Goal: Task Accomplishment & Management: Manage account settings

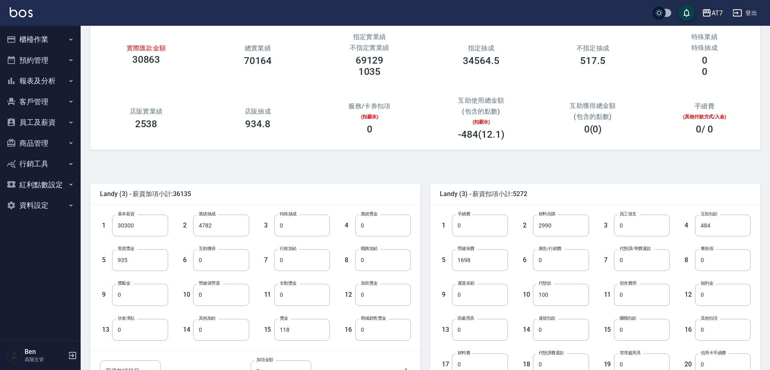
scroll to position [153, 0]
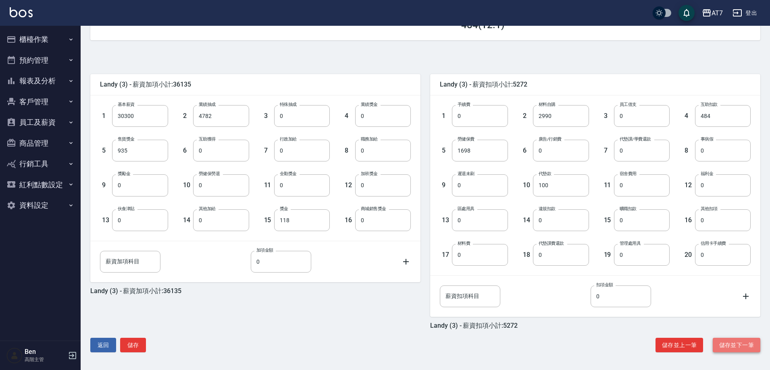
click at [728, 346] on button "儲存並下一筆" at bounding box center [736, 345] width 48 height 15
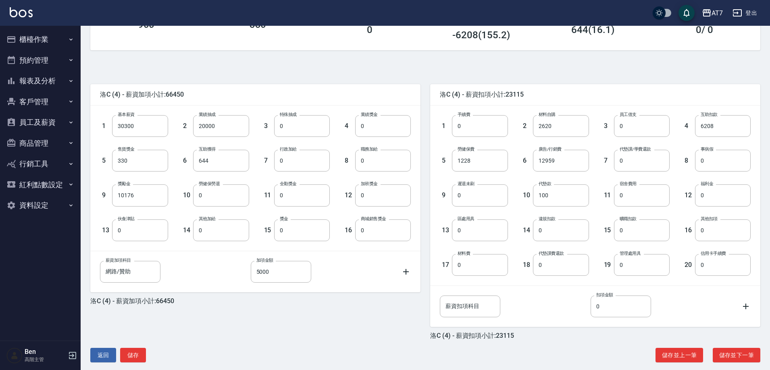
scroll to position [153, 0]
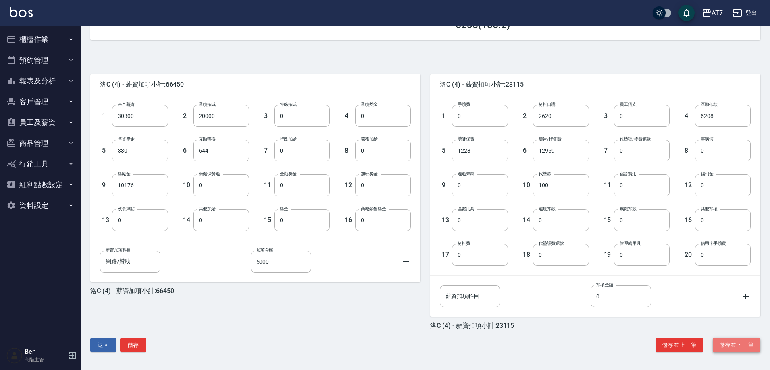
click at [735, 344] on button "儲存並下一筆" at bounding box center [736, 345] width 48 height 15
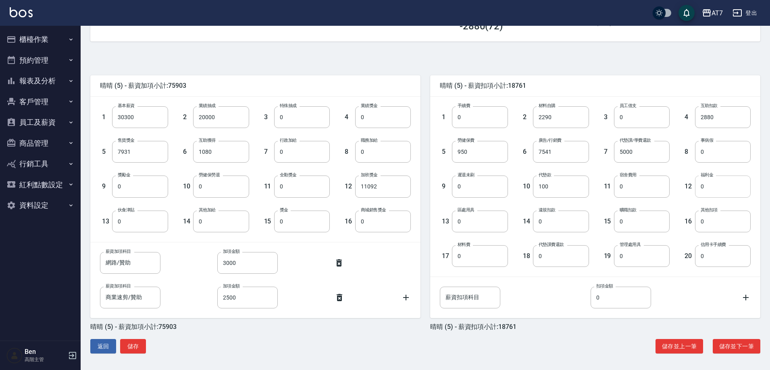
scroll to position [153, 0]
click at [714, 347] on button "儲存並下一筆" at bounding box center [736, 345] width 48 height 15
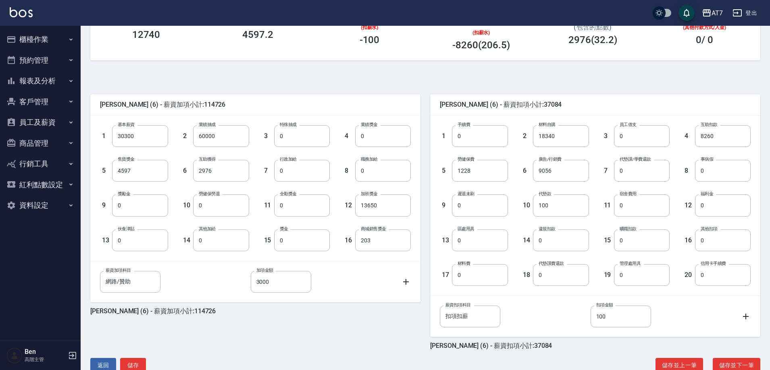
scroll to position [153, 0]
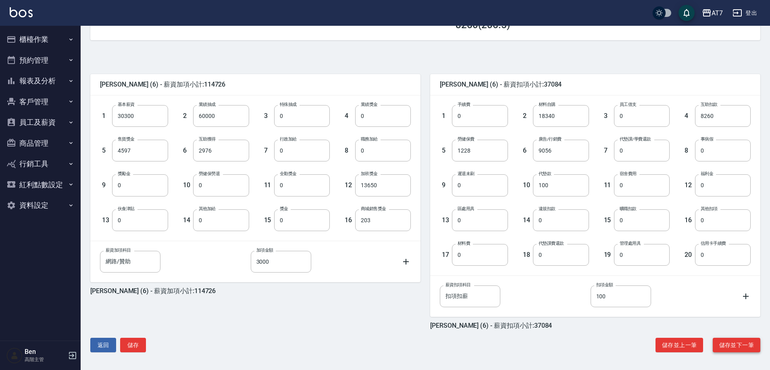
click at [744, 340] on button "儲存並下一筆" at bounding box center [736, 345] width 48 height 15
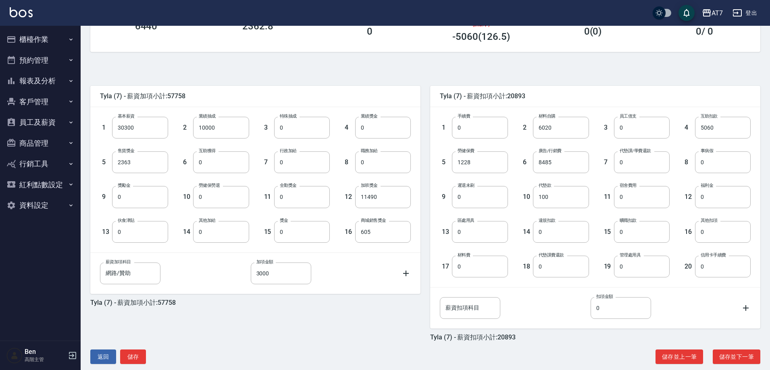
scroll to position [153, 0]
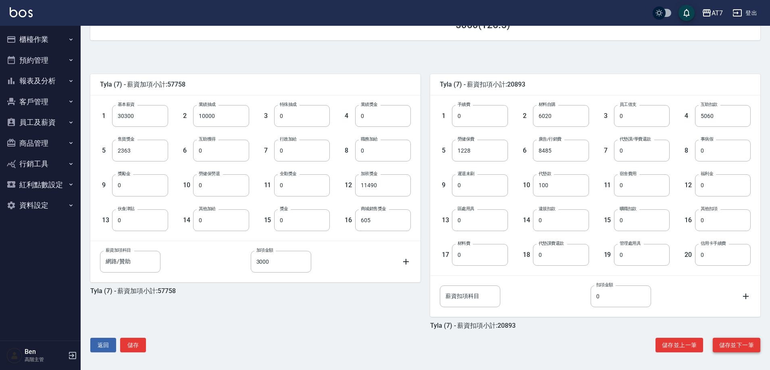
click at [731, 344] on button "儲存並下一筆" at bounding box center [736, 345] width 48 height 15
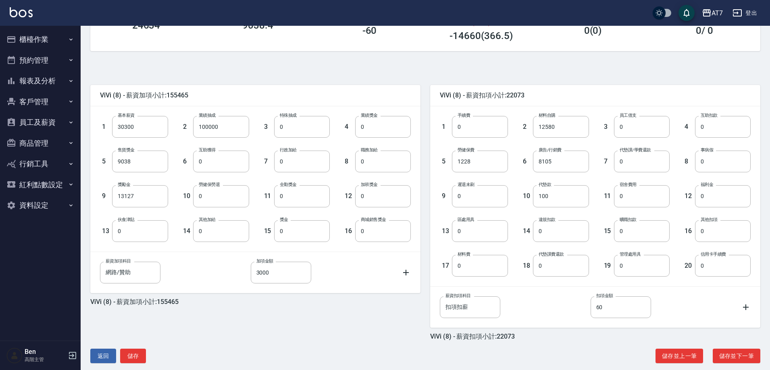
scroll to position [153, 0]
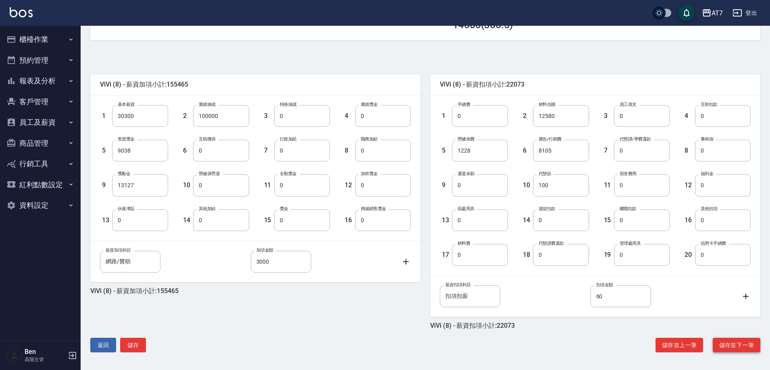
click at [730, 340] on button "儲存並下一筆" at bounding box center [736, 345] width 48 height 15
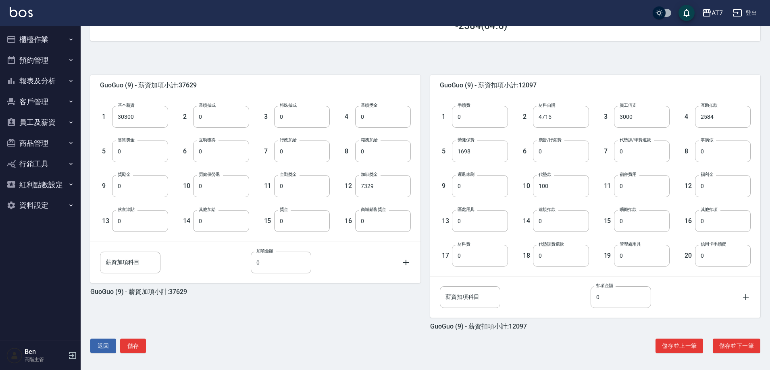
scroll to position [153, 0]
click at [731, 349] on button "儲存並下一筆" at bounding box center [736, 345] width 48 height 15
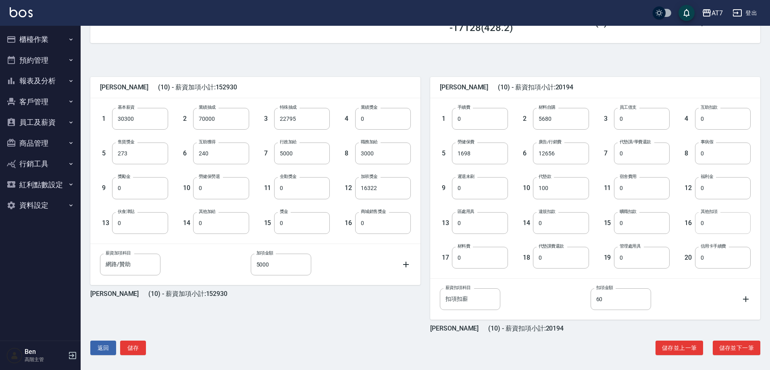
scroll to position [153, 0]
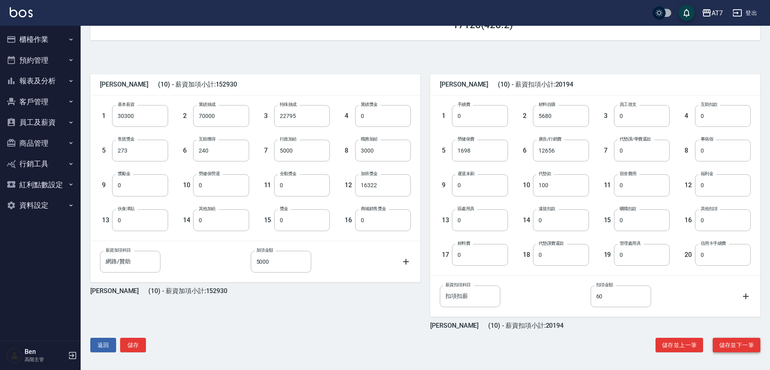
click at [741, 340] on button "儲存並下一筆" at bounding box center [736, 345] width 48 height 15
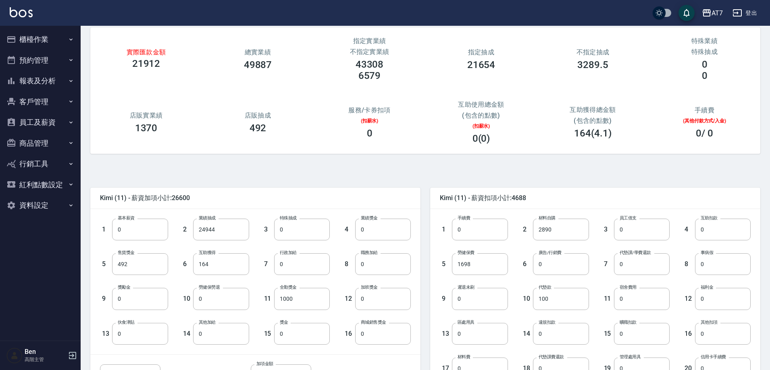
scroll to position [153, 0]
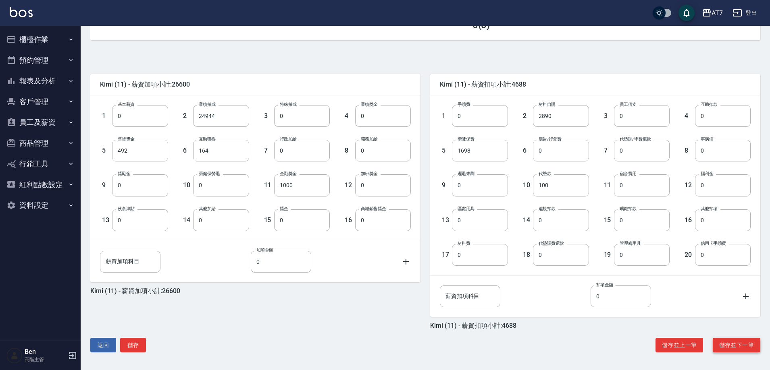
click at [724, 346] on button "儲存並下一筆" at bounding box center [736, 345] width 48 height 15
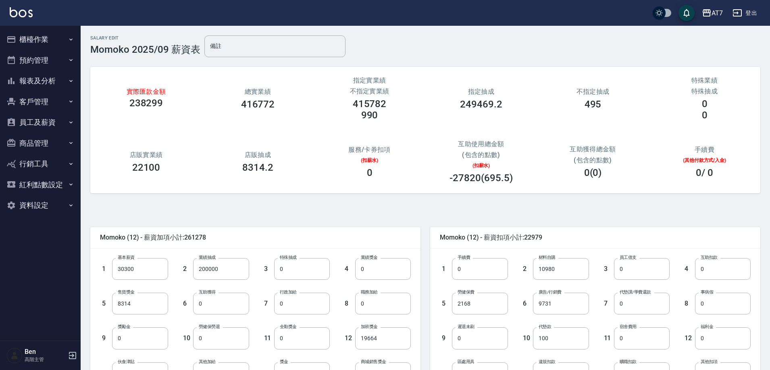
click at [44, 119] on button "員工及薪資" at bounding box center [40, 122] width 74 height 21
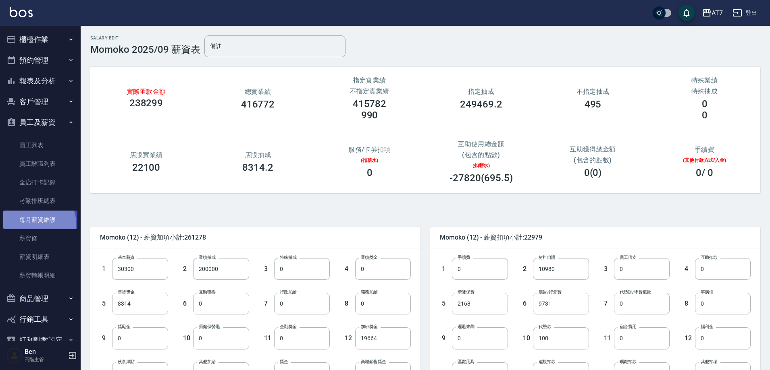
click at [34, 224] on link "每月薪資維護" at bounding box center [40, 220] width 74 height 19
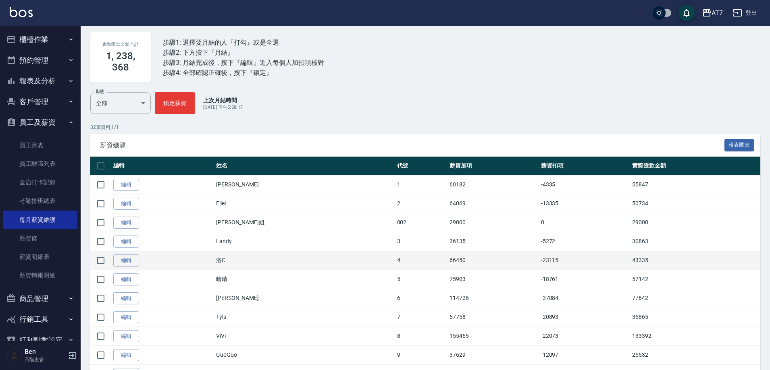
scroll to position [121, 0]
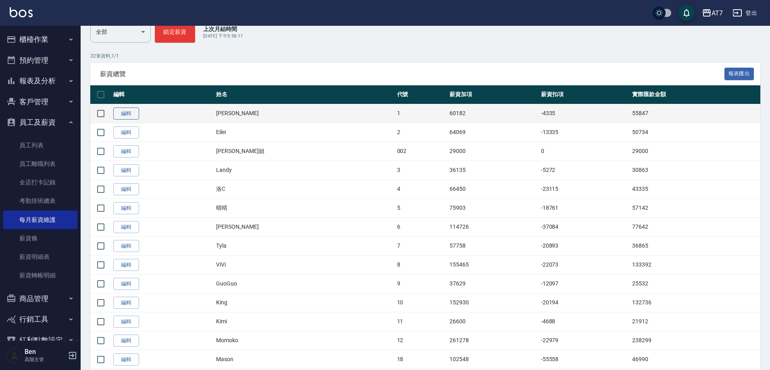
click at [135, 113] on link "編輯" at bounding box center [126, 114] width 26 height 12
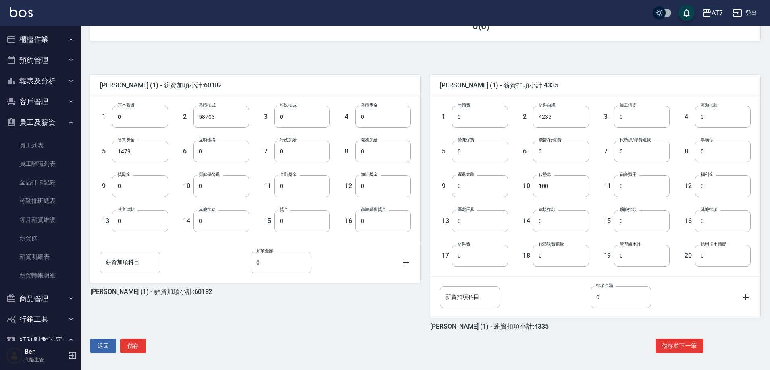
scroll to position [153, 0]
click at [680, 347] on button "儲存並下一筆" at bounding box center [679, 345] width 48 height 15
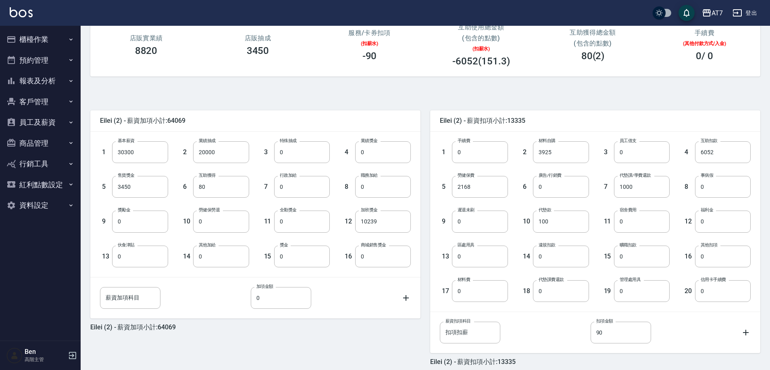
scroll to position [153, 0]
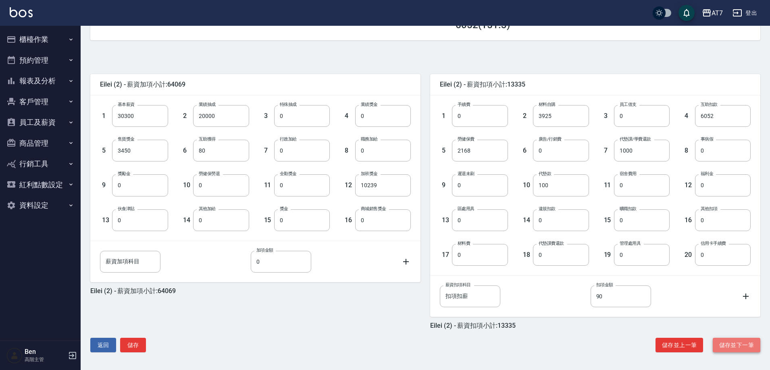
click at [730, 344] on button "儲存並下一筆" at bounding box center [736, 345] width 48 height 15
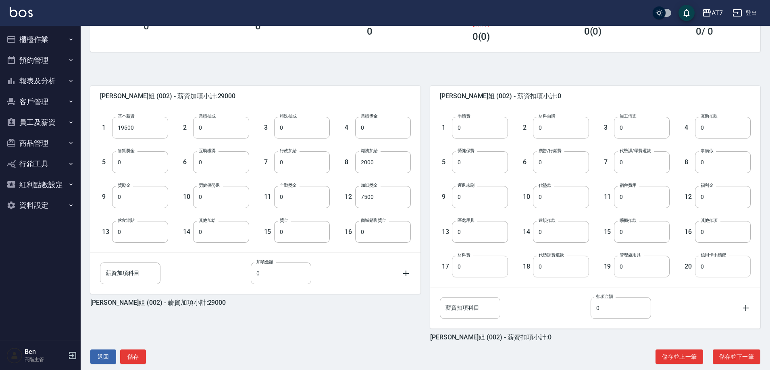
scroll to position [153, 0]
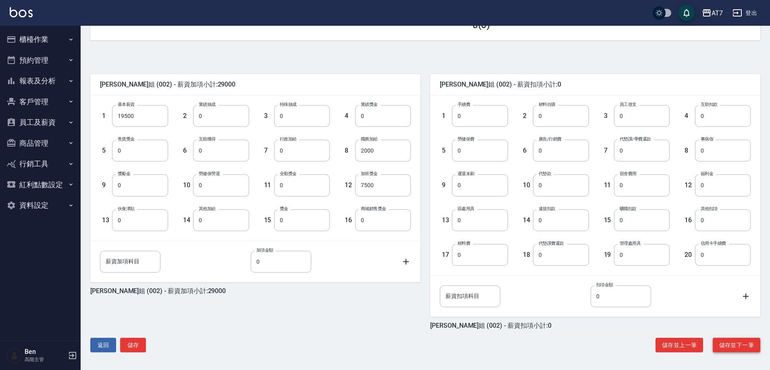
click at [731, 350] on button "儲存並下一筆" at bounding box center [736, 345] width 48 height 15
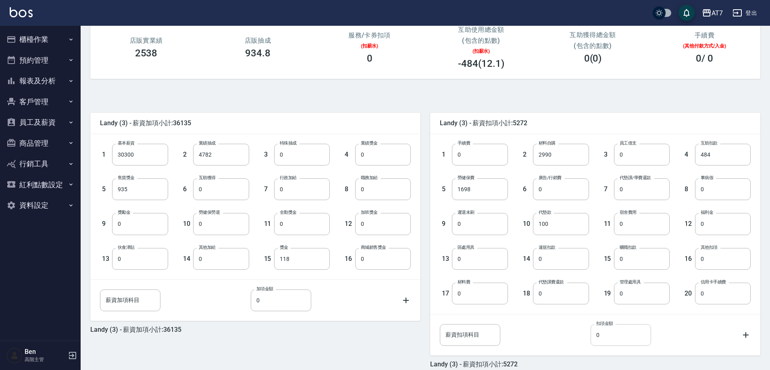
scroll to position [153, 0]
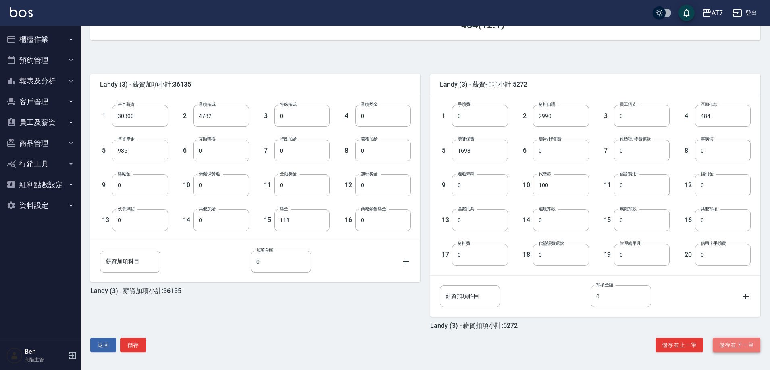
click at [720, 345] on button "儲存並下一筆" at bounding box center [736, 345] width 48 height 15
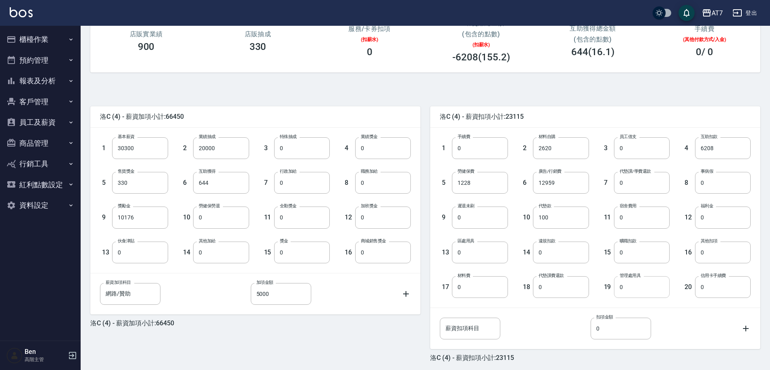
scroll to position [153, 0]
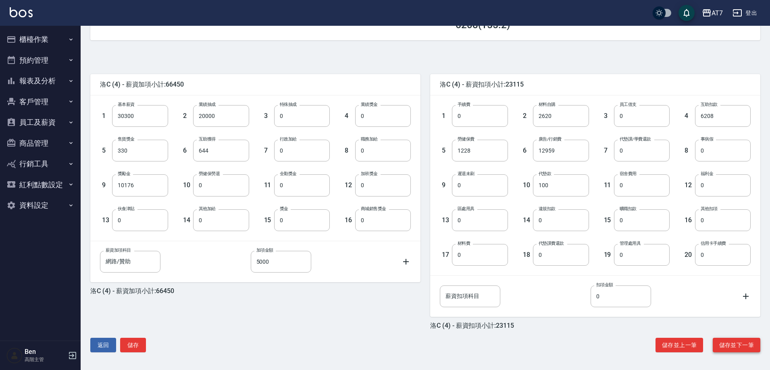
click at [727, 338] on button "儲存並下一筆" at bounding box center [736, 345] width 48 height 15
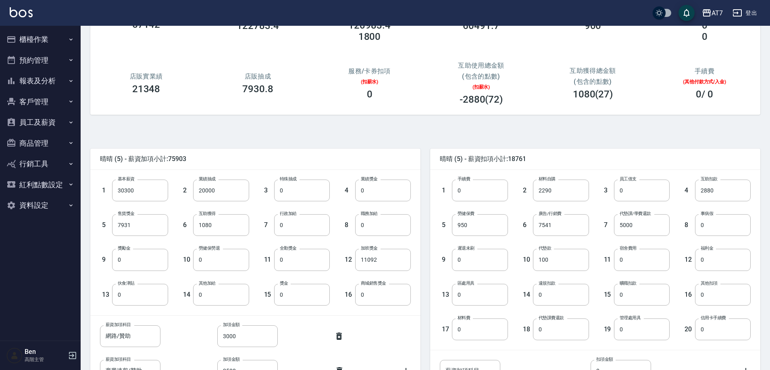
scroll to position [153, 0]
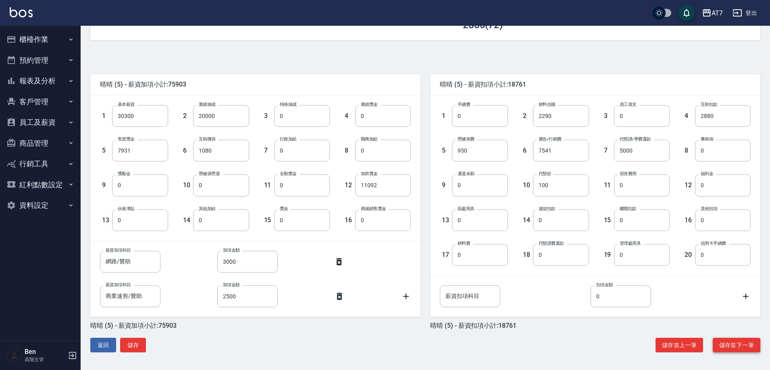
click at [726, 340] on button "儲存並下一筆" at bounding box center [736, 345] width 48 height 15
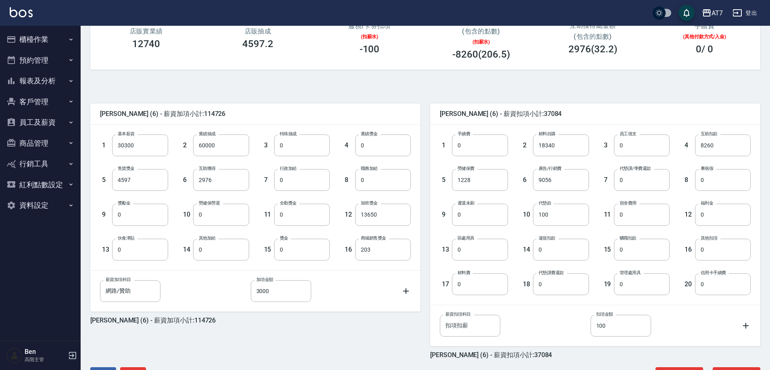
scroll to position [153, 0]
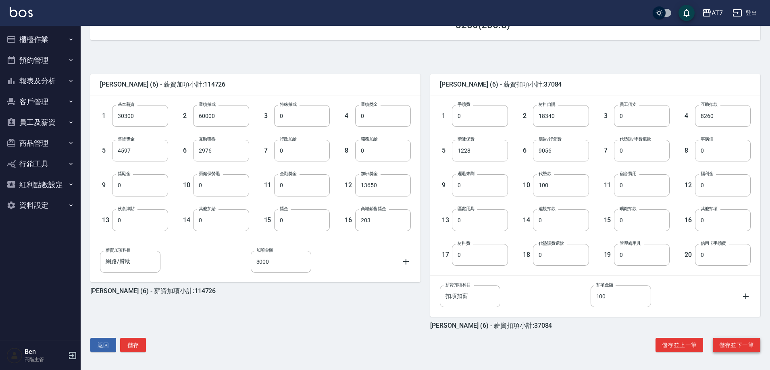
click at [743, 346] on button "儲存並下一筆" at bounding box center [736, 345] width 48 height 15
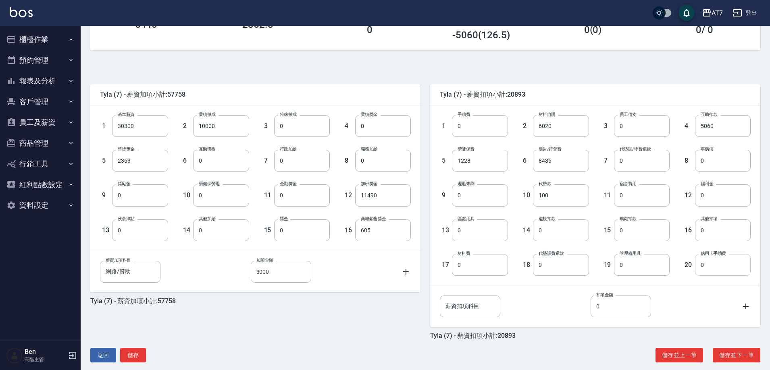
scroll to position [153, 0]
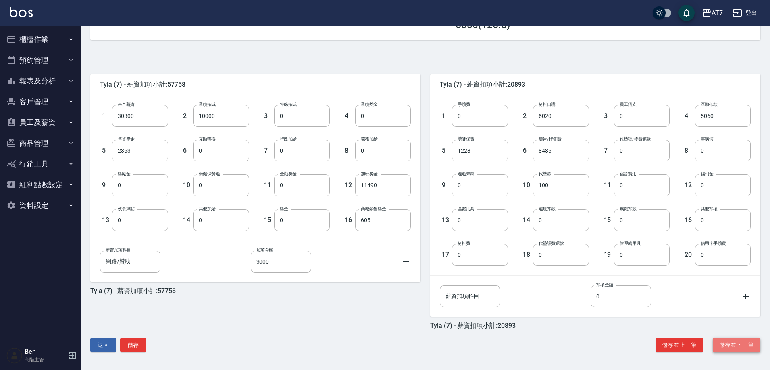
click at [753, 339] on button "儲存並下一筆" at bounding box center [736, 345] width 48 height 15
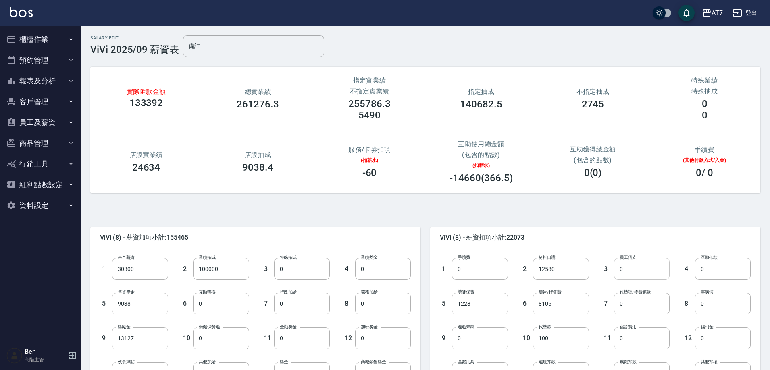
scroll to position [153, 0]
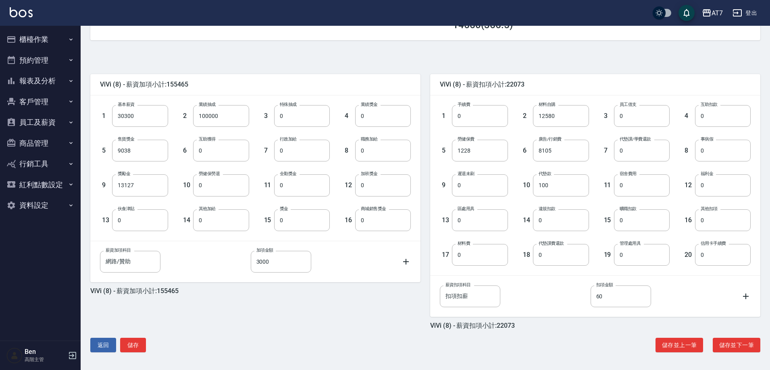
click at [729, 356] on div "ViVi (8) - 薪資加項小計:155465 1 基本薪資 30300 基本薪資 2 業績抽成 100000 業績抽成 3 特殊抽成 0 特殊抽成 4 業…" at bounding box center [422, 205] width 676 height 311
click at [733, 345] on button "儲存並下一筆" at bounding box center [736, 345] width 48 height 15
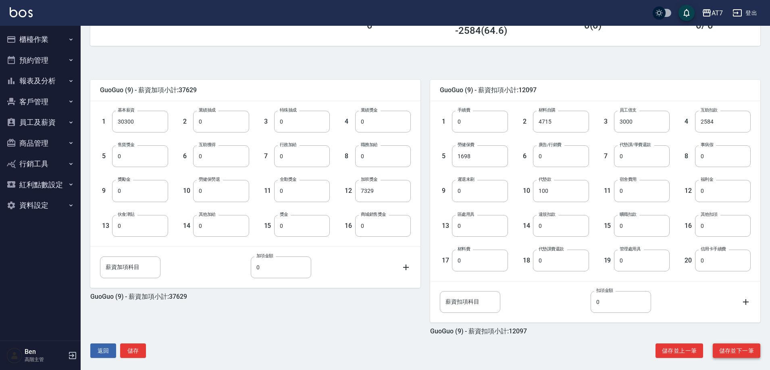
scroll to position [153, 0]
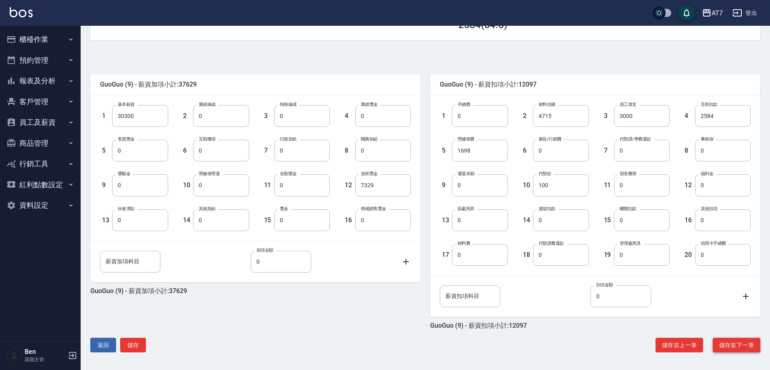
click at [749, 341] on button "儲存並下一筆" at bounding box center [736, 345] width 48 height 15
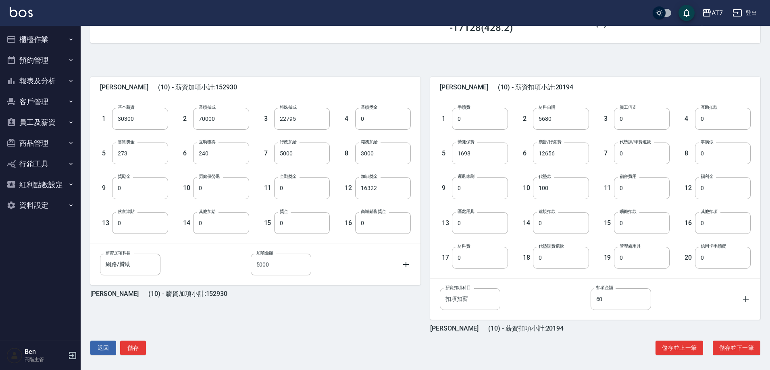
scroll to position [153, 0]
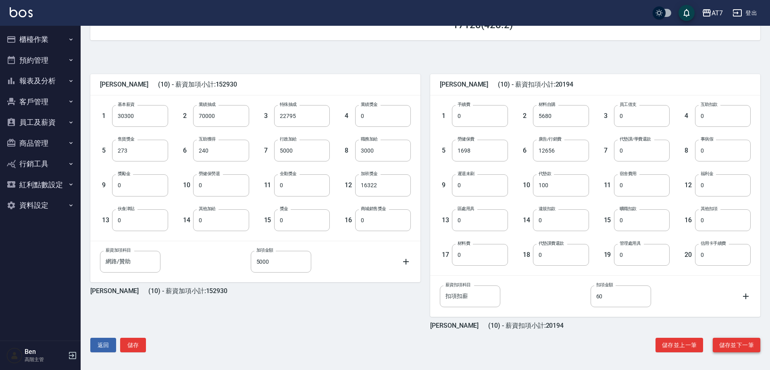
click at [734, 349] on button "儲存並下一筆" at bounding box center [736, 345] width 48 height 15
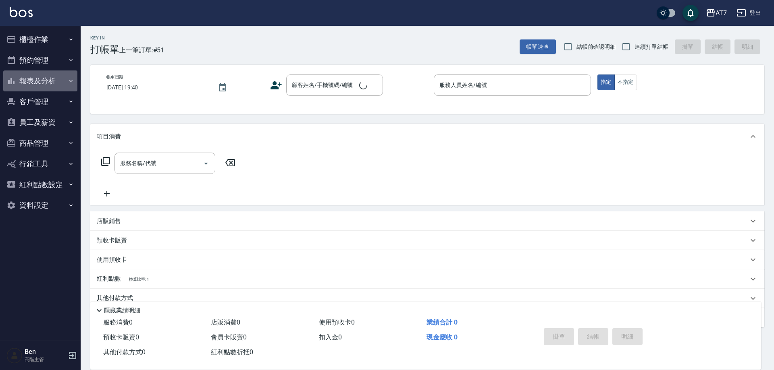
click at [37, 84] on button "報表及分析" at bounding box center [40, 81] width 74 height 21
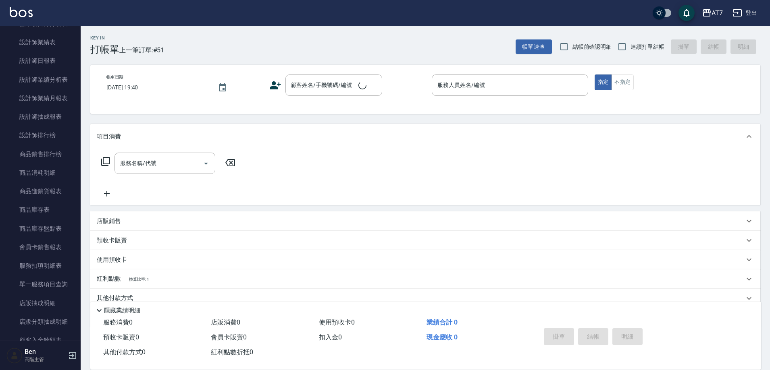
scroll to position [564, 0]
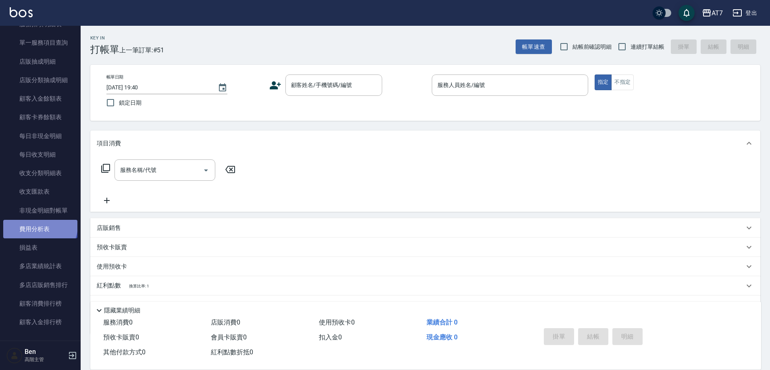
click at [39, 226] on link "費用分析表" at bounding box center [40, 229] width 74 height 19
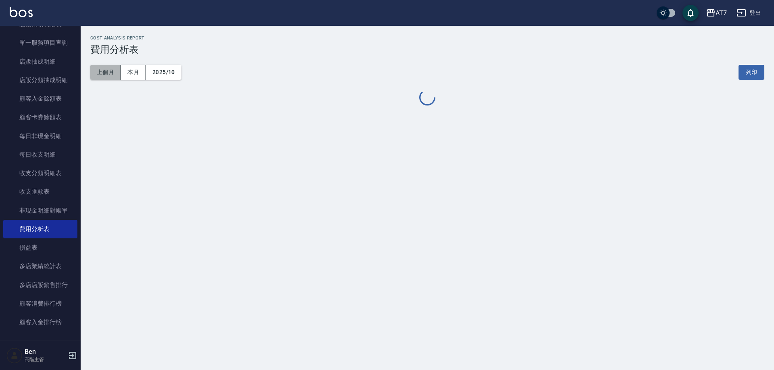
click at [112, 68] on button "上個月" at bounding box center [105, 72] width 31 height 15
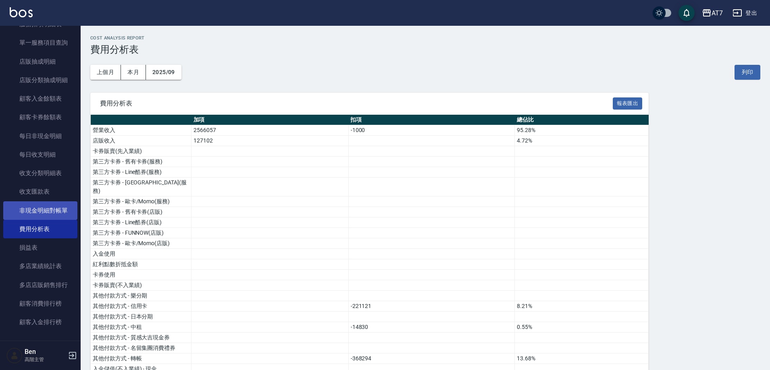
click at [45, 210] on link "非現金明細對帳單" at bounding box center [40, 210] width 74 height 19
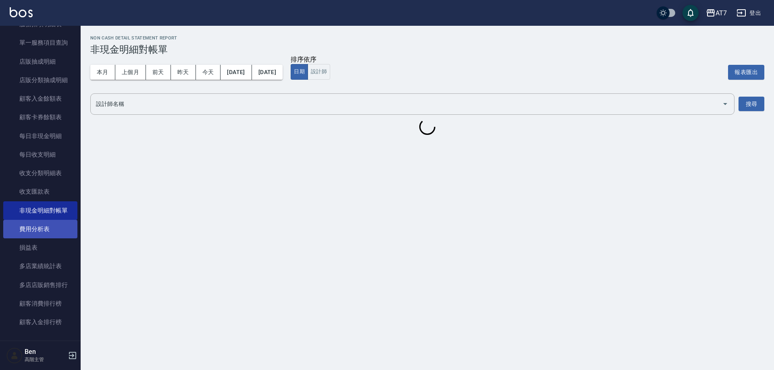
click at [42, 231] on link "費用分析表" at bounding box center [40, 229] width 74 height 19
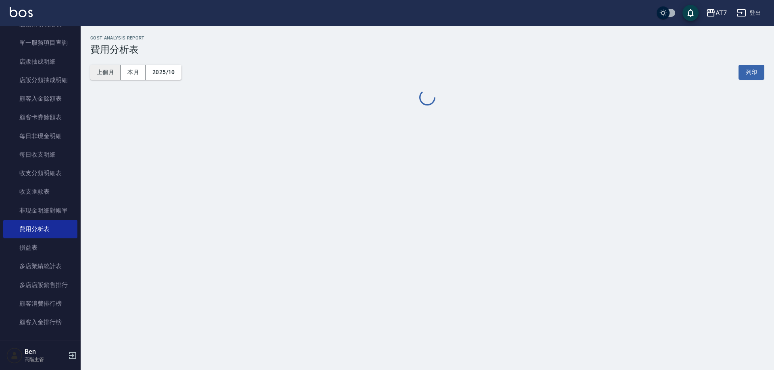
click at [100, 71] on button "上個月" at bounding box center [105, 72] width 31 height 15
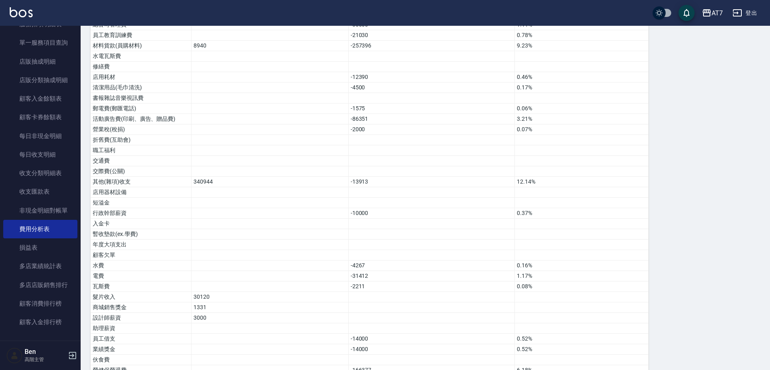
scroll to position [466, 0]
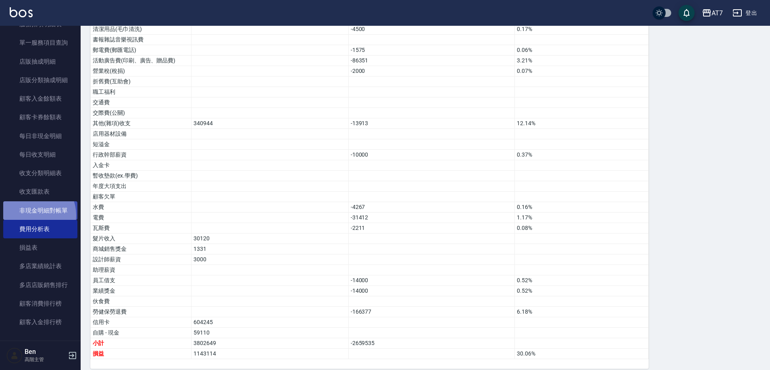
click at [33, 215] on link "非現金明細對帳單" at bounding box center [40, 210] width 74 height 19
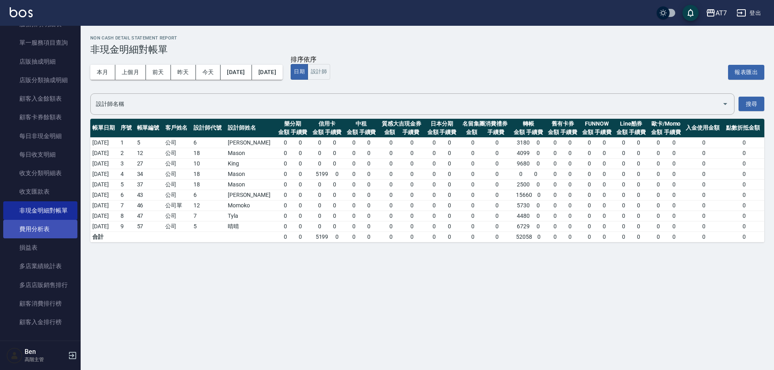
click at [33, 226] on link "費用分析表" at bounding box center [40, 229] width 74 height 19
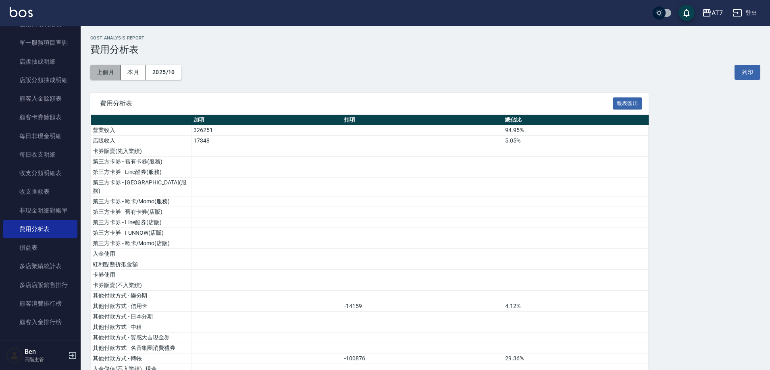
click at [107, 73] on button "上個月" at bounding box center [105, 72] width 31 height 15
click at [620, 108] on button "報表匯出" at bounding box center [627, 104] width 30 height 12
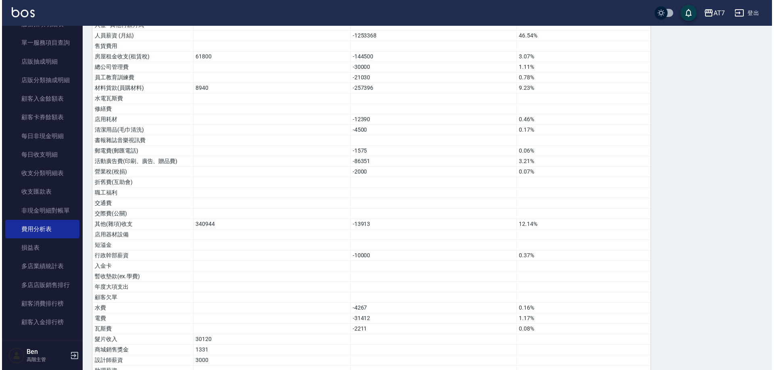
scroll to position [264, 0]
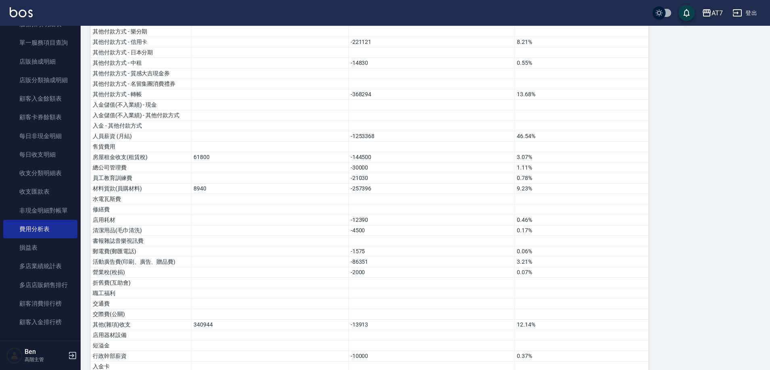
click at [712, 15] on div "AT7" at bounding box center [716, 13] width 11 height 10
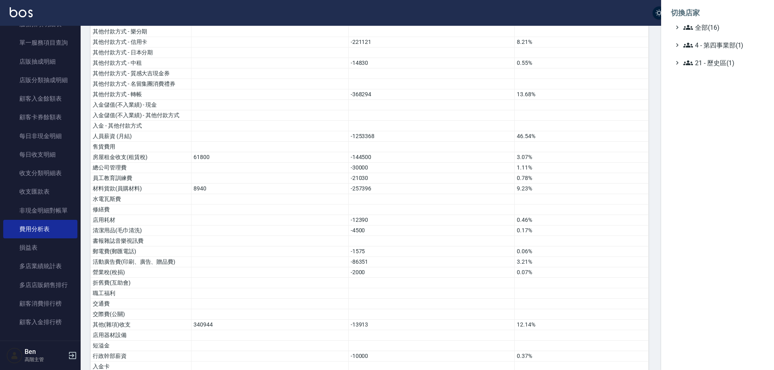
click at [712, 22] on li "切換店家" at bounding box center [716, 12] width 93 height 19
click at [713, 27] on span "全部(16)" at bounding box center [722, 28] width 78 height 10
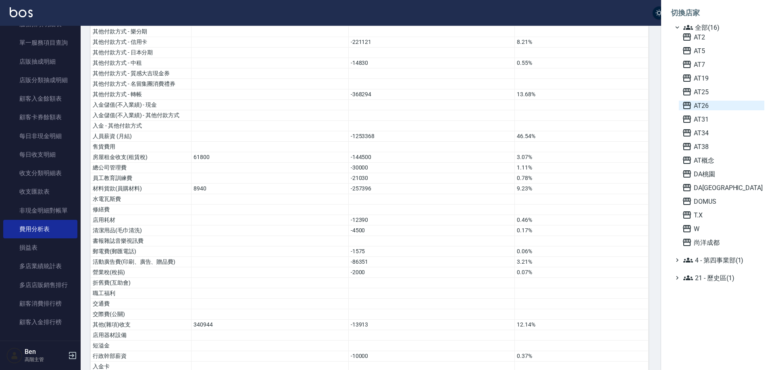
click at [718, 104] on span "AT26" at bounding box center [721, 106] width 79 height 10
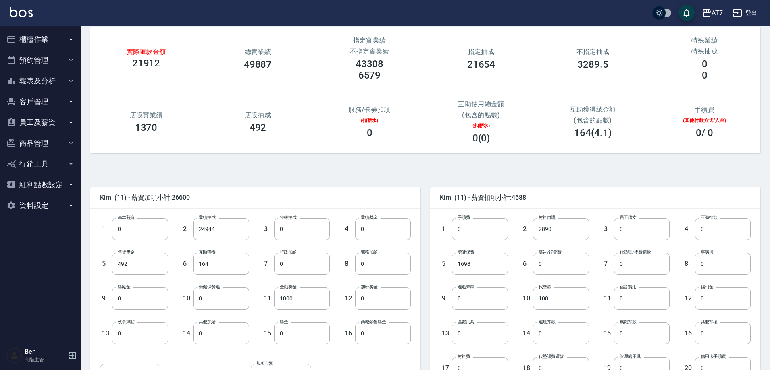
scroll to position [153, 0]
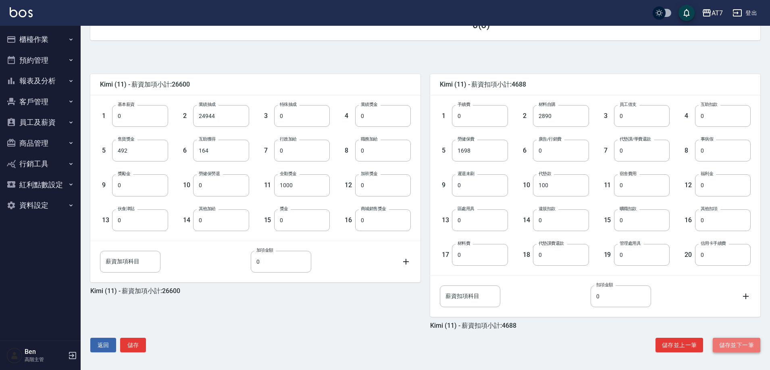
click at [718, 338] on button "儲存並下一筆" at bounding box center [736, 345] width 48 height 15
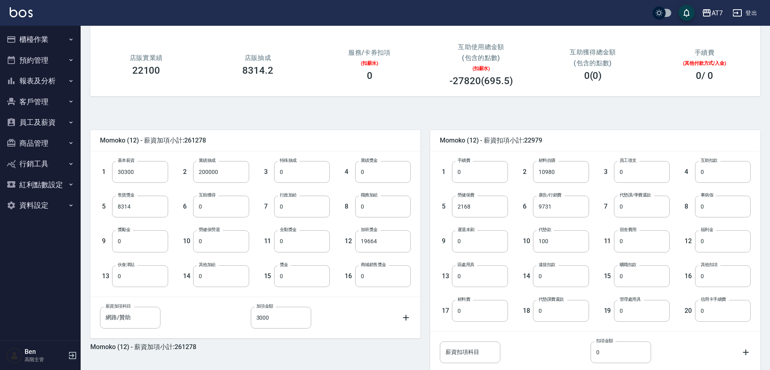
scroll to position [153, 0]
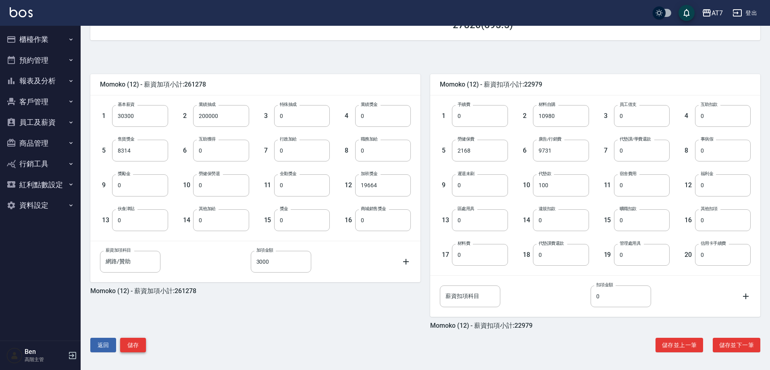
click at [130, 346] on button "儲存" at bounding box center [133, 345] width 26 height 15
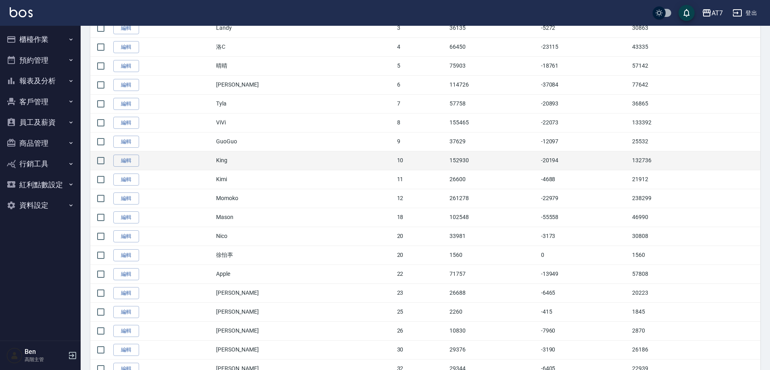
scroll to position [282, 0]
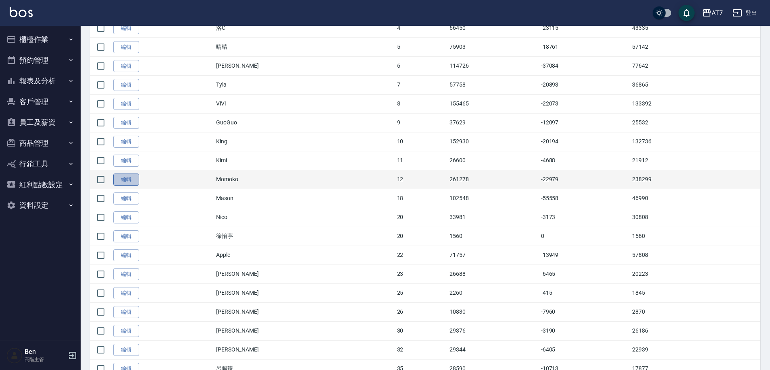
click at [129, 178] on link "編輯" at bounding box center [126, 180] width 26 height 12
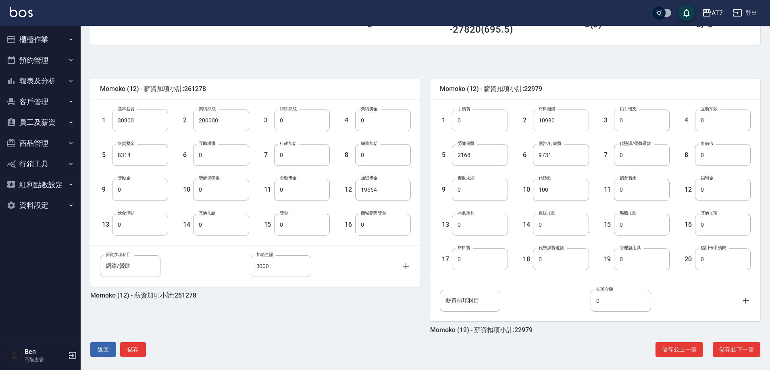
scroll to position [153, 0]
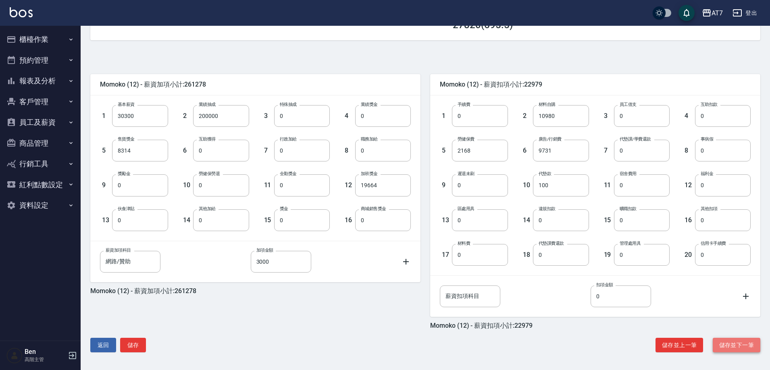
click at [732, 342] on button "儲存並下一筆" at bounding box center [736, 345] width 48 height 15
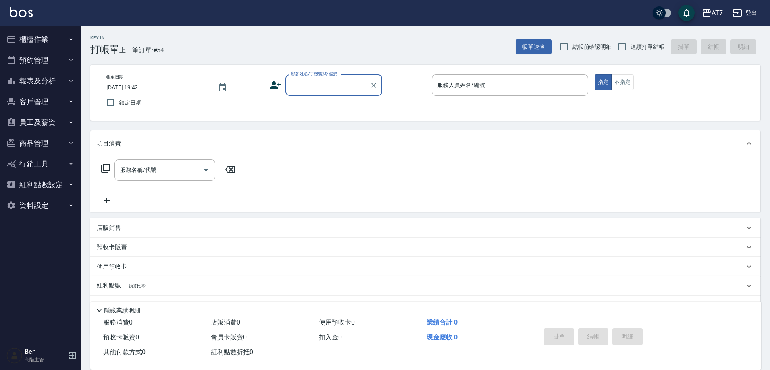
click at [34, 149] on button "商品管理" at bounding box center [40, 143] width 74 height 21
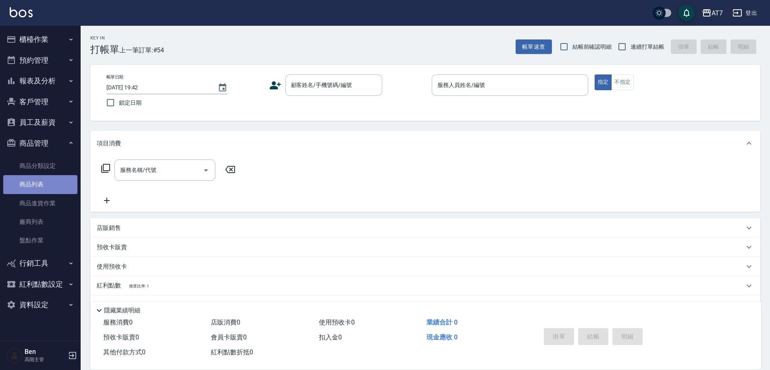
click at [29, 180] on link "商品列表" at bounding box center [40, 184] width 74 height 19
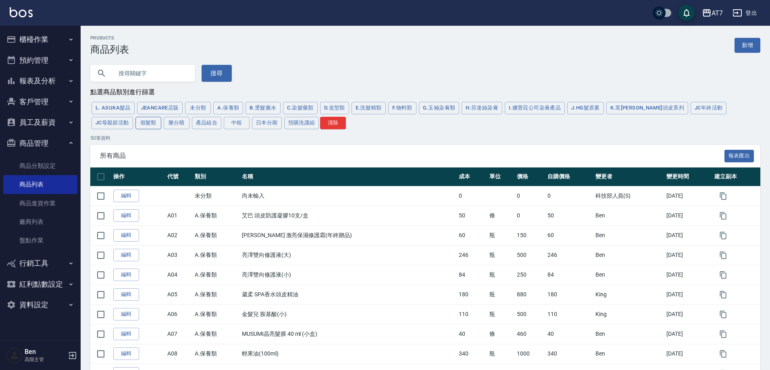
click at [135, 128] on button "假髮類" at bounding box center [148, 123] width 26 height 12
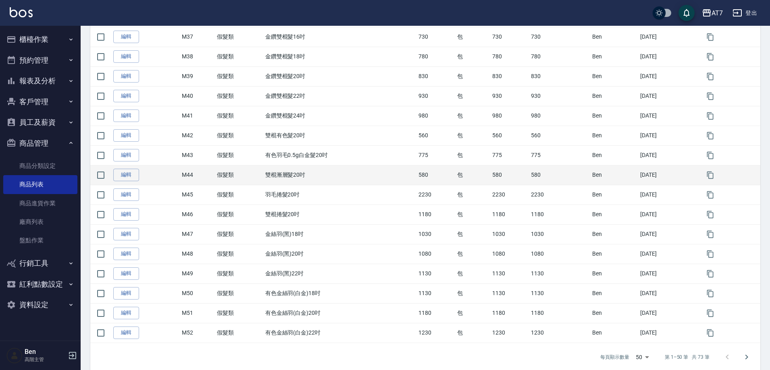
scroll to position [842, 0]
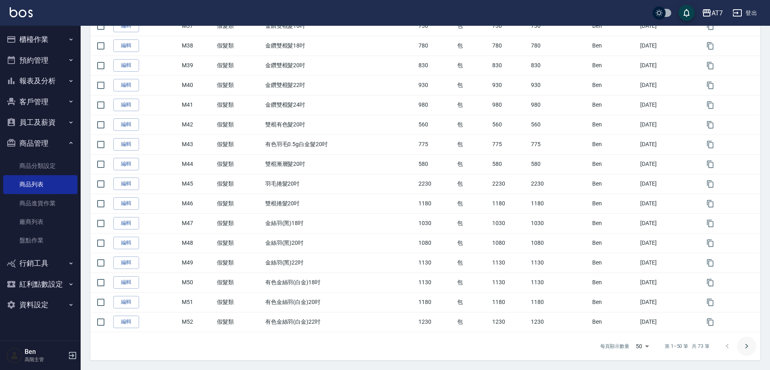
click at [744, 350] on icon "Go to next page" at bounding box center [746, 347] width 10 height 10
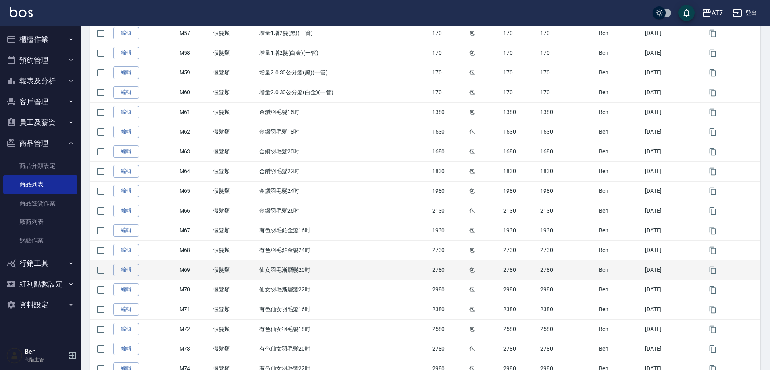
scroll to position [309, 0]
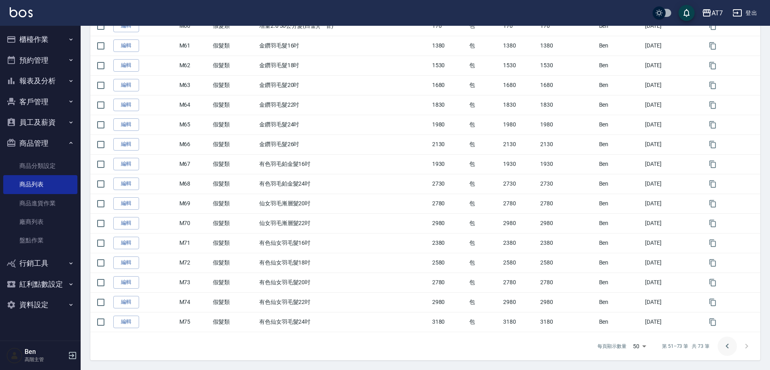
click at [728, 345] on icon "Go to previous page" at bounding box center [727, 347] width 10 height 10
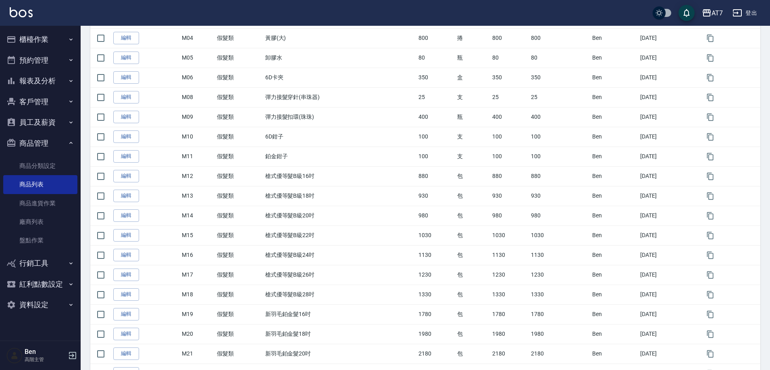
scroll to position [0, 0]
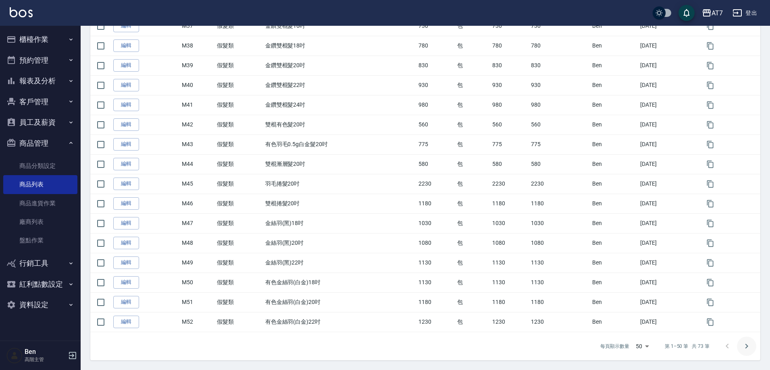
click at [748, 343] on icon "Go to next page" at bounding box center [746, 347] width 10 height 10
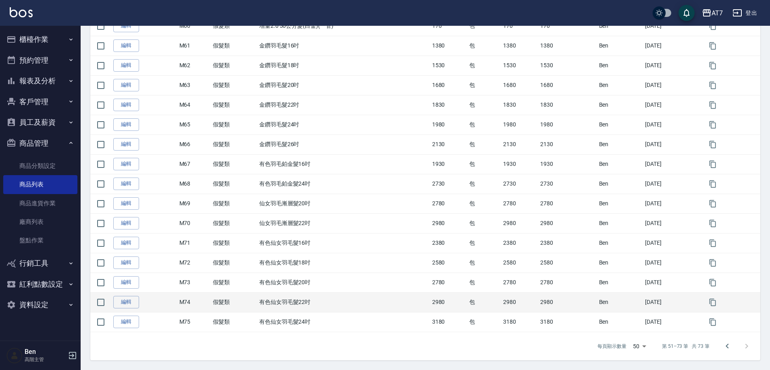
scroll to position [309, 0]
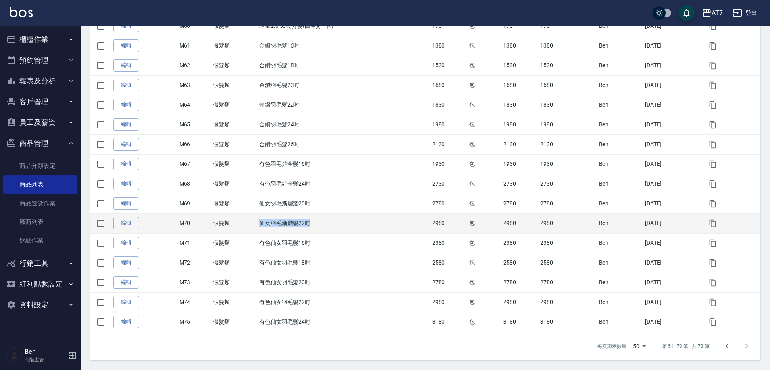
drag, startPoint x: 256, startPoint y: 223, endPoint x: 334, endPoint y: 226, distance: 78.2
click at [334, 226] on td "仙女羽毛漸層髮22吋" at bounding box center [343, 224] width 173 height 20
click at [299, 228] on td "仙女羽毛漸層髮22吋" at bounding box center [343, 224] width 173 height 20
drag, startPoint x: 257, startPoint y: 223, endPoint x: 317, endPoint y: 230, distance: 59.6
click at [317, 230] on td "仙女羽毛漸層髮22吋" at bounding box center [343, 224] width 173 height 20
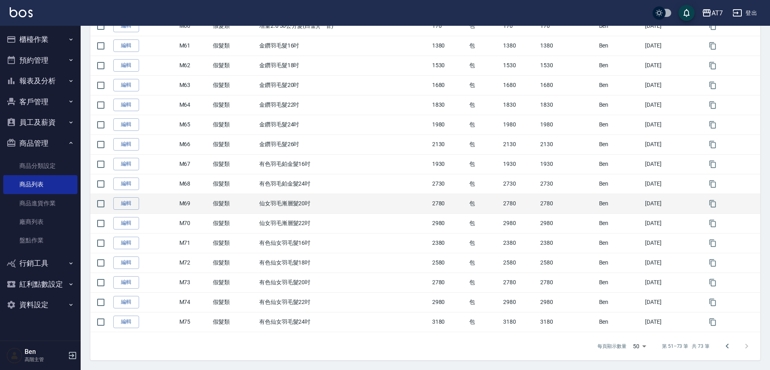
click at [259, 205] on td "仙女羽毛漸層髮20吋" at bounding box center [343, 204] width 173 height 20
drag, startPoint x: 253, startPoint y: 200, endPoint x: 350, endPoint y: 201, distance: 97.1
click at [350, 201] on tr "編輯 M69 假髮類 仙女羽毛漸層髮20吋 2780 包 2780 2780 Ben 2024/04/21" at bounding box center [425, 204] width 670 height 20
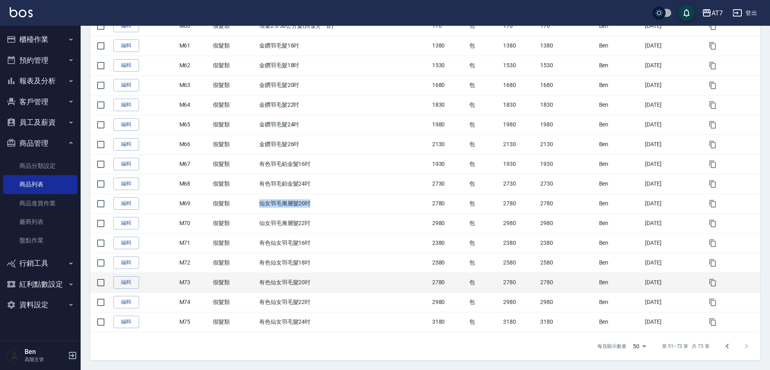
copy tr "假髮類 仙女羽毛漸層髮20吋"
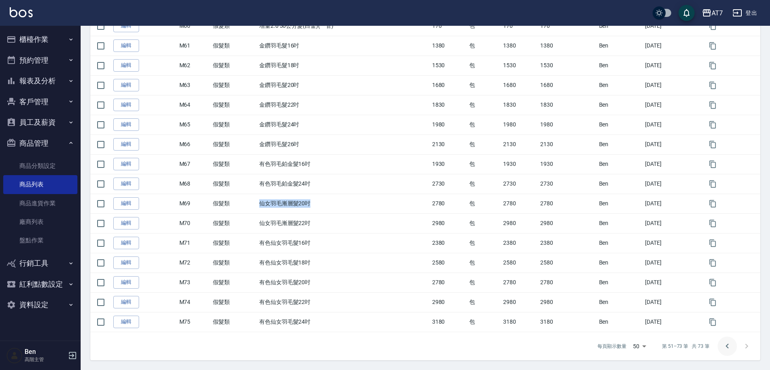
click at [722, 352] on button "Go to previous page" at bounding box center [726, 346] width 19 height 19
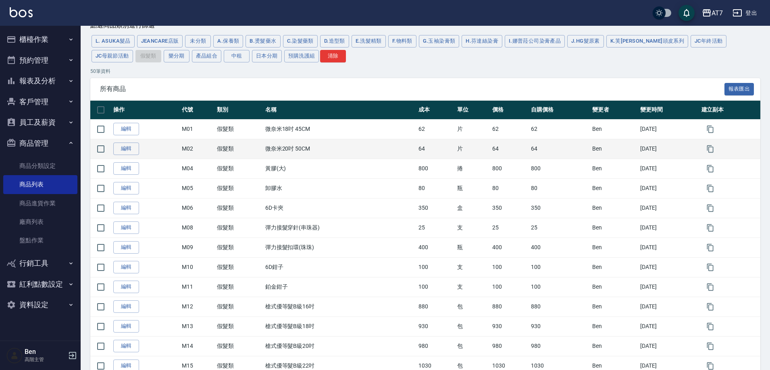
scroll to position [0, 0]
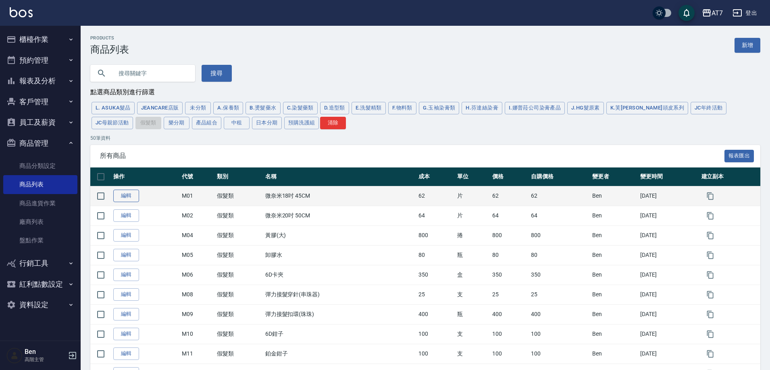
click at [128, 197] on link "編輯" at bounding box center [126, 196] width 26 height 12
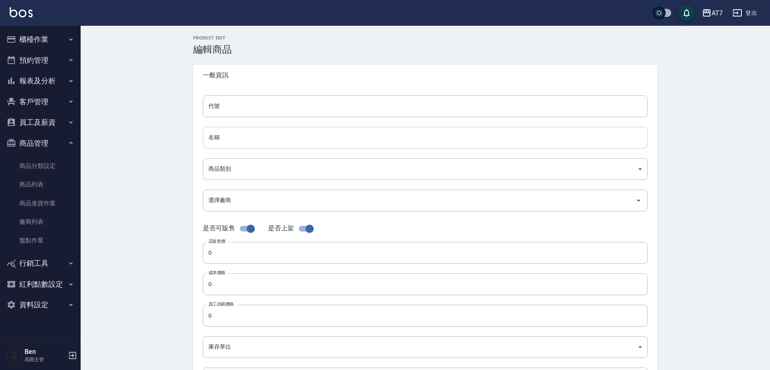
type input "M01"
type input "微奈米18吋 45CM"
type input "f69b89fc-01e3-4130-8cf9-b90be816d628"
type input "62"
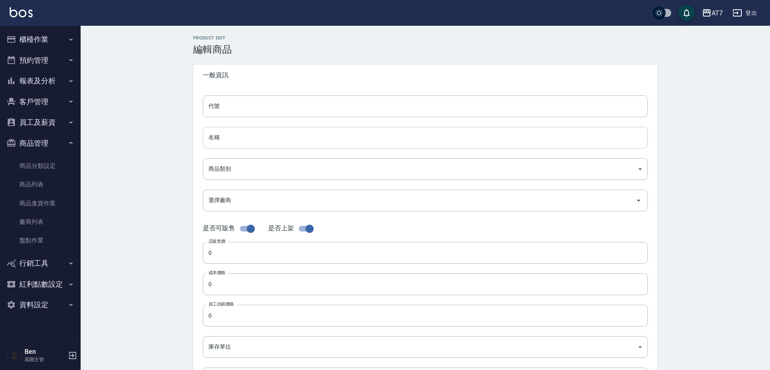
type input "62"
type input "片"
type input "UNSET"
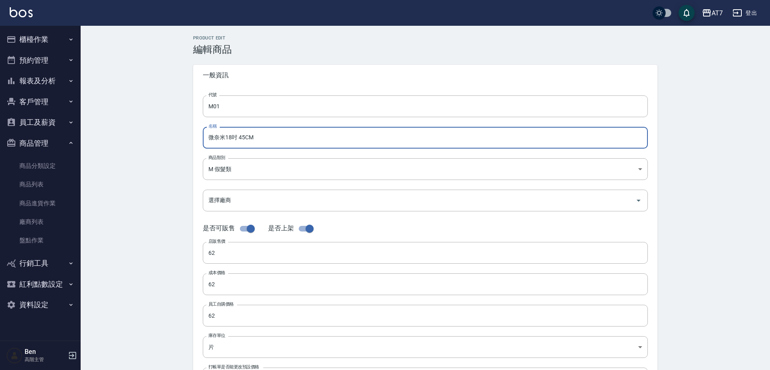
drag, startPoint x: 261, startPoint y: 134, endPoint x: 198, endPoint y: 142, distance: 63.0
click at [188, 132] on div "Product Edit 編輯商品 一般資訊 代號 M01 代號 名稱 微奈米18吋 45CM 名稱 商品類別 M 假髮類 f69b89fc-01e3-4…" at bounding box center [424, 290] width 483 height 511
paste input "仙女羽毛漸層髮20吋"
drag, startPoint x: 218, startPoint y: 144, endPoint x: 197, endPoint y: 143, distance: 21.8
click at [198, 143] on div "代號 M01 代號 名稱 仙女羽毛漸層髮20吋 名稱 商品類別 M 假髮類 f69b89fc-01e3-4130-8cf9-b90be816d628 商品…" at bounding box center [425, 247] width 464 height 323
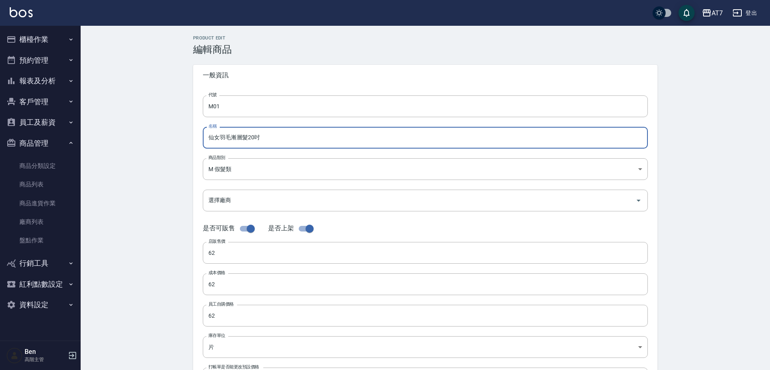
click at [250, 139] on input "仙女羽毛漸層髮20吋" at bounding box center [425, 138] width 445 height 22
click at [248, 137] on input "仙女羽毛漸層髮20吋" at bounding box center [425, 138] width 445 height 22
type input "仙女羽毛漸層髮(灰)20吋"
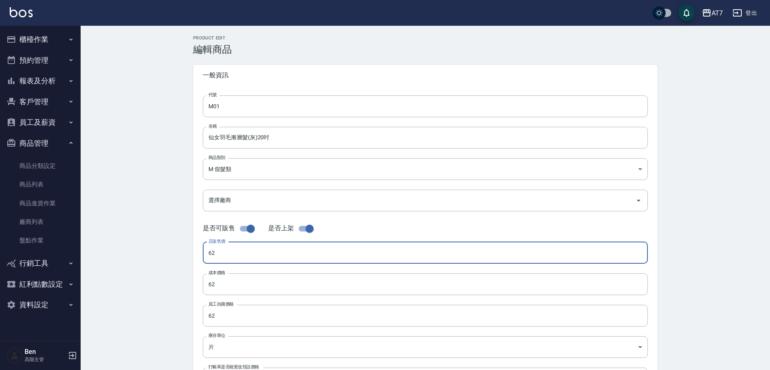
drag, startPoint x: 223, startPoint y: 257, endPoint x: 203, endPoint y: 253, distance: 20.4
click at [203, 253] on input "62" at bounding box center [425, 253] width 445 height 22
drag, startPoint x: 203, startPoint y: 257, endPoint x: 189, endPoint y: 259, distance: 14.6
click at [187, 257] on div "Product Edit 編輯商品 一般資訊 代號 M01 代號 名稱 仙女羽毛漸層髮(灰)20吋 名稱 商品類別 M 假髮類 f69b89fc-01e3…" at bounding box center [424, 290] width 483 height 511
type input "2780"
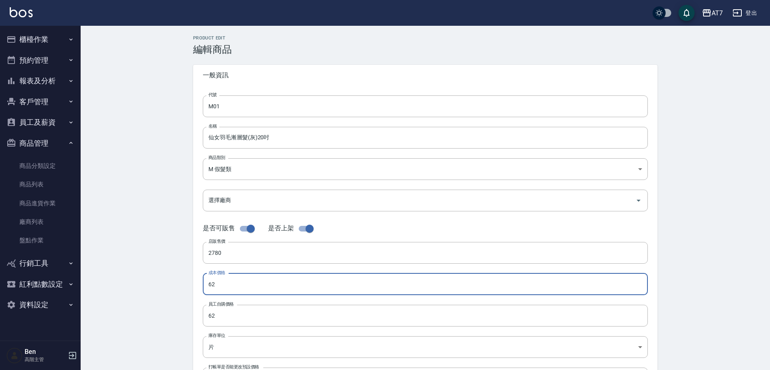
drag, startPoint x: 235, startPoint y: 286, endPoint x: 169, endPoint y: 288, distance: 66.1
click at [169, 288] on div "Product Edit 編輯商品 一般資訊 代號 M01 代號 名稱 仙女羽毛漸層髮(灰)20吋 名稱 商品類別 M 假髮類 f69b89fc-01e3…" at bounding box center [425, 291] width 689 height 530
paste input "2780"
type input "2780"
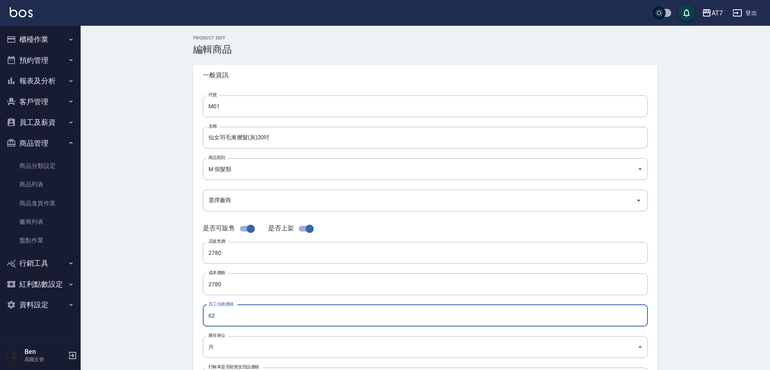
drag, startPoint x: 238, startPoint y: 311, endPoint x: 165, endPoint y: 316, distance: 73.1
click at [166, 314] on div "Product Edit 編輯商品 一般資訊 代號 M01 代號 名稱 仙女羽毛漸層髮(灰)20吋 名稱 商品類別 M 假髮類 f69b89fc-01e3…" at bounding box center [425, 291] width 689 height 530
paste input "2780"
type input "2780"
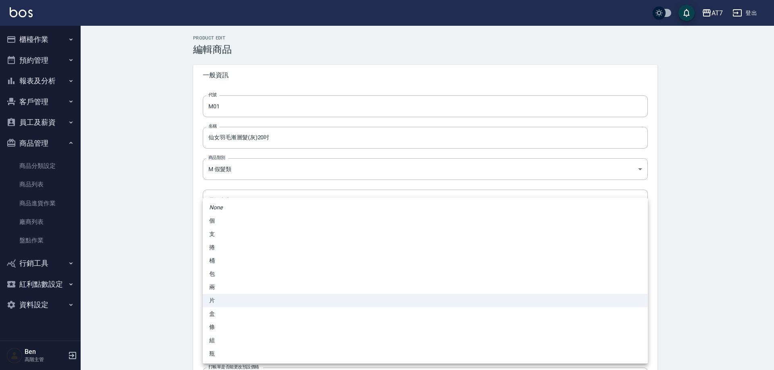
click at [220, 344] on body "AT7 登出 櫃檯作業 打帳單 帳單列表 掛單列表 座位開單 營業儀表板 現金收支登錄 高階收支登錄 材料自購登錄 每日結帳 排班表 現場電腦打卡 掃碼打卡 …" at bounding box center [387, 278] width 774 height 556
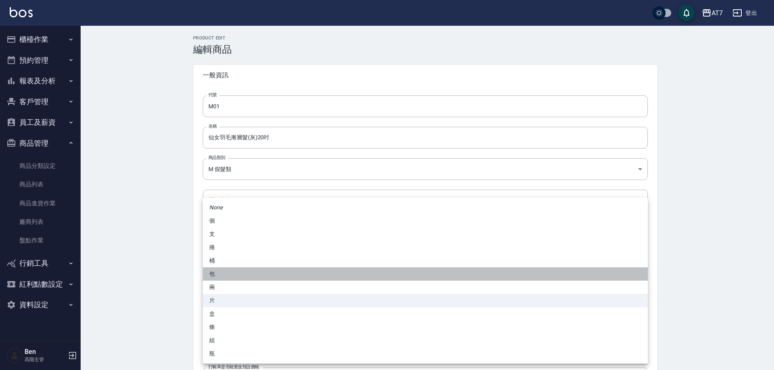
click at [228, 275] on li "包" at bounding box center [425, 274] width 445 height 13
type input "包"
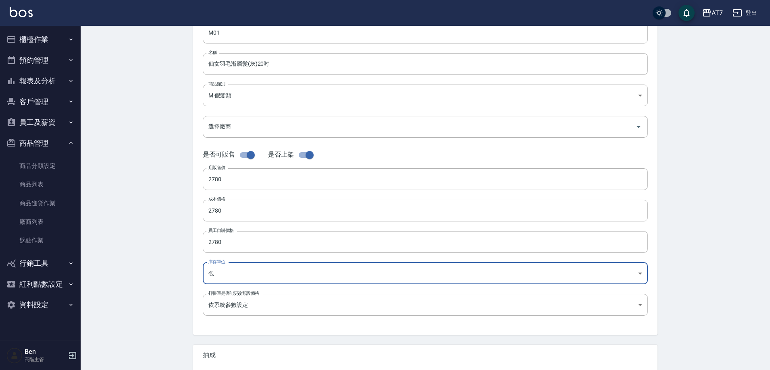
scroll to position [186, 0]
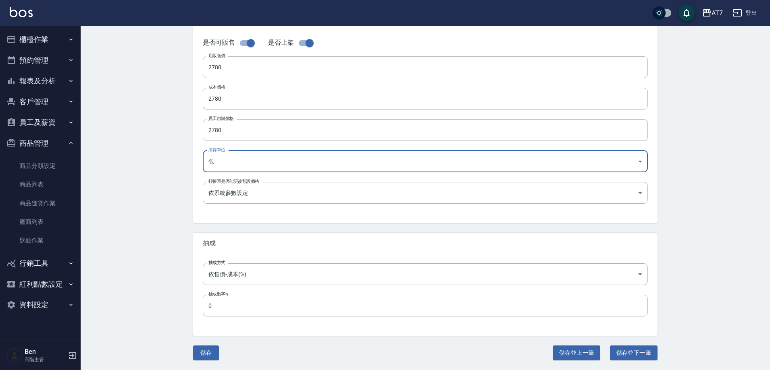
click at [206, 355] on button "儲存" at bounding box center [206, 353] width 26 height 15
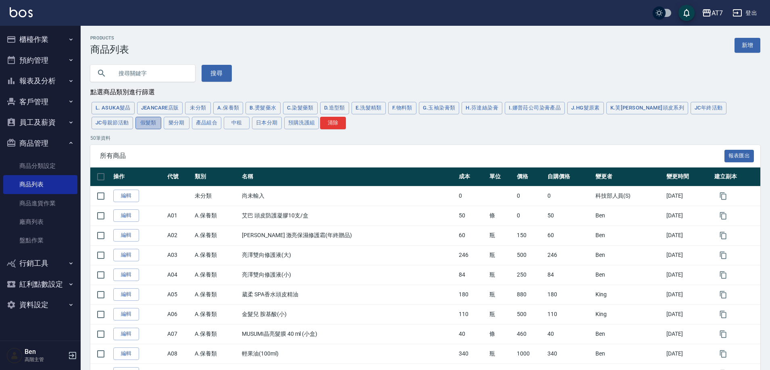
click at [135, 127] on button "假髮類" at bounding box center [148, 123] width 26 height 12
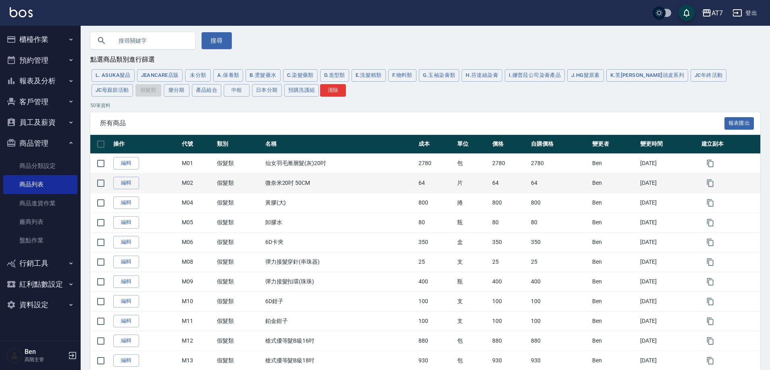
scroll to position [40, 0]
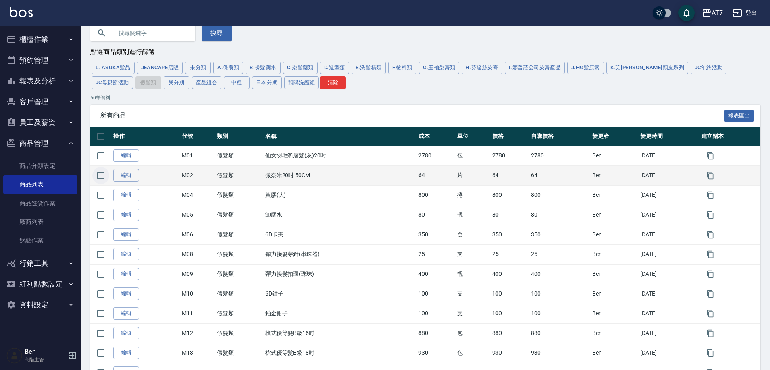
click at [100, 176] on input "checkbox" at bounding box center [100, 175] width 17 height 17
checkbox input "true"
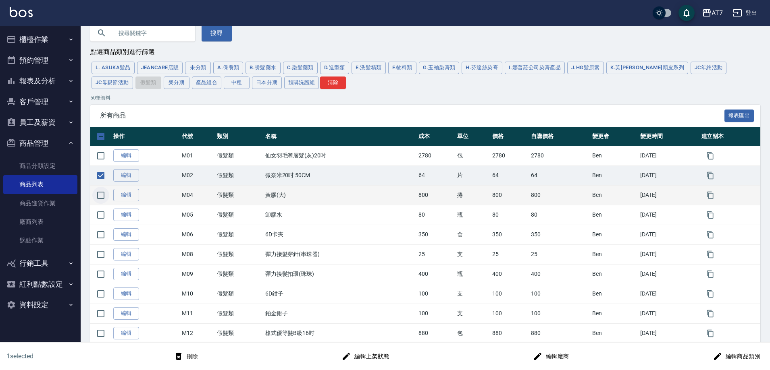
click at [98, 196] on input "checkbox" at bounding box center [100, 195] width 17 height 17
checkbox input "true"
click at [191, 357] on button "刪除" at bounding box center [185, 356] width 31 height 15
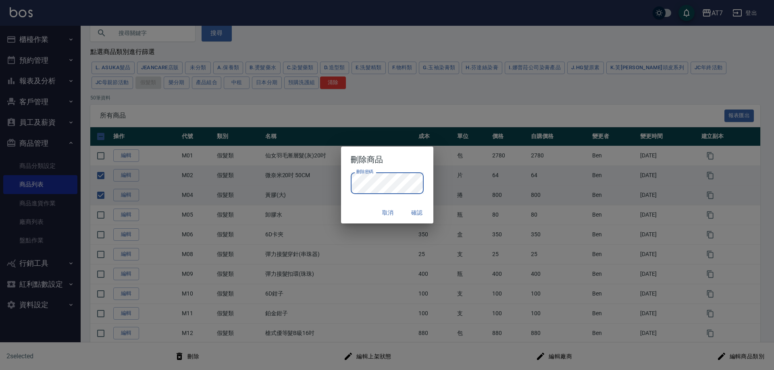
click at [419, 214] on button "確認" at bounding box center [417, 212] width 26 height 15
checkbox input "false"
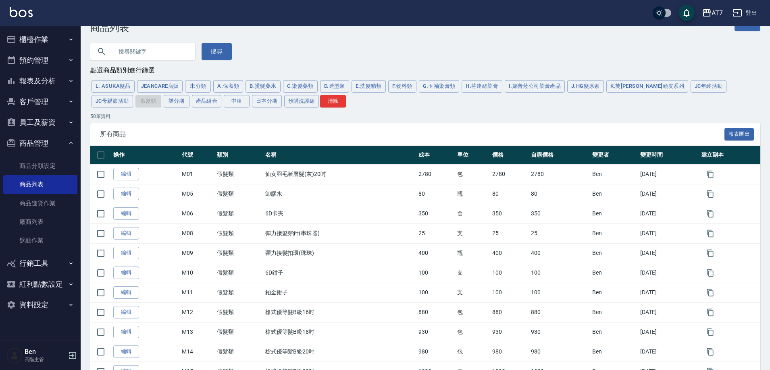
scroll to position [0, 0]
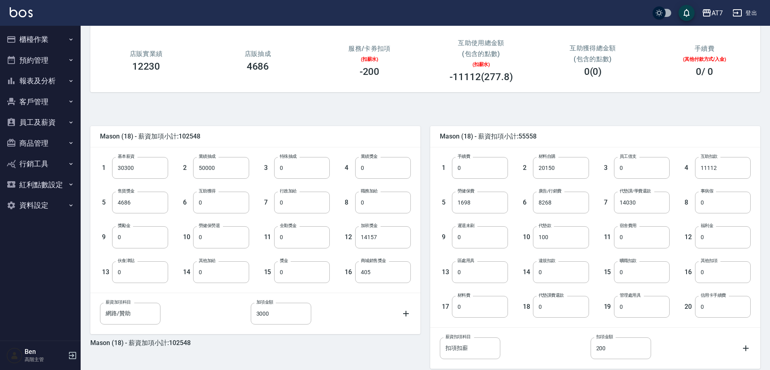
scroll to position [153, 0]
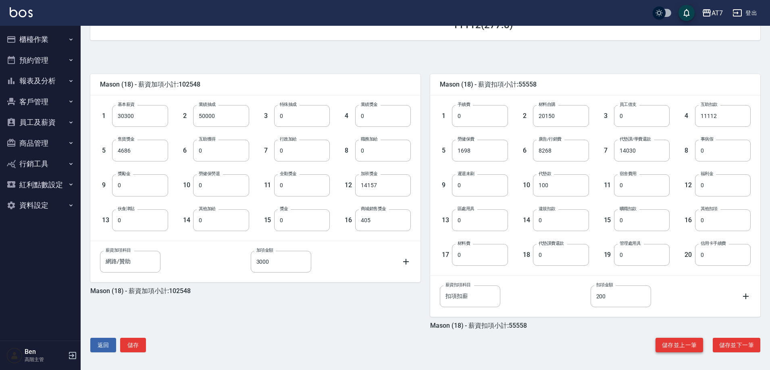
click at [682, 343] on button "儲存並上一筆" at bounding box center [679, 345] width 48 height 15
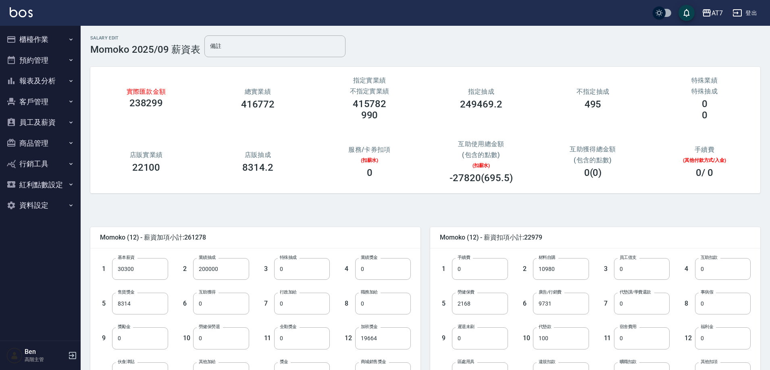
scroll to position [153, 0]
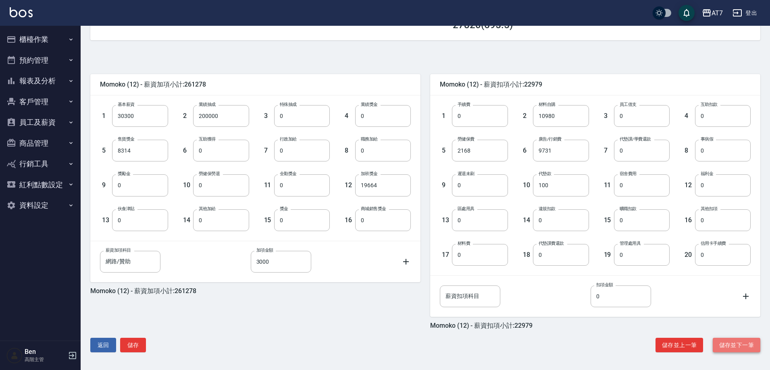
click at [721, 343] on button "儲存並下一筆" at bounding box center [736, 345] width 48 height 15
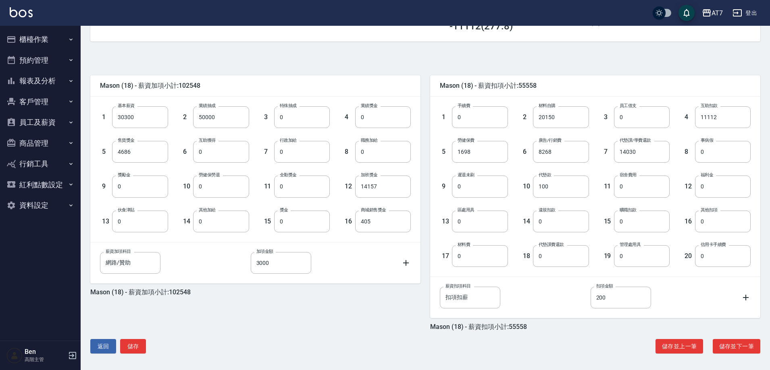
scroll to position [153, 0]
click at [752, 352] on button "儲存並下一筆" at bounding box center [736, 345] width 48 height 15
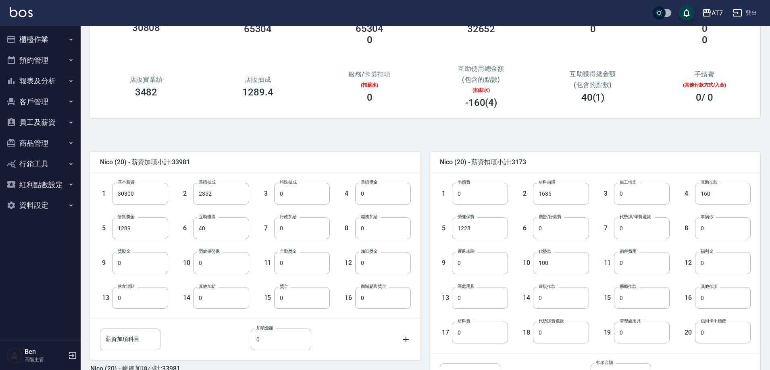
scroll to position [153, 0]
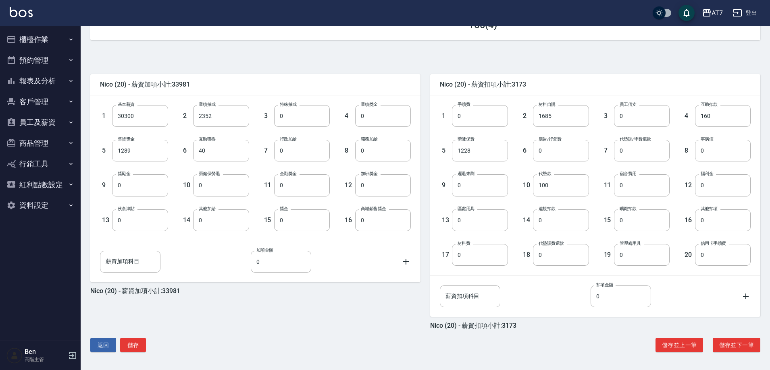
click at [695, 335] on div "Nico (20) - 薪資加項小計:33981 1 基本薪資 30300 基本薪資 2 業績抽成 2352 業績抽成 3 特殊抽成 0 特殊抽成 4 業績獎…" at bounding box center [422, 205] width 676 height 311
click at [689, 343] on button "儲存並上一筆" at bounding box center [679, 345] width 48 height 15
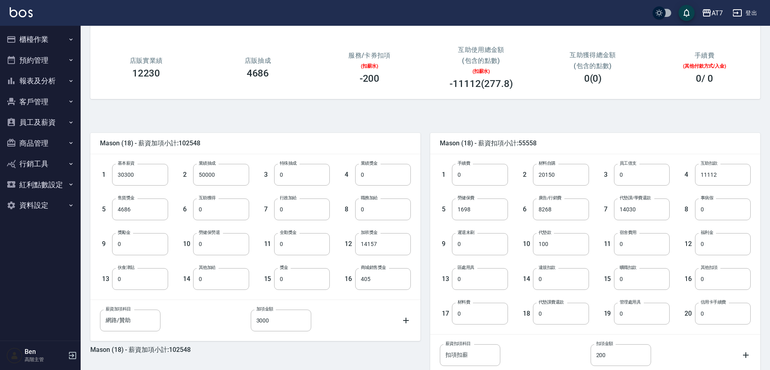
scroll to position [153, 0]
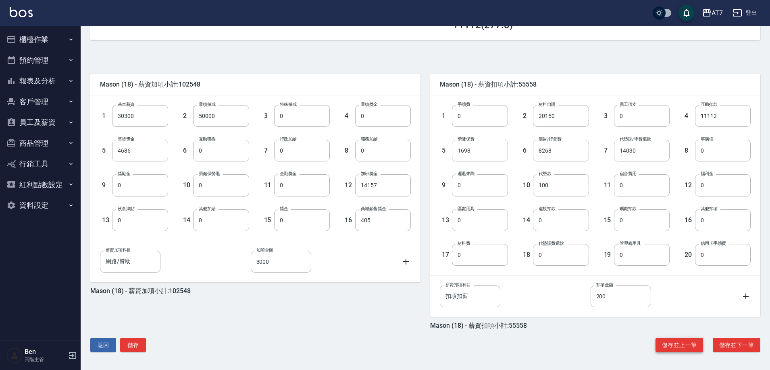
drag, startPoint x: 675, startPoint y: 355, endPoint x: 678, endPoint y: 345, distance: 10.1
click at [677, 346] on div "Mason (18) - 薪資加項小計:102548 1 基本薪資 30300 基本薪資 2 業績抽成 50000 業績抽成 3 特殊抽成 0 特殊抽成 4 …" at bounding box center [422, 205] width 676 height 311
click at [678, 345] on button "儲存並上一筆" at bounding box center [679, 345] width 48 height 15
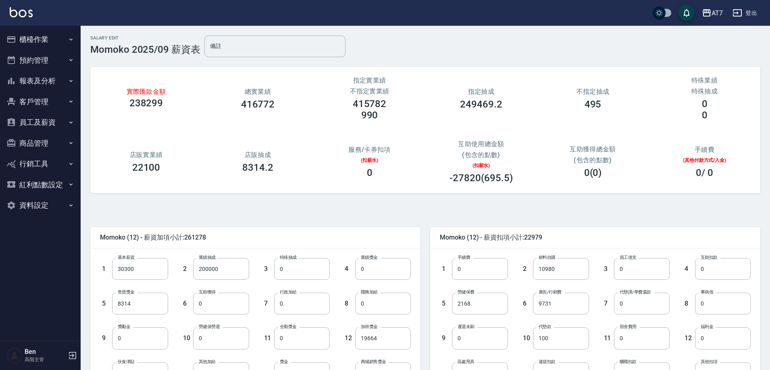
scroll to position [153, 0]
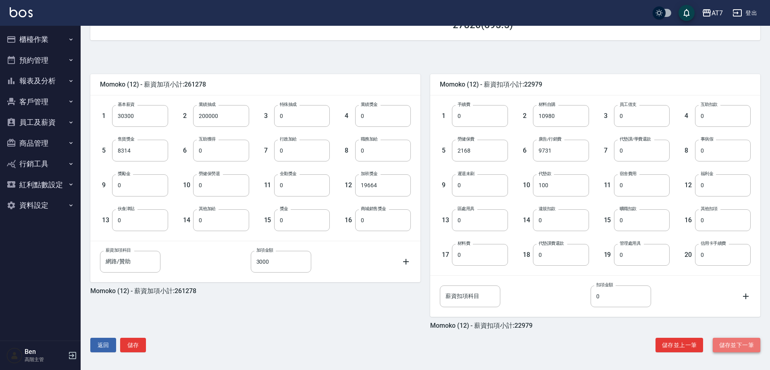
click at [730, 347] on button "儲存並下一筆" at bounding box center [736, 345] width 48 height 15
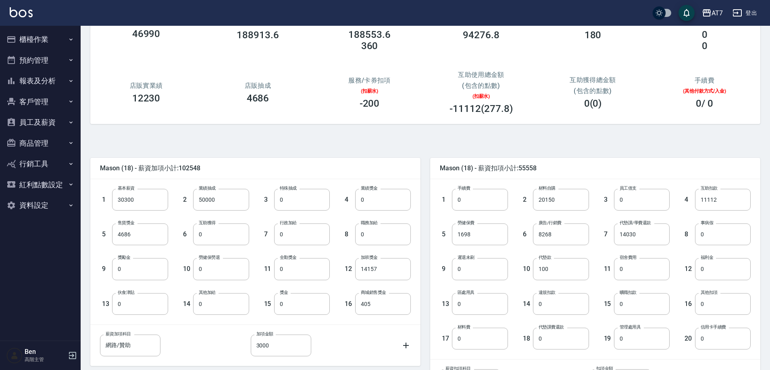
scroll to position [153, 0]
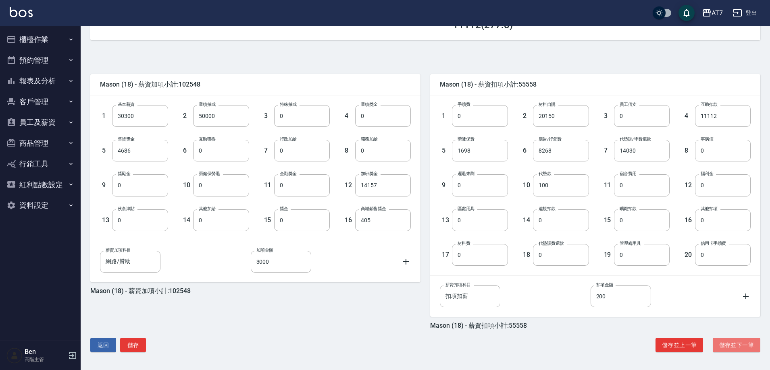
click at [730, 347] on button "儲存並下一筆" at bounding box center [736, 345] width 48 height 15
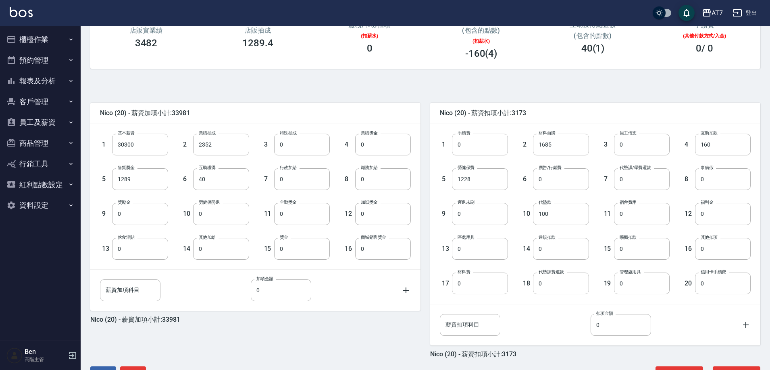
scroll to position [153, 0]
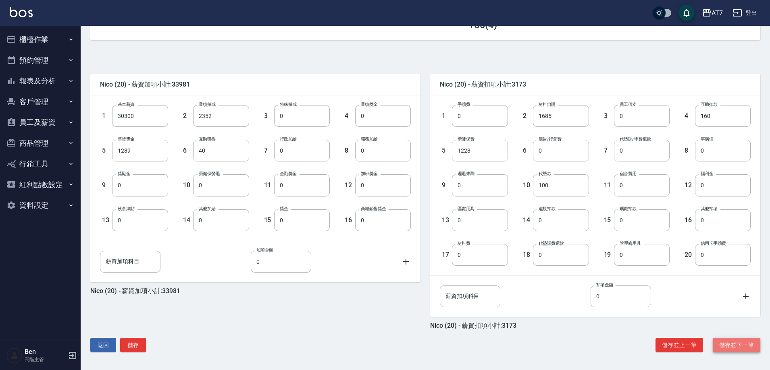
click at [743, 343] on button "儲存並下一筆" at bounding box center [736, 345] width 48 height 15
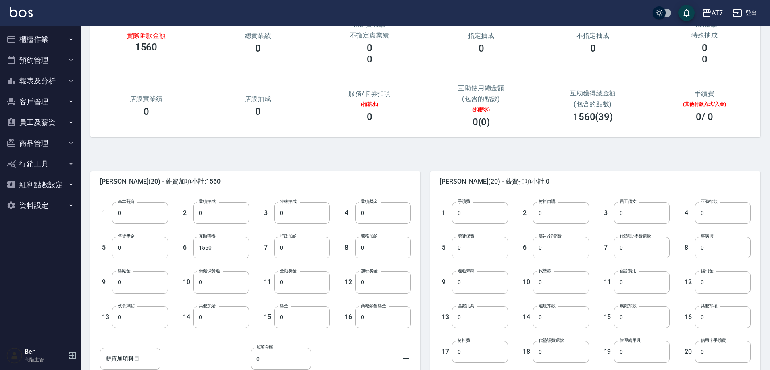
scroll to position [153, 0]
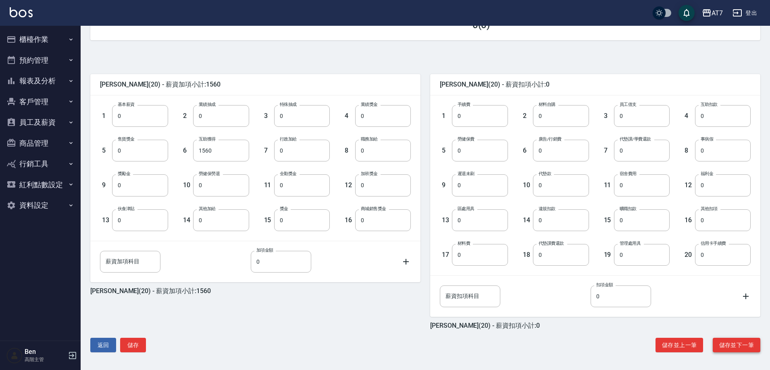
click at [738, 344] on button "儲存並下一筆" at bounding box center [736, 345] width 48 height 15
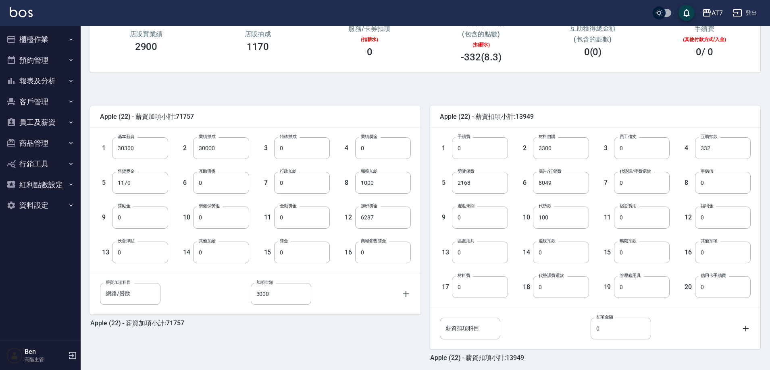
scroll to position [153, 0]
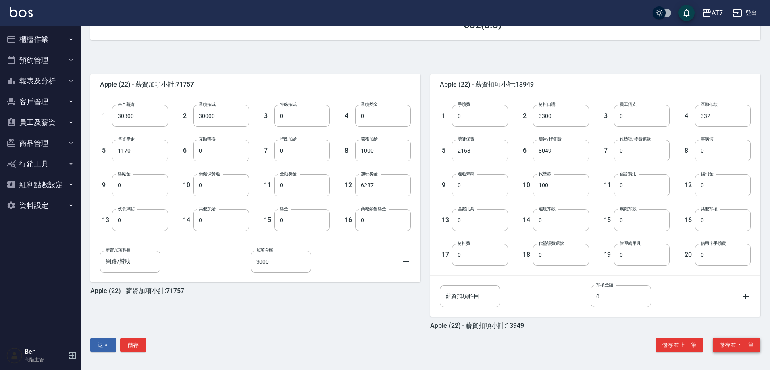
click at [741, 351] on button "儲存並下一筆" at bounding box center [736, 345] width 48 height 15
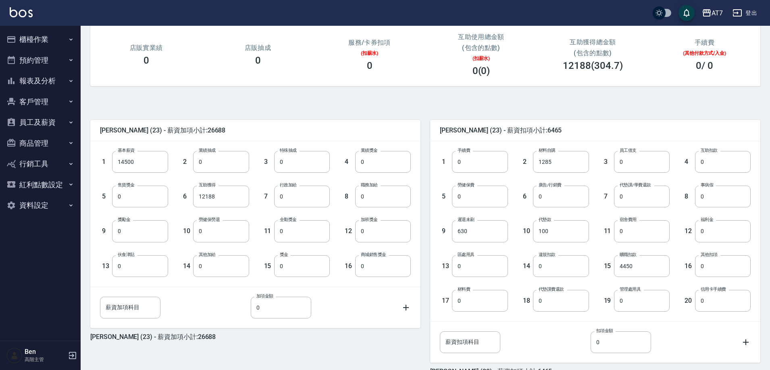
scroll to position [153, 0]
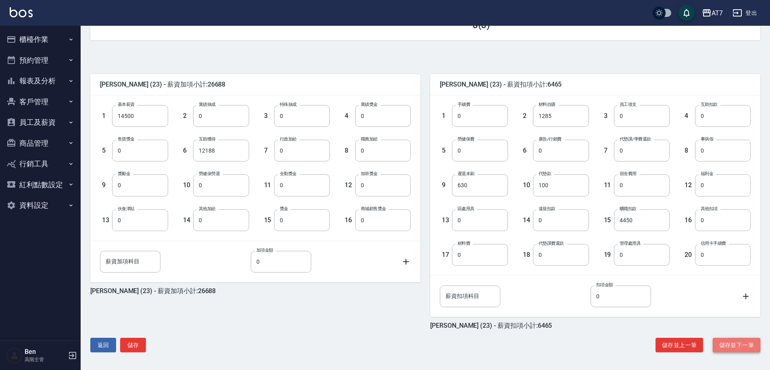
click at [722, 346] on button "儲存並下一筆" at bounding box center [736, 345] width 48 height 15
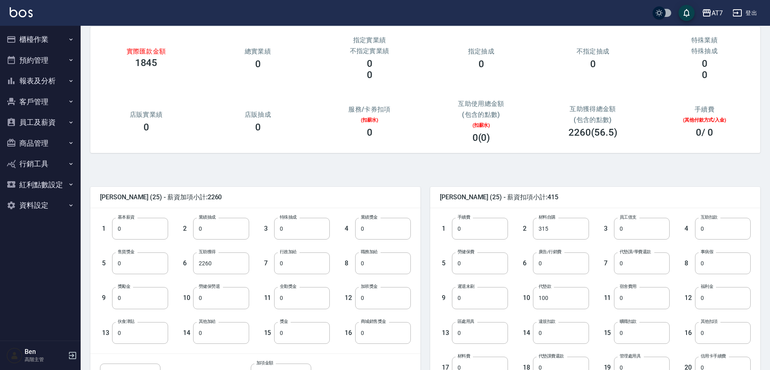
scroll to position [153, 0]
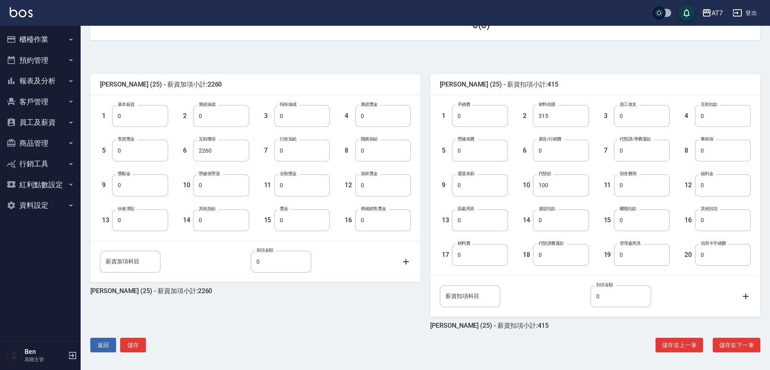
click at [730, 334] on div "[PERSON_NAME] (25) - 薪資加項小計:2260 1 基本薪資 0 基本薪資 2 業績抽成 0 業績抽成 3 特殊抽成 0 特殊抽成 4 業績…" at bounding box center [422, 205] width 676 height 311
click at [730, 340] on button "儲存並下一筆" at bounding box center [736, 345] width 48 height 15
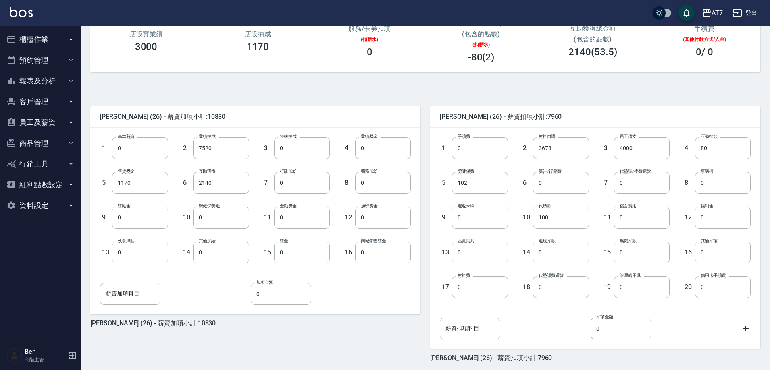
scroll to position [153, 0]
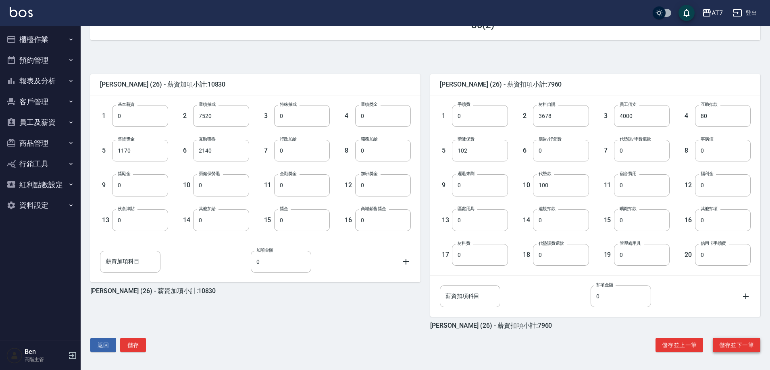
click at [723, 338] on button "儲存並下一筆" at bounding box center [736, 345] width 48 height 15
click at [730, 343] on button "儲存並下一筆" at bounding box center [736, 345] width 48 height 15
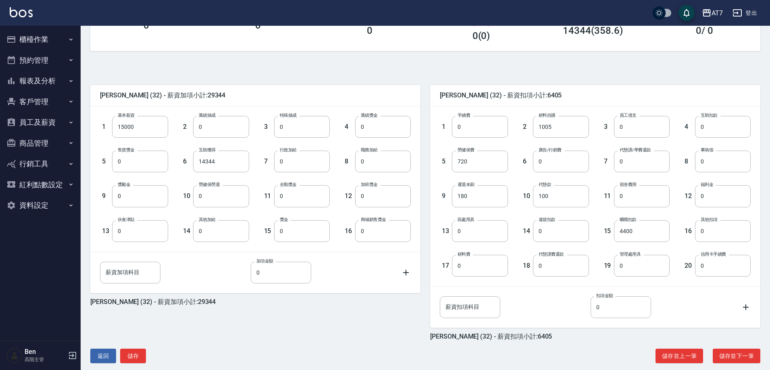
scroll to position [153, 0]
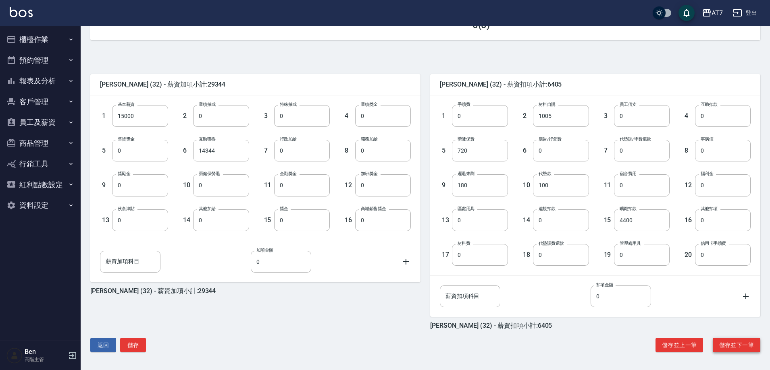
click at [728, 342] on button "儲存並下一筆" at bounding box center [736, 345] width 48 height 15
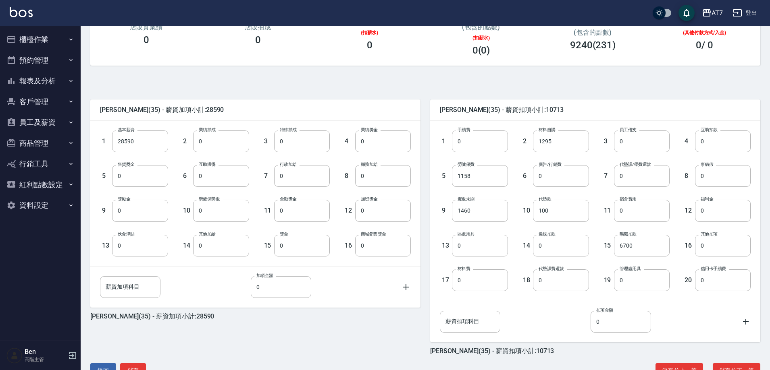
scroll to position [153, 0]
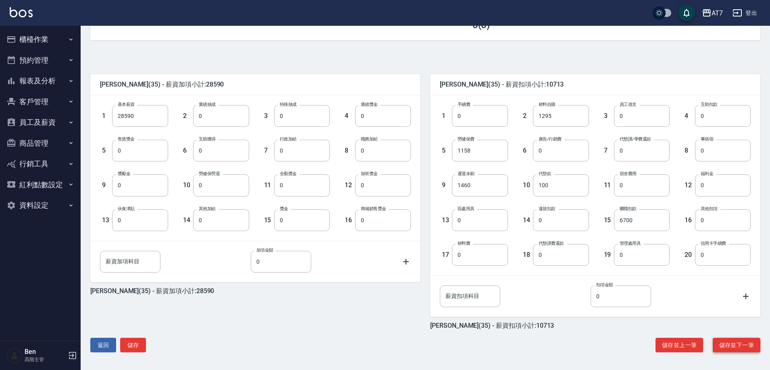
click at [732, 343] on button "儲存並下一筆" at bounding box center [736, 345] width 48 height 15
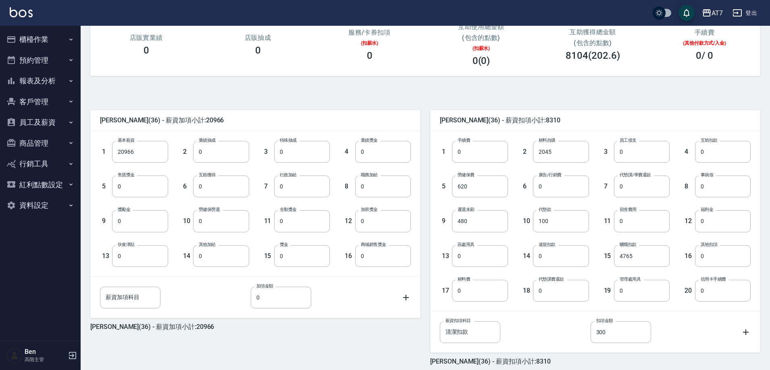
scroll to position [153, 0]
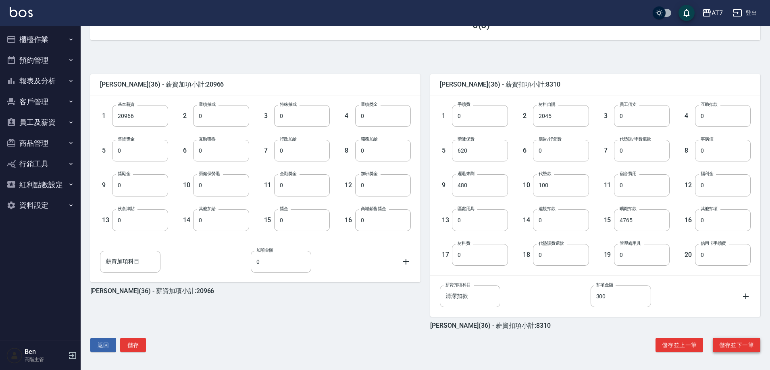
click at [731, 346] on button "儲存並下一筆" at bounding box center [736, 345] width 48 height 15
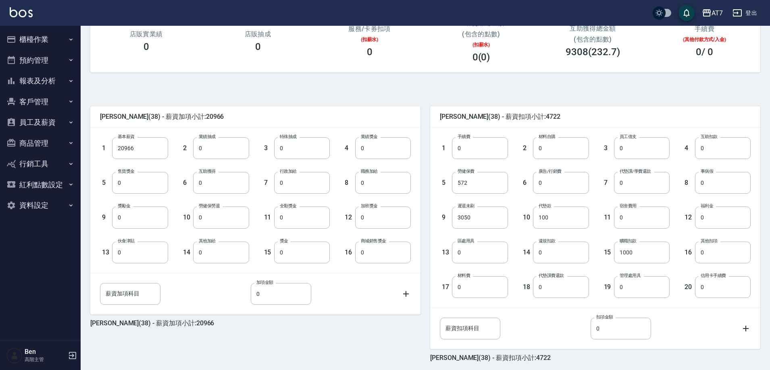
scroll to position [153, 0]
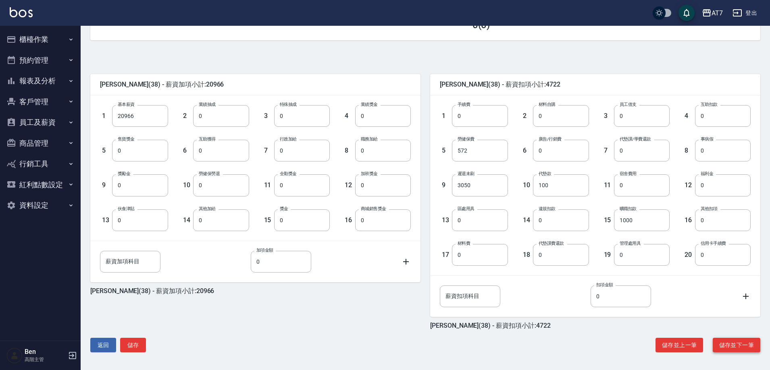
click at [732, 348] on button "儲存並下一筆" at bounding box center [736, 345] width 48 height 15
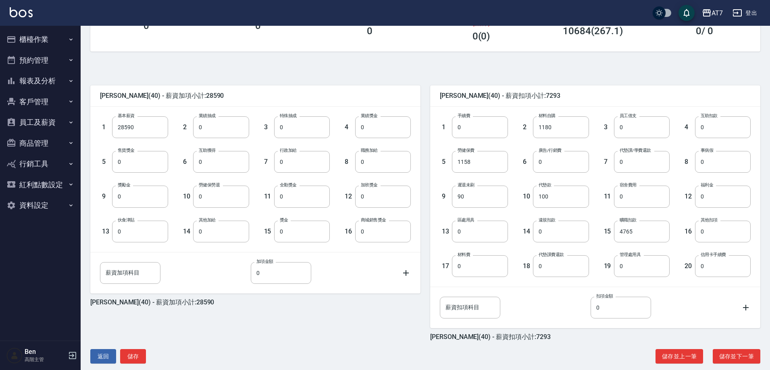
scroll to position [153, 0]
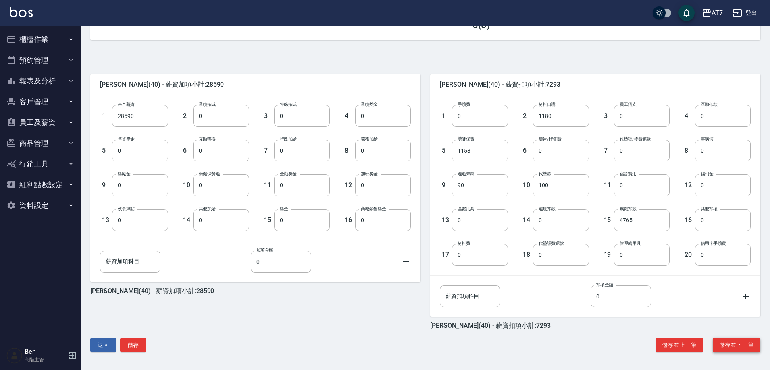
click at [730, 345] on button "儲存並下一筆" at bounding box center [736, 345] width 48 height 15
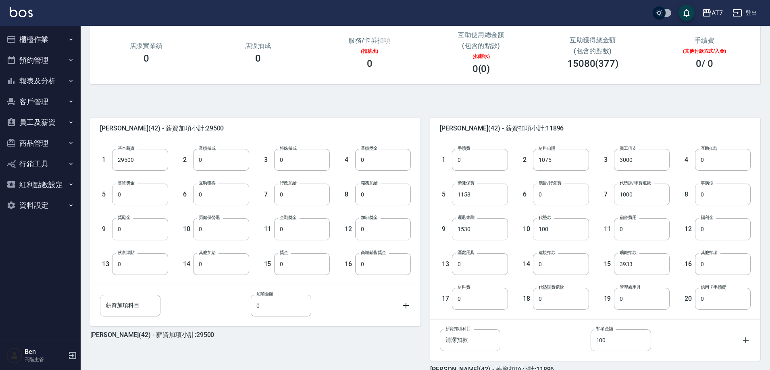
scroll to position [153, 0]
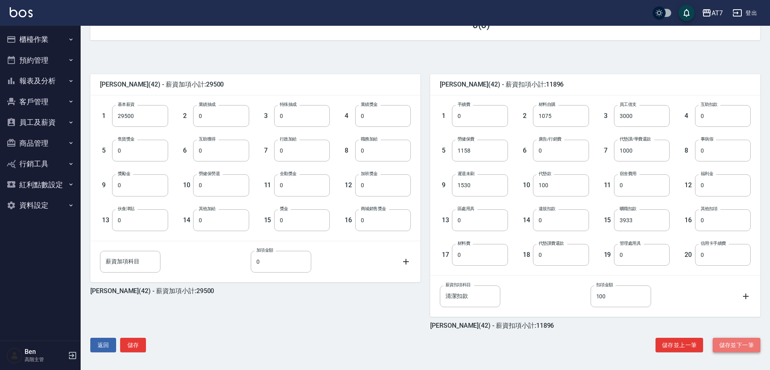
click at [733, 352] on button "儲存並下一筆" at bounding box center [736, 345] width 48 height 15
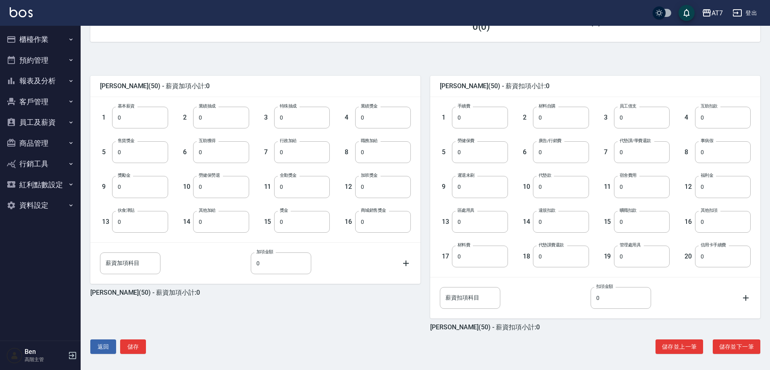
scroll to position [153, 0]
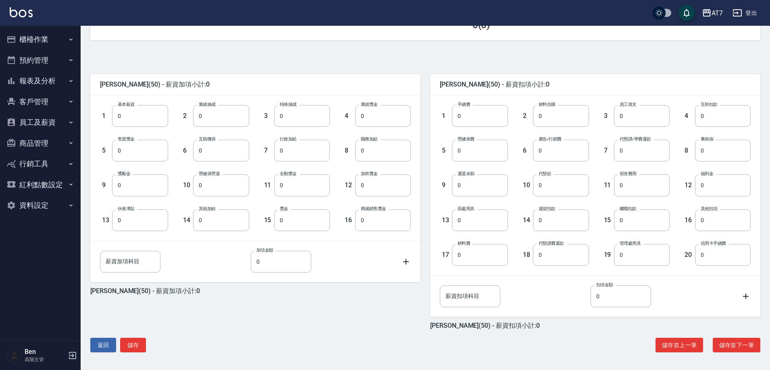
click at [733, 352] on button "儲存並下一筆" at bounding box center [736, 345] width 48 height 15
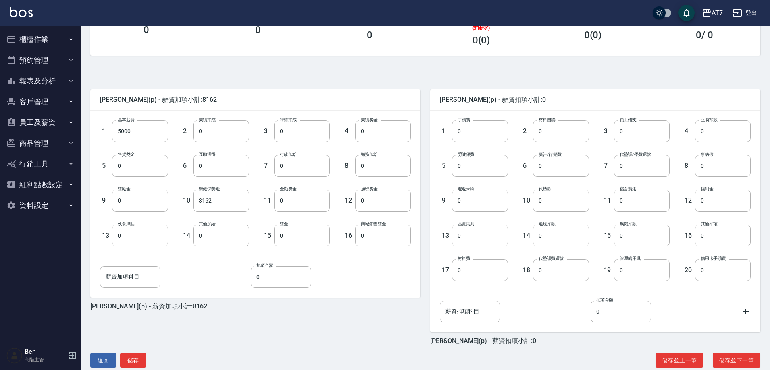
scroll to position [153, 0]
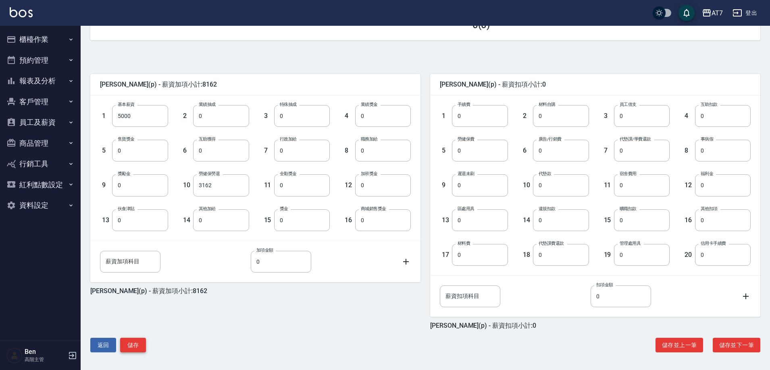
click at [127, 346] on button "儲存" at bounding box center [133, 345] width 26 height 15
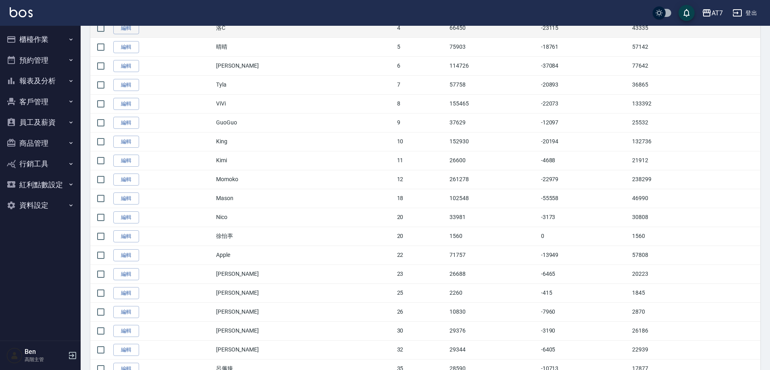
scroll to position [487, 0]
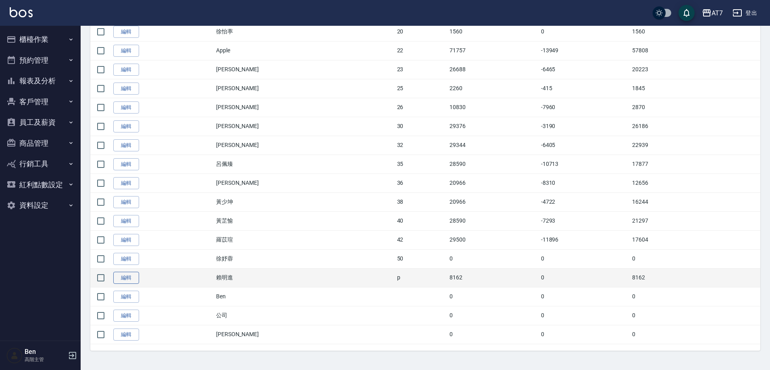
click at [123, 277] on link "編輯" at bounding box center [126, 278] width 26 height 12
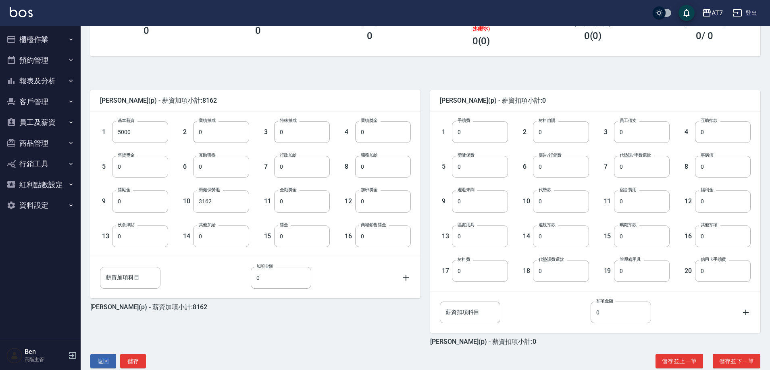
scroll to position [153, 0]
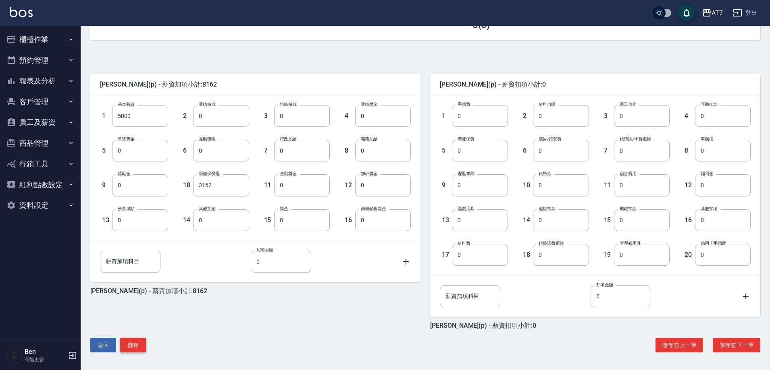
click at [128, 349] on button "儲存" at bounding box center [133, 345] width 26 height 15
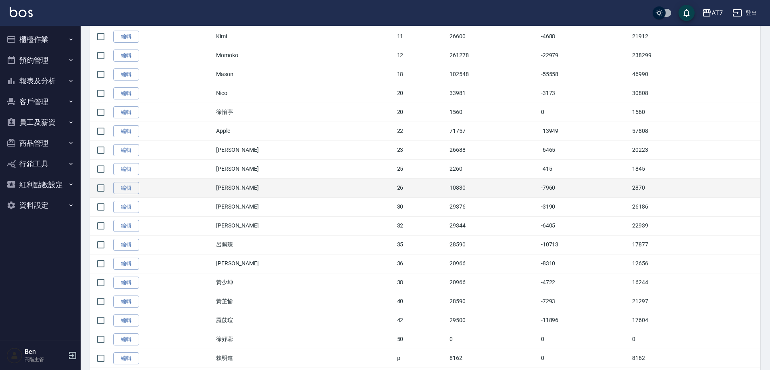
scroll to position [403, 0]
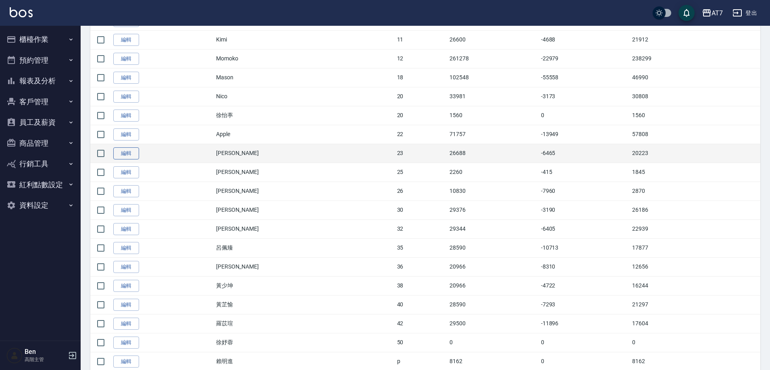
click at [128, 152] on link "編輯" at bounding box center [126, 153] width 26 height 12
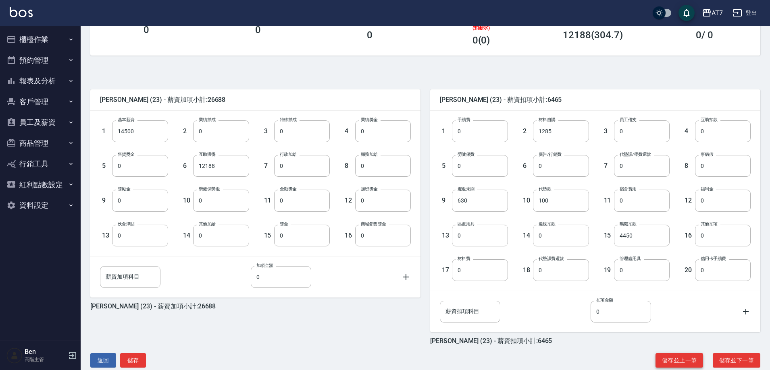
scroll to position [153, 0]
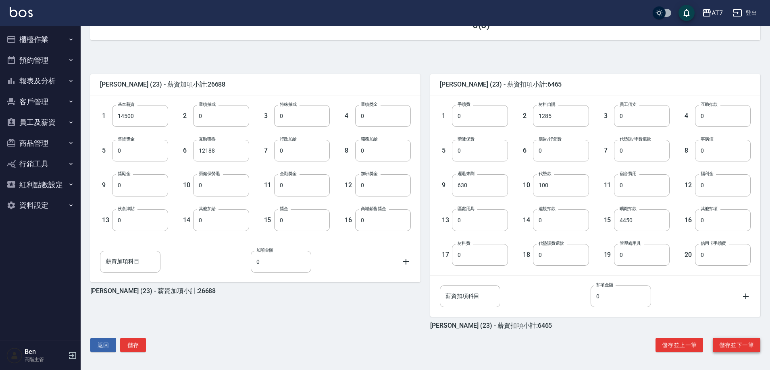
click at [730, 348] on button "儲存並下一筆" at bounding box center [736, 345] width 48 height 15
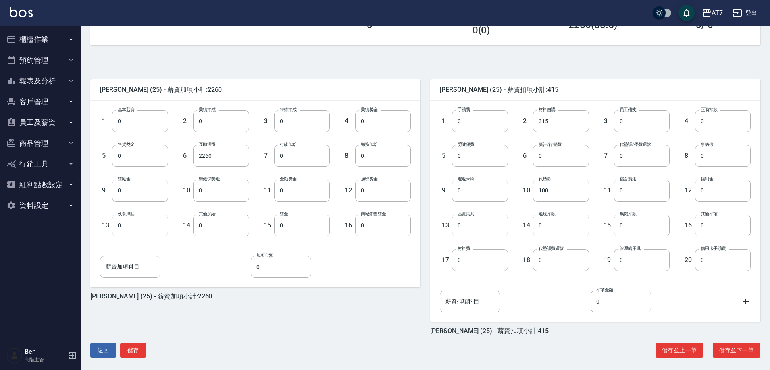
scroll to position [153, 0]
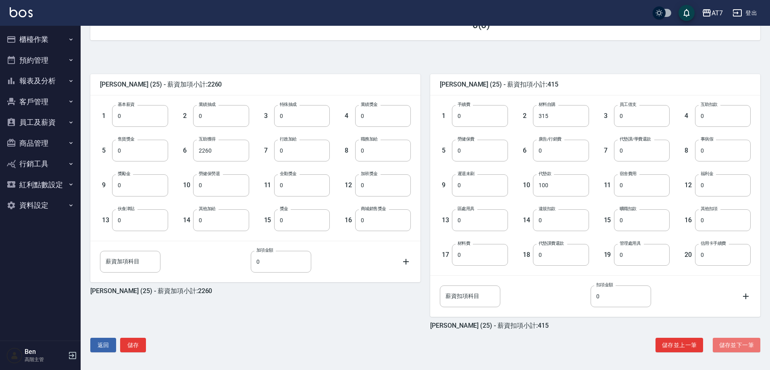
click at [730, 348] on button "儲存並下一筆" at bounding box center [736, 345] width 48 height 15
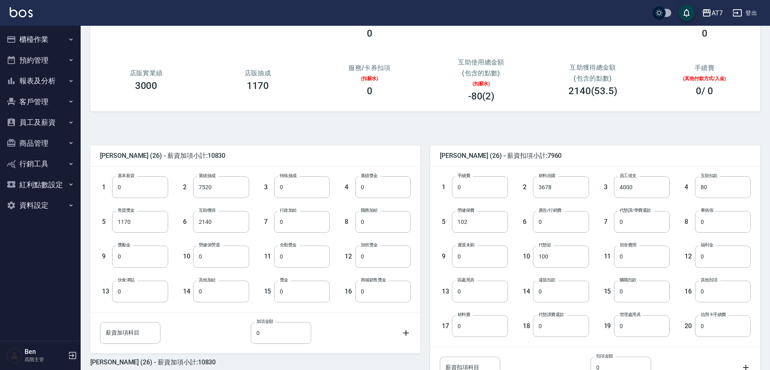
scroll to position [153, 0]
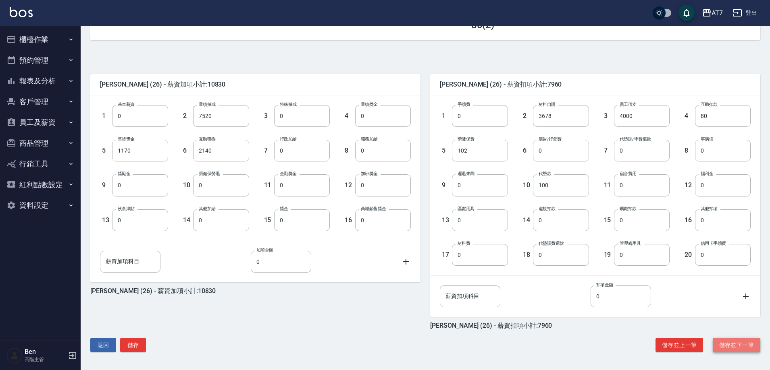
click at [733, 352] on button "儲存並下一筆" at bounding box center [736, 345] width 48 height 15
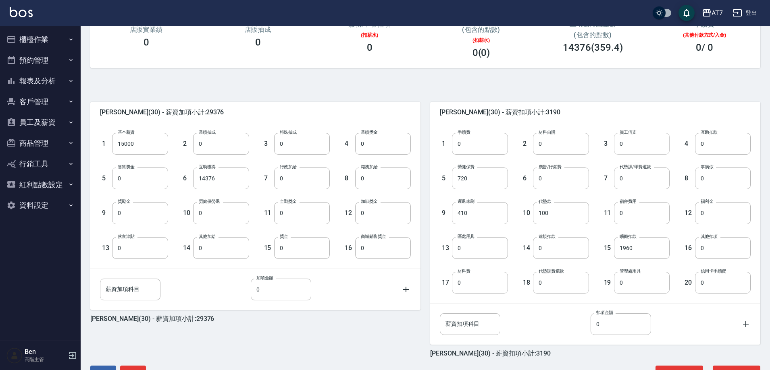
scroll to position [153, 0]
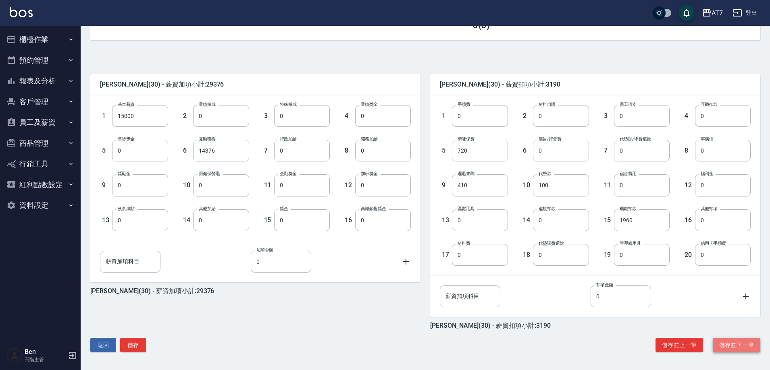
click at [739, 343] on button "儲存並下一筆" at bounding box center [736, 345] width 48 height 15
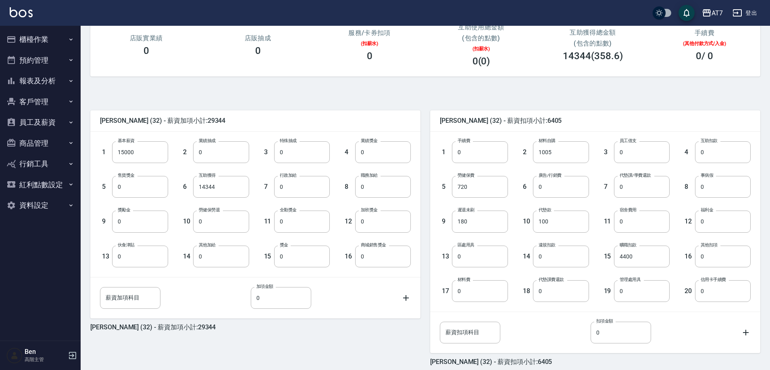
scroll to position [153, 0]
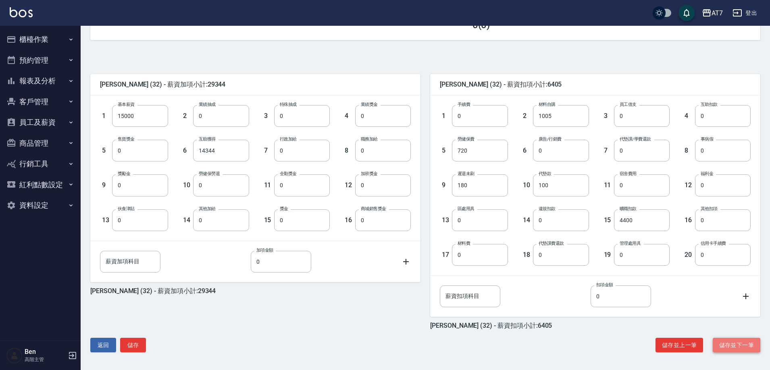
click at [740, 343] on button "儲存並下一筆" at bounding box center [736, 345] width 48 height 15
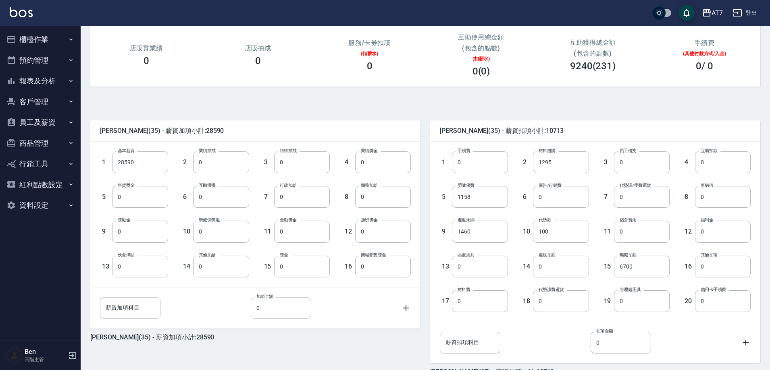
scroll to position [153, 0]
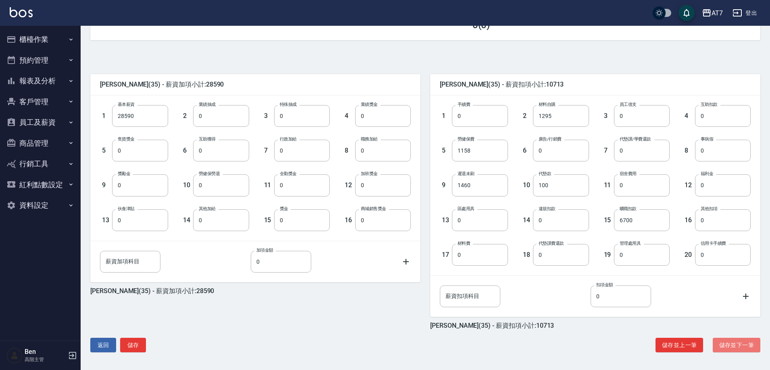
click at [740, 343] on button "儲存並下一筆" at bounding box center [736, 345] width 48 height 15
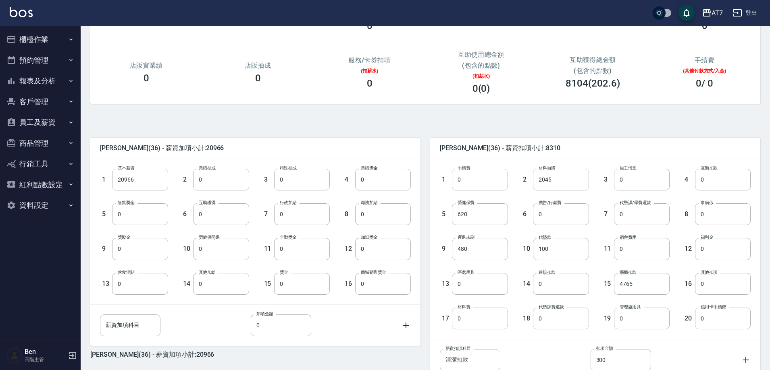
scroll to position [153, 0]
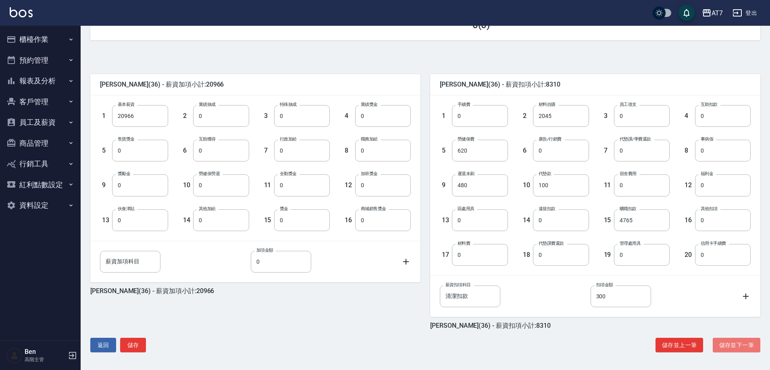
click at [741, 344] on button "儲存並下一筆" at bounding box center [736, 345] width 48 height 15
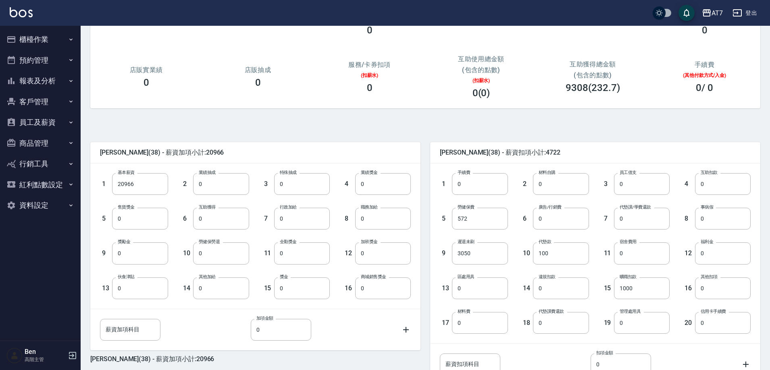
scroll to position [153, 0]
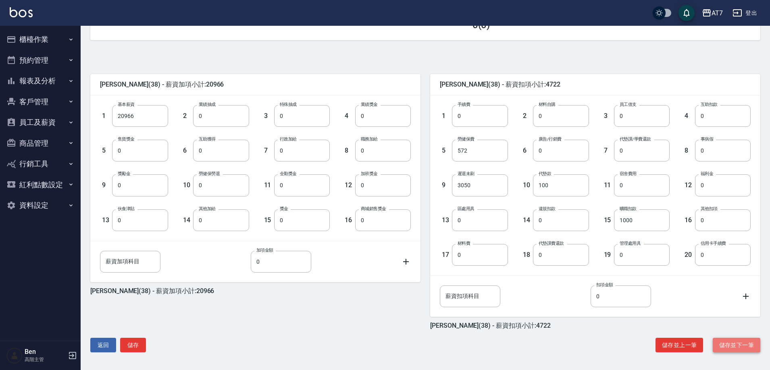
click at [743, 344] on button "儲存並下一筆" at bounding box center [736, 345] width 48 height 15
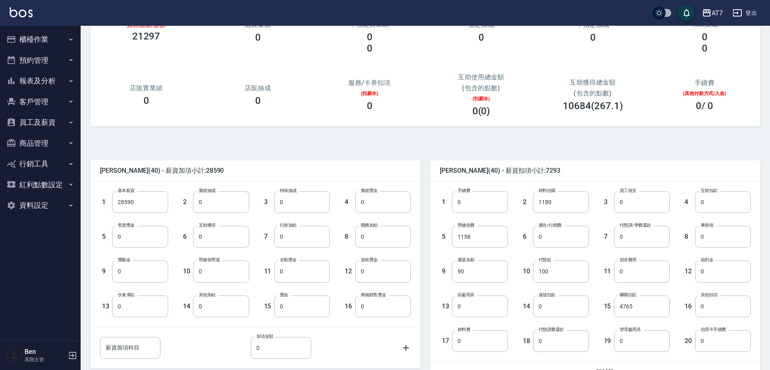
scroll to position [153, 0]
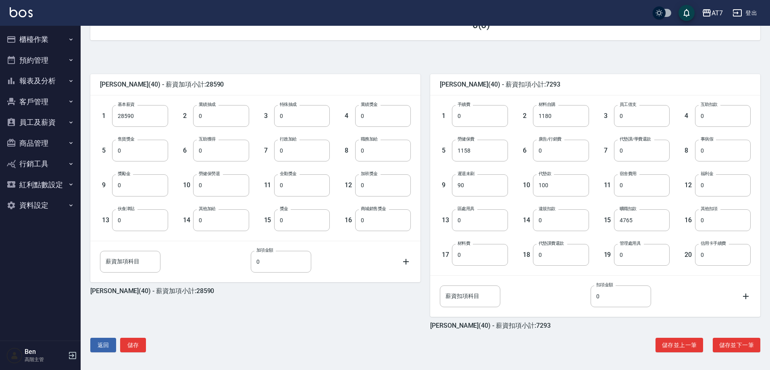
click at [743, 344] on button "儲存並下一筆" at bounding box center [736, 345] width 48 height 15
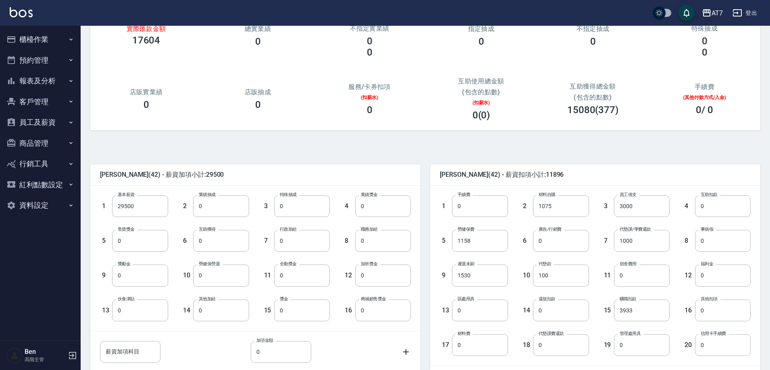
scroll to position [153, 0]
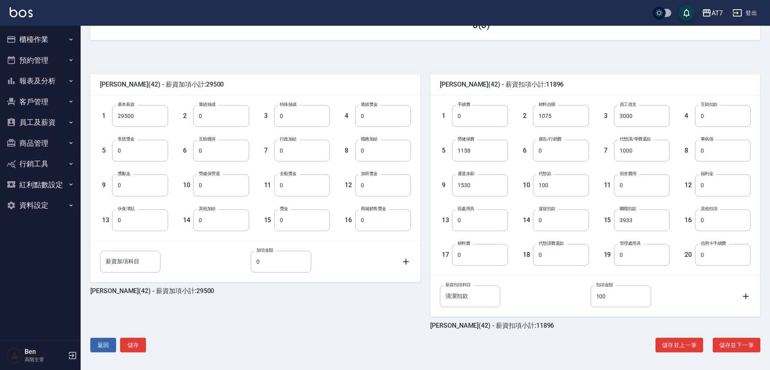
click at [734, 353] on div "羅苡瑄 (42) - 薪資加項小計:29500 1 基本薪資 29500 基本薪資 2 業績抽成 0 業績抽成 3 特殊抽成 0 特殊抽成 4 業績獎金 0 …" at bounding box center [422, 205] width 676 height 311
click at [735, 347] on button "儲存並下一筆" at bounding box center [736, 345] width 48 height 15
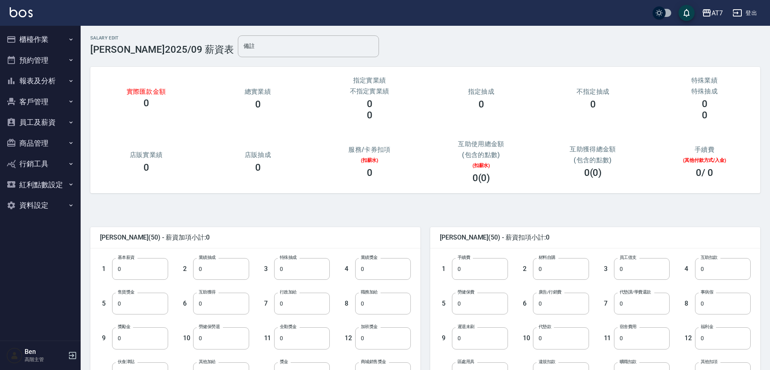
scroll to position [153, 0]
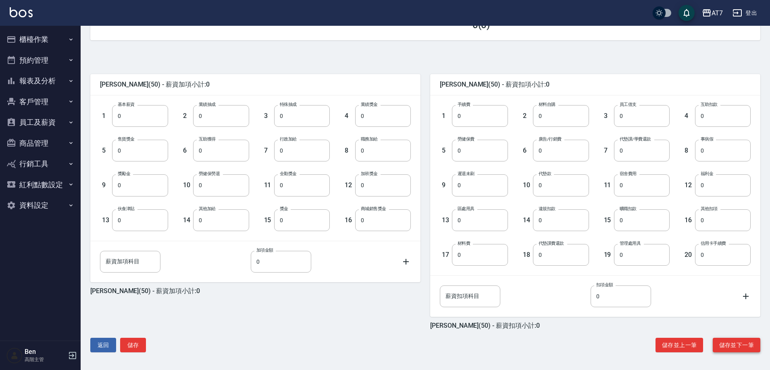
click at [720, 339] on button "儲存並下一筆" at bounding box center [736, 345] width 48 height 15
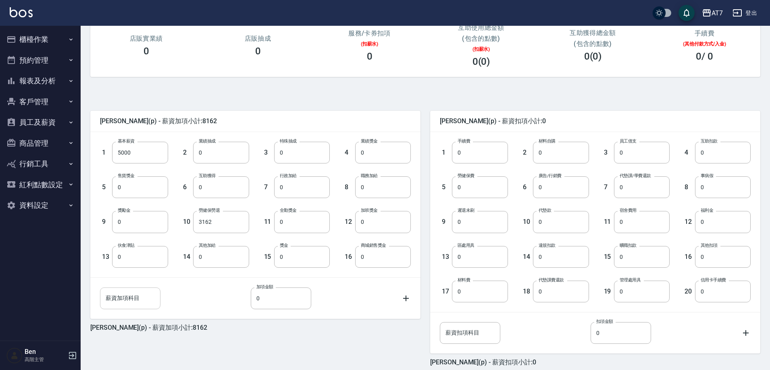
scroll to position [153, 0]
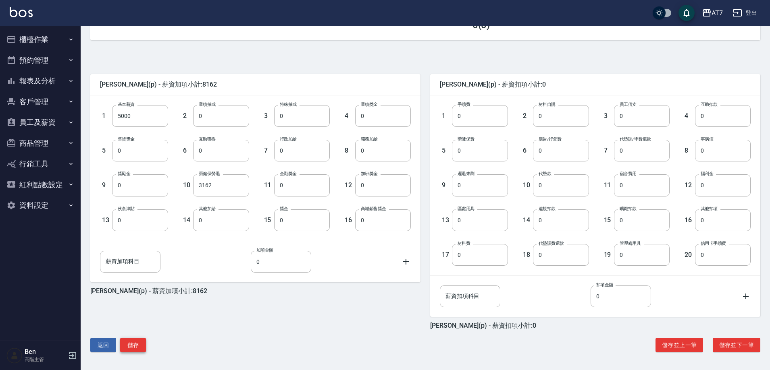
click at [133, 346] on button "儲存" at bounding box center [133, 345] width 26 height 15
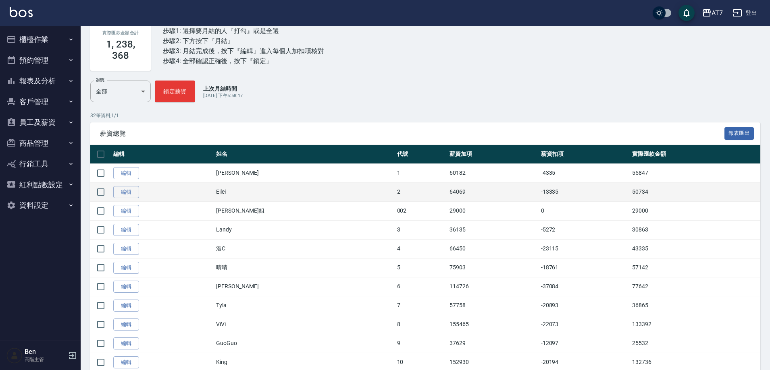
scroll to position [161, 0]
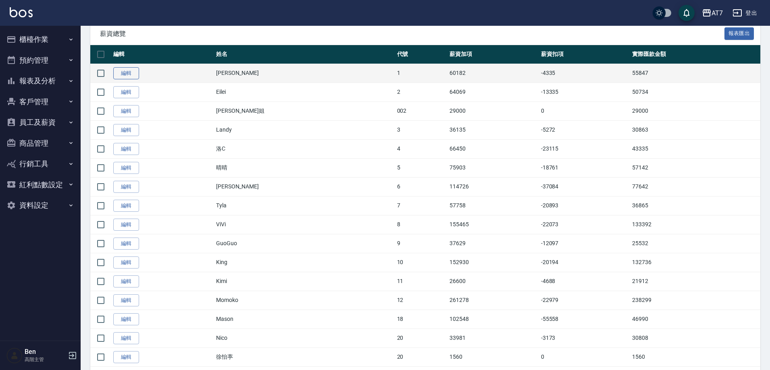
click at [131, 73] on link "編輯" at bounding box center [126, 73] width 26 height 12
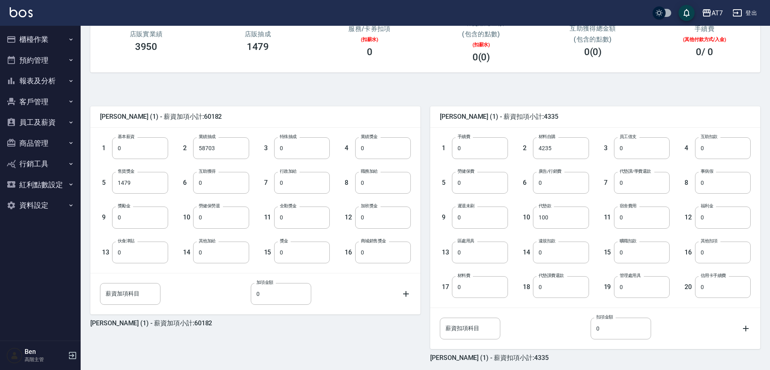
scroll to position [153, 0]
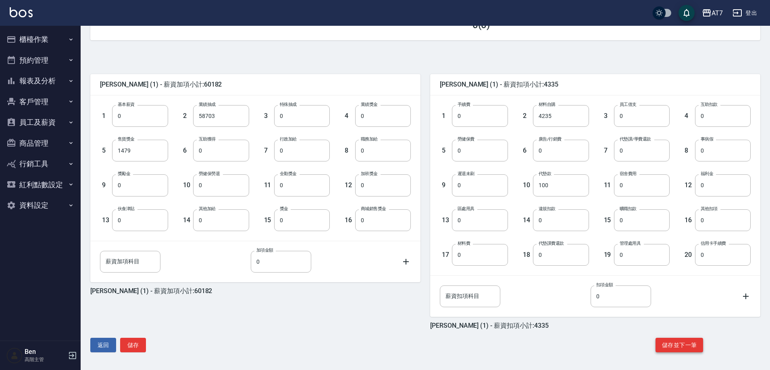
click at [690, 346] on button "儲存並下一筆" at bounding box center [679, 345] width 48 height 15
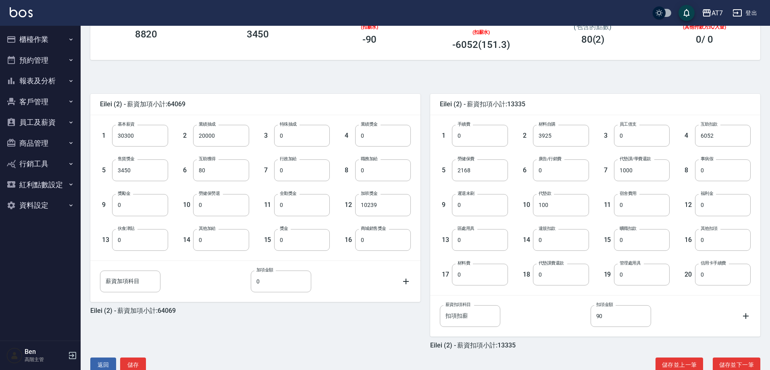
scroll to position [153, 0]
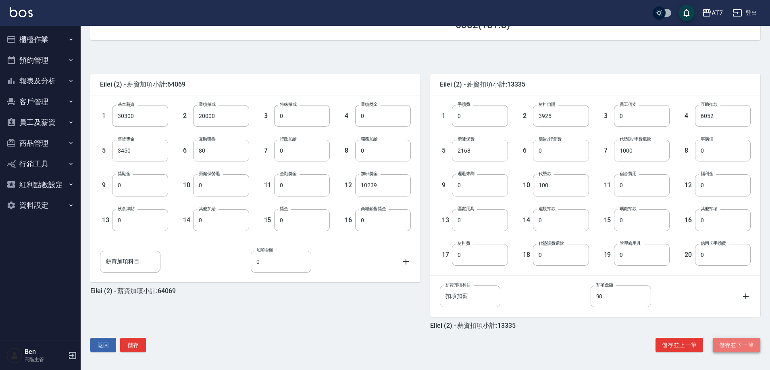
click at [722, 344] on button "儲存並下一筆" at bounding box center [736, 345] width 48 height 15
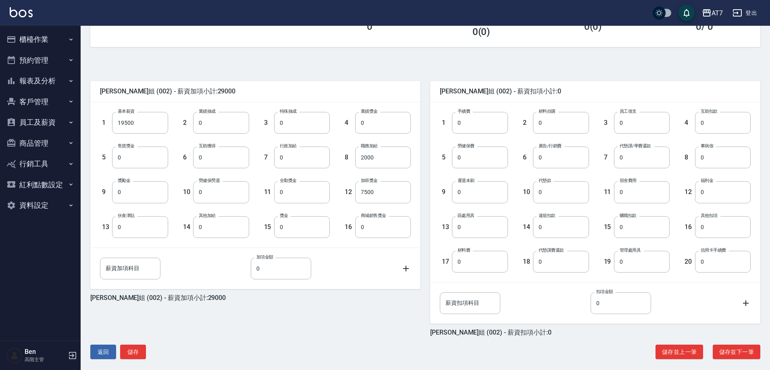
scroll to position [153, 0]
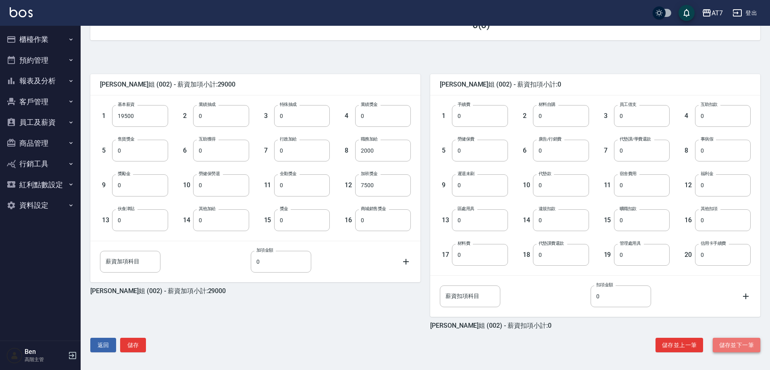
click at [736, 352] on button "儲存並下一筆" at bounding box center [736, 345] width 48 height 15
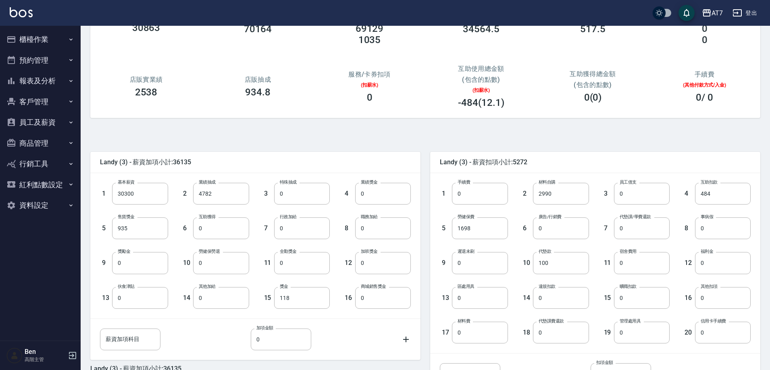
scroll to position [153, 0]
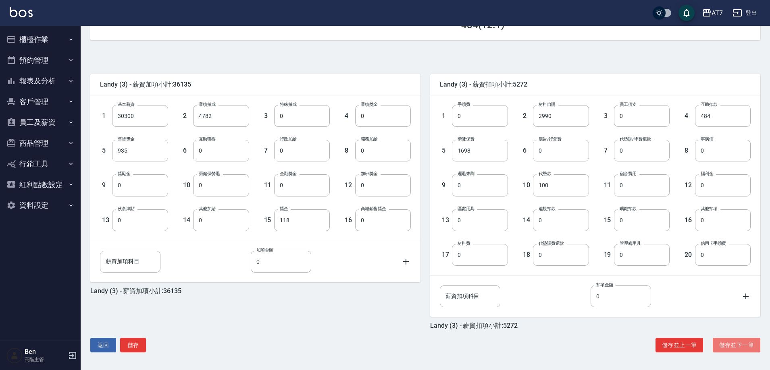
click at [736, 352] on button "儲存並下一筆" at bounding box center [736, 345] width 48 height 15
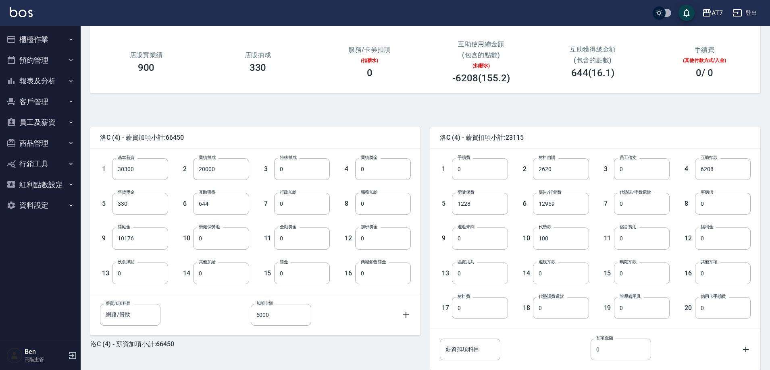
scroll to position [153, 0]
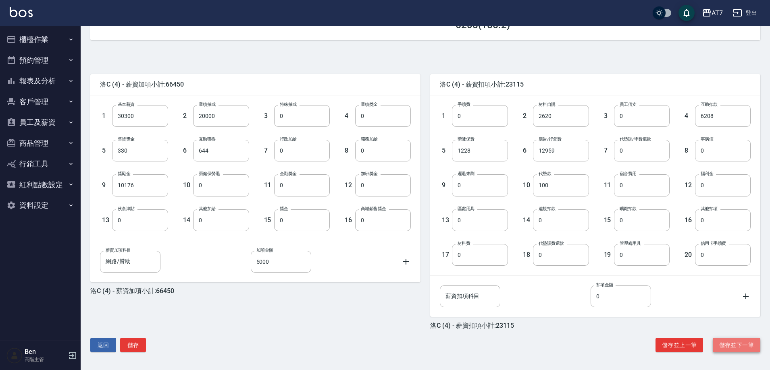
click at [735, 340] on button "儲存並下一筆" at bounding box center [736, 345] width 48 height 15
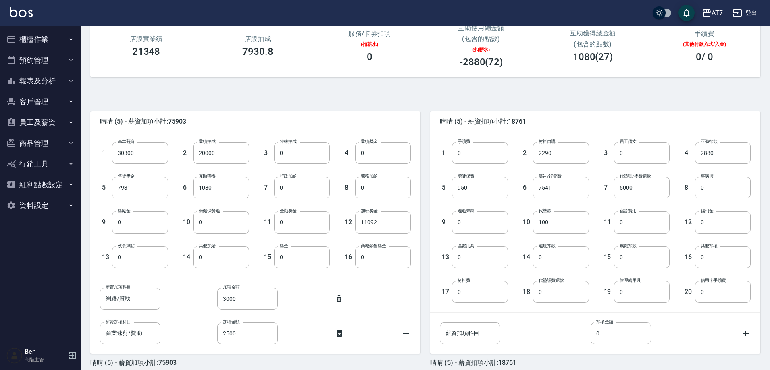
scroll to position [153, 0]
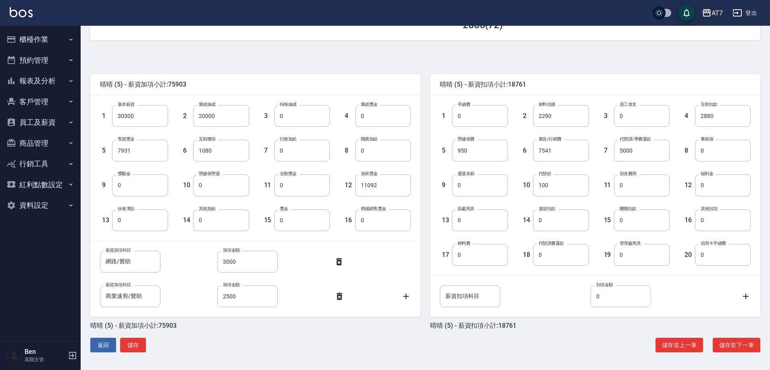
drag, startPoint x: 732, startPoint y: 350, endPoint x: 521, endPoint y: 342, distance: 210.4
click at [521, 342] on div "返回 儲存 儲存並上一筆 儲存並下一筆" at bounding box center [425, 345] width 670 height 15
click at [717, 351] on button "儲存並下一筆" at bounding box center [736, 345] width 48 height 15
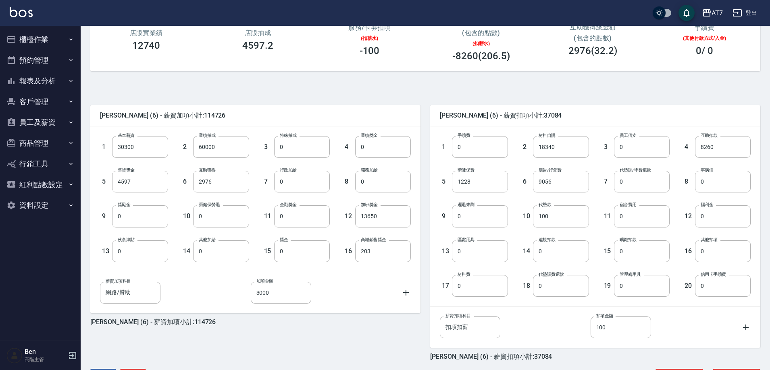
scroll to position [153, 0]
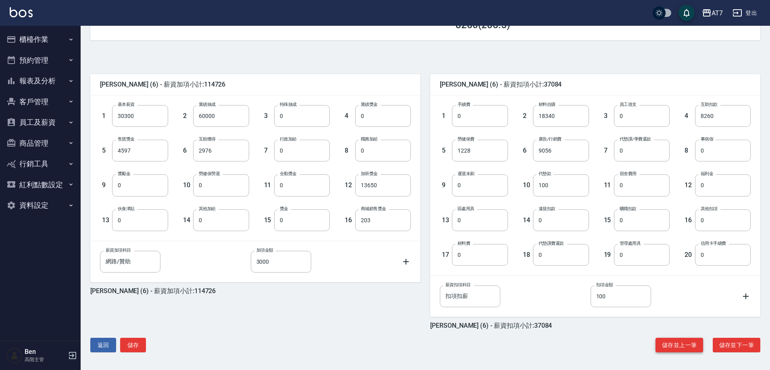
click at [685, 342] on button "儲存並上一筆" at bounding box center [679, 345] width 48 height 15
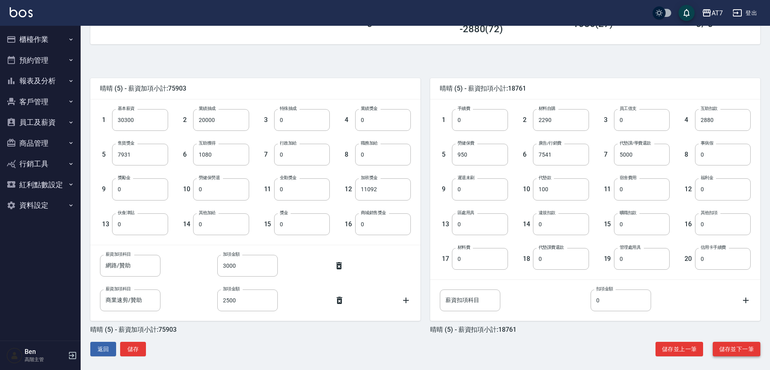
scroll to position [153, 0]
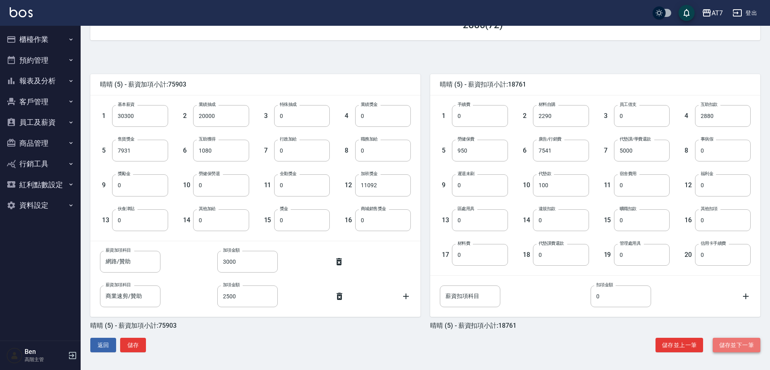
click at [730, 338] on button "儲存並下一筆" at bounding box center [736, 345] width 48 height 15
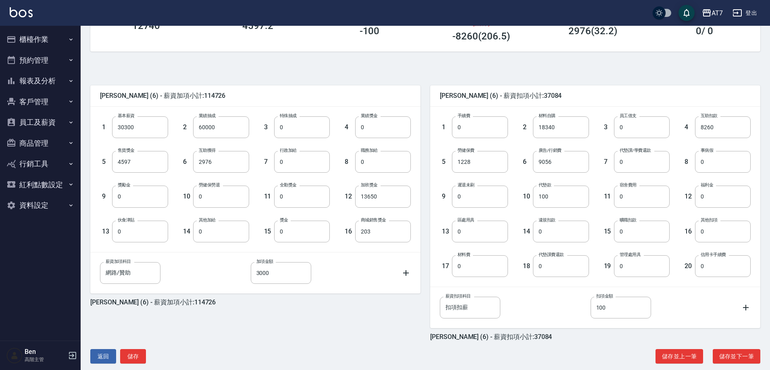
scroll to position [153, 0]
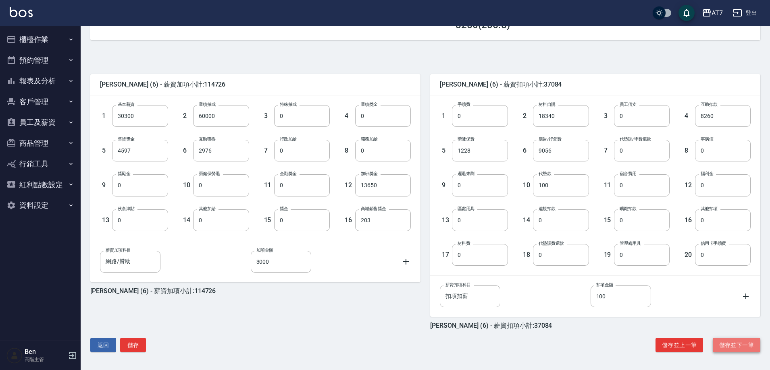
click at [728, 345] on button "儲存並下一筆" at bounding box center [736, 345] width 48 height 15
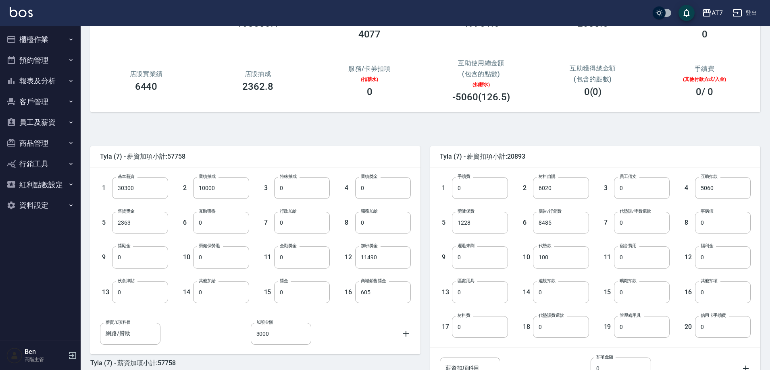
scroll to position [153, 0]
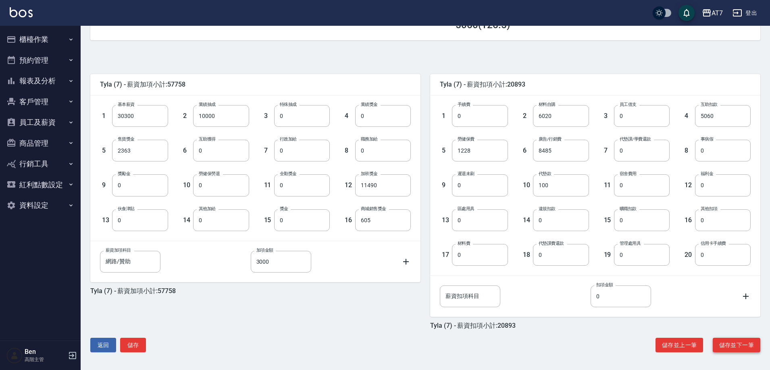
click at [722, 340] on button "儲存並下一筆" at bounding box center [736, 345] width 48 height 15
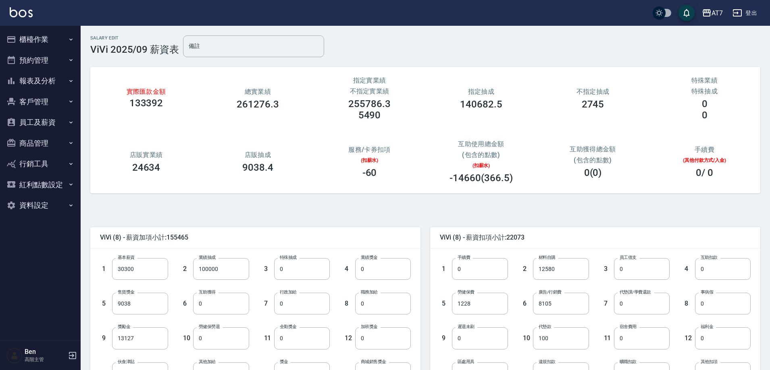
click at [617, 214] on div "ViVi (8) - 薪資加項小計:155465 1 基本薪資 30300 基本薪資 2 業績抽成 100000 業績抽成 3 特殊抽成 0 特殊抽成 4 業…" at bounding box center [422, 358] width 676 height 311
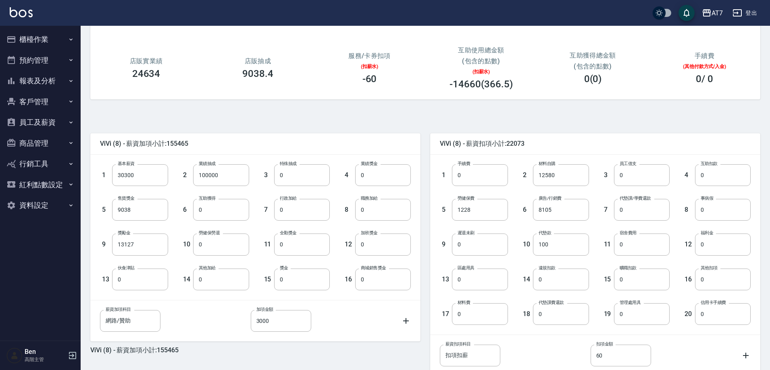
scroll to position [153, 0]
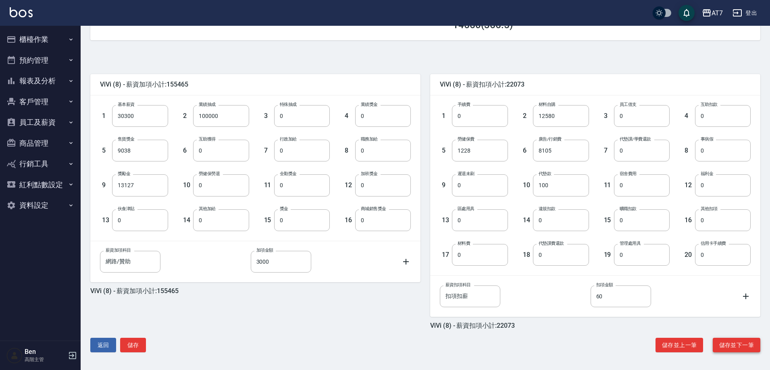
click at [733, 349] on button "儲存並下一筆" at bounding box center [736, 345] width 48 height 15
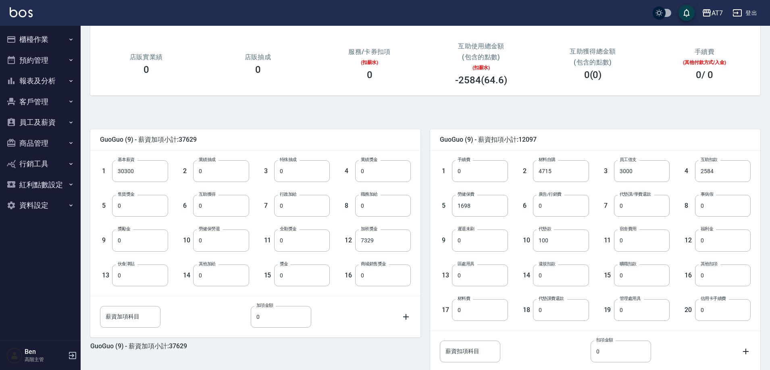
scroll to position [153, 0]
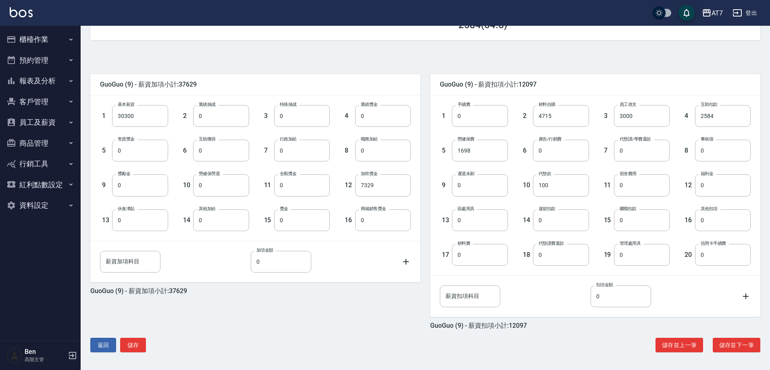
click at [733, 349] on button "儲存並下一筆" at bounding box center [736, 345] width 48 height 15
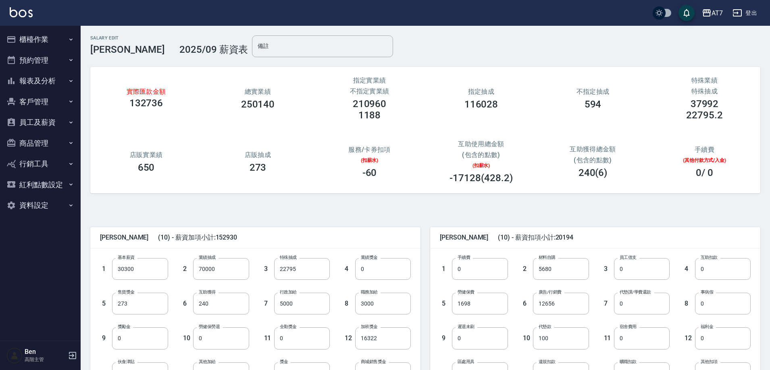
scroll to position [153, 0]
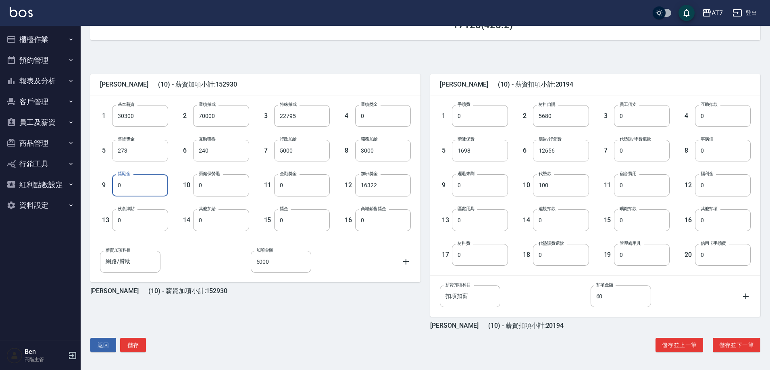
click at [140, 186] on input "0" at bounding box center [140, 185] width 56 height 22
type input "15000"
click at [675, 342] on button "儲存並上一筆" at bounding box center [679, 345] width 48 height 15
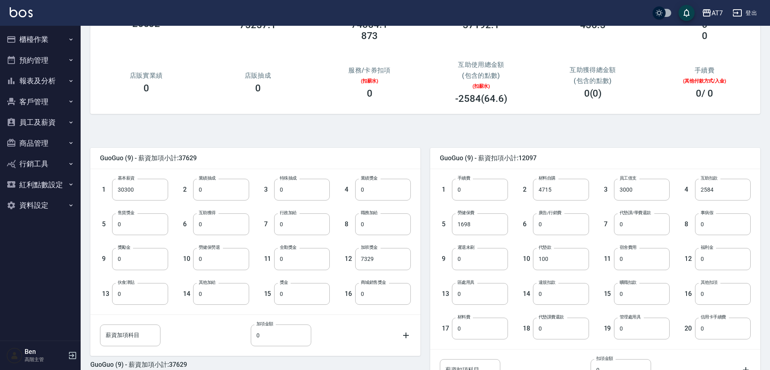
scroll to position [153, 0]
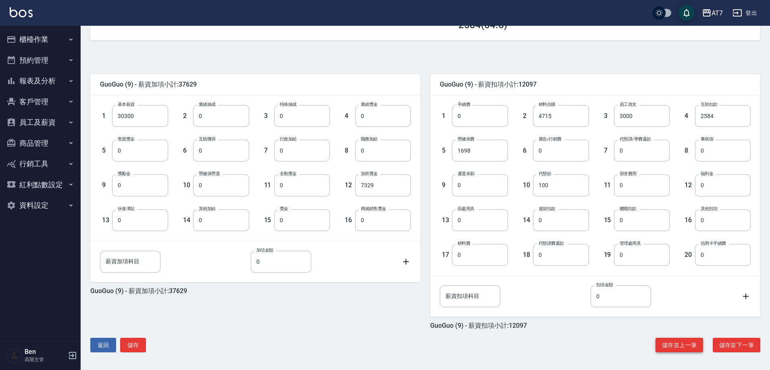
click at [678, 344] on button "儲存並上一筆" at bounding box center [679, 345] width 48 height 15
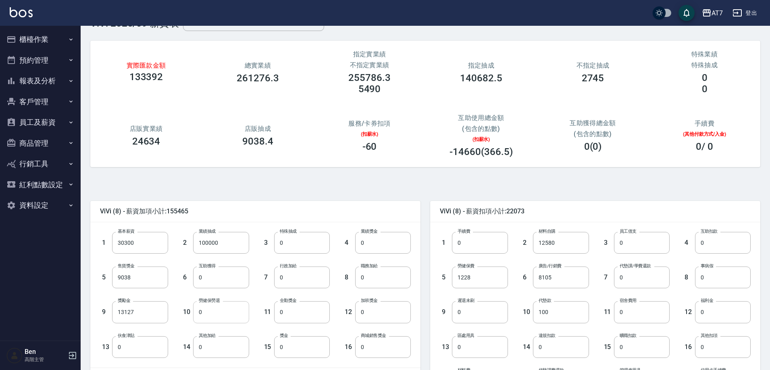
scroll to position [40, 0]
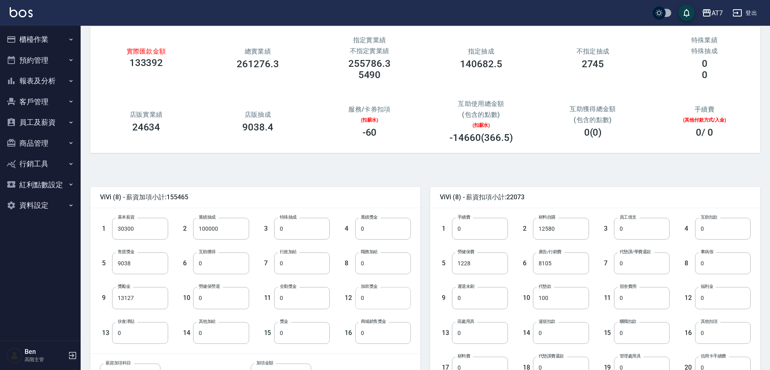
click at [371, 293] on input "0" at bounding box center [383, 298] width 56 height 22
type input "13127"
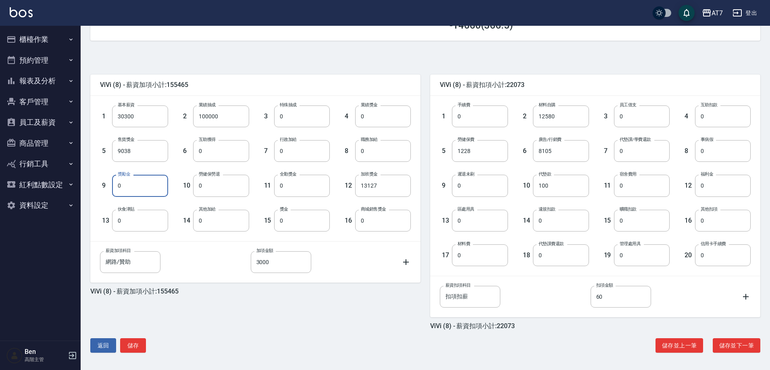
scroll to position [153, 0]
type input "0"
click at [137, 342] on button "儲存" at bounding box center [133, 345] width 26 height 15
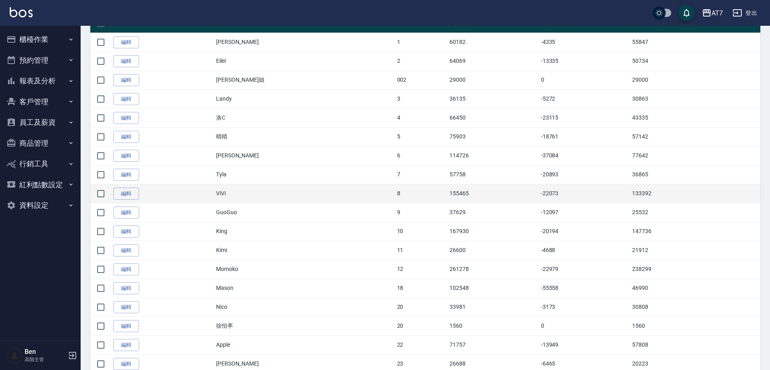
scroll to position [201, 0]
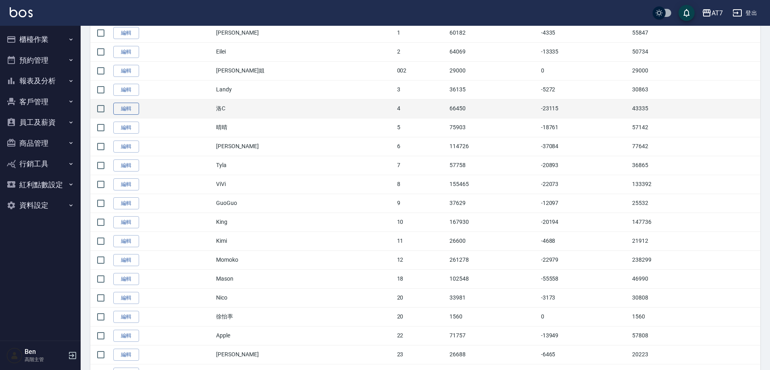
click at [132, 104] on link "編輯" at bounding box center [126, 109] width 26 height 12
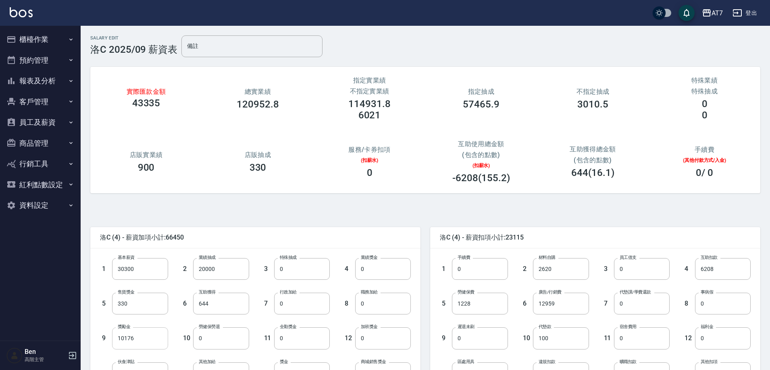
click at [138, 338] on input "10176" at bounding box center [140, 339] width 56 height 22
type input "0"
click at [390, 338] on input "0" at bounding box center [383, 339] width 56 height 22
paste input "10176"
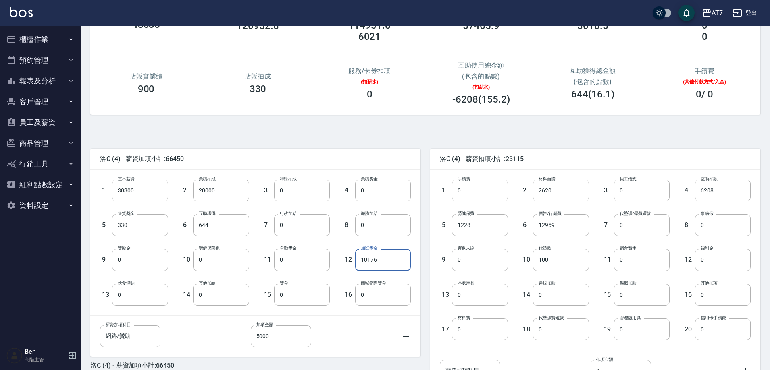
scroll to position [153, 0]
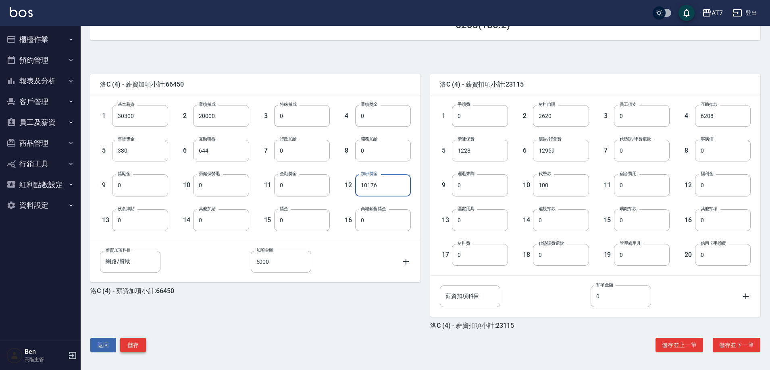
type input "10176"
click at [133, 346] on button "儲存" at bounding box center [133, 345] width 26 height 15
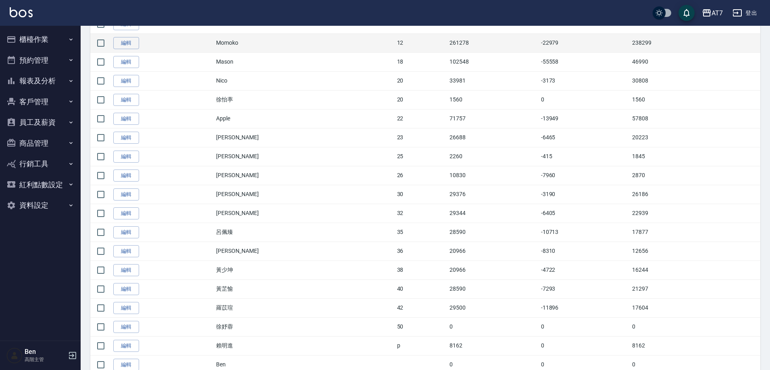
scroll to position [363, 0]
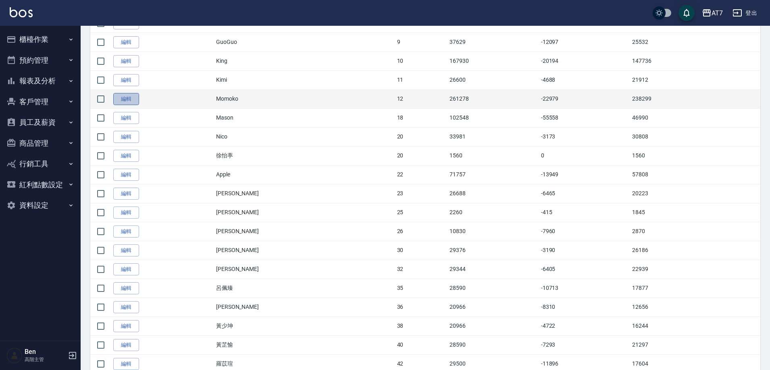
click at [125, 97] on link "編輯" at bounding box center [126, 99] width 26 height 12
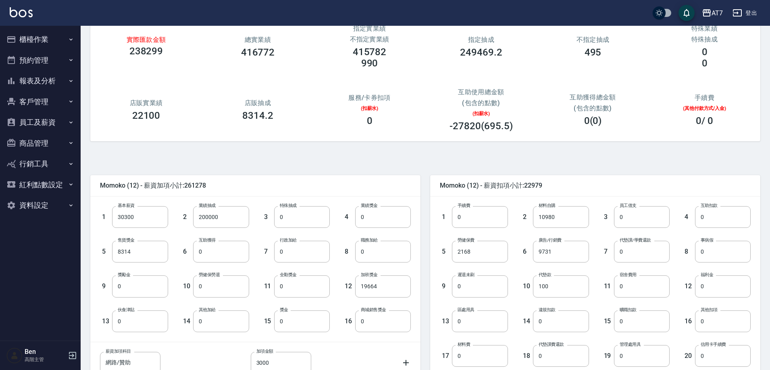
scroll to position [153, 0]
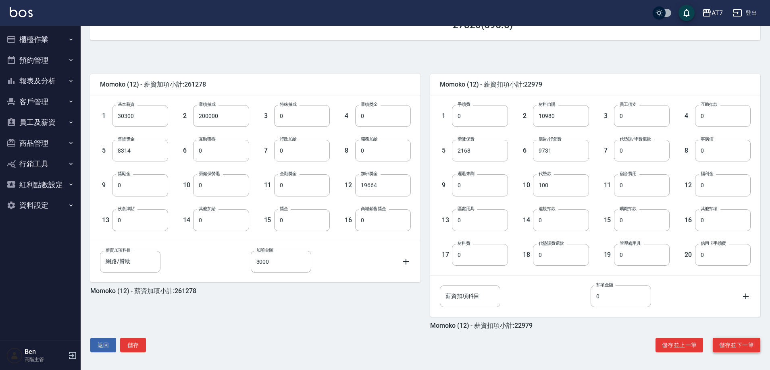
click at [737, 342] on button "儲存並下一筆" at bounding box center [736, 345] width 48 height 15
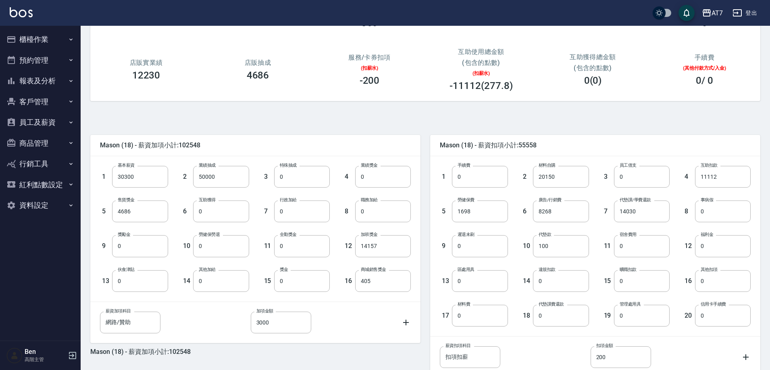
scroll to position [153, 0]
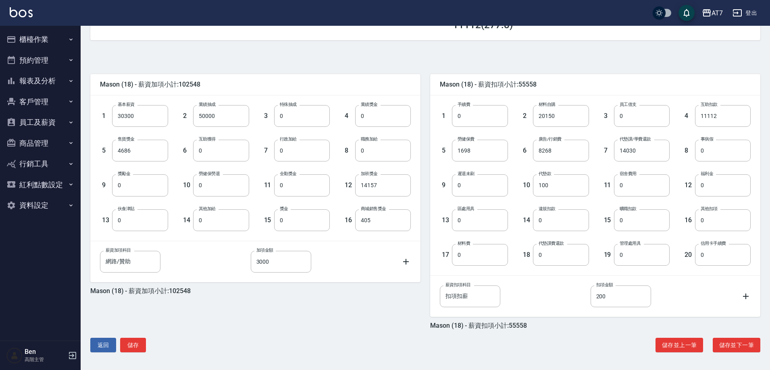
click at [737, 342] on button "儲存並下一筆" at bounding box center [736, 345] width 48 height 15
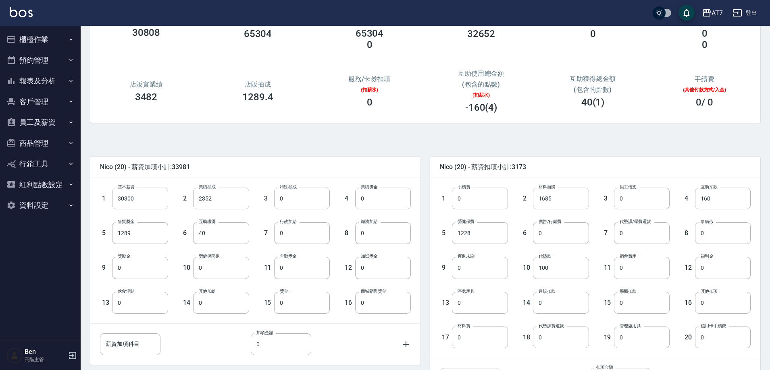
scroll to position [153, 0]
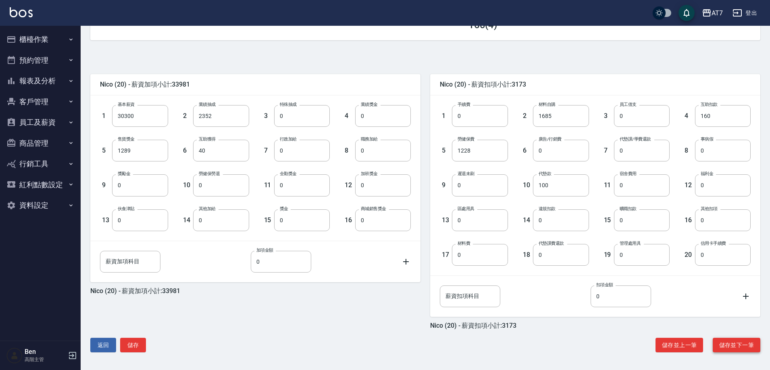
click at [751, 350] on button "儲存並下一筆" at bounding box center [736, 345] width 48 height 15
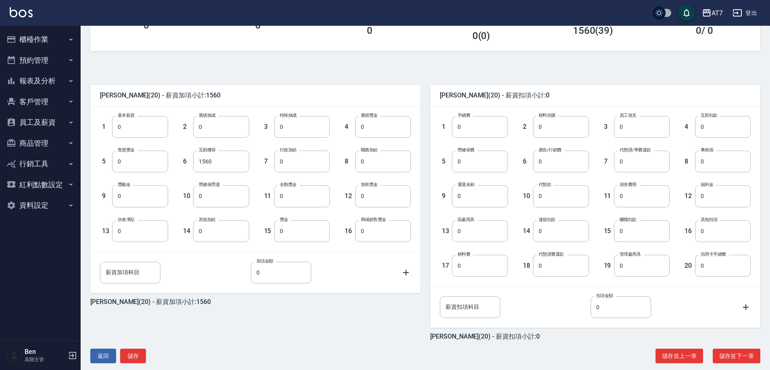
scroll to position [153, 0]
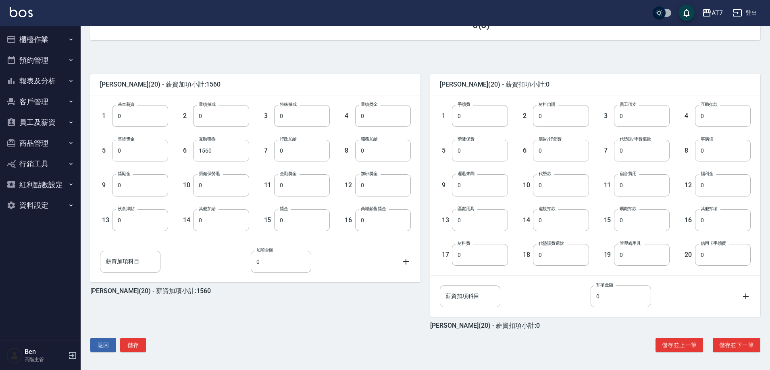
click at [751, 350] on button "儲存並下一筆" at bounding box center [736, 345] width 48 height 15
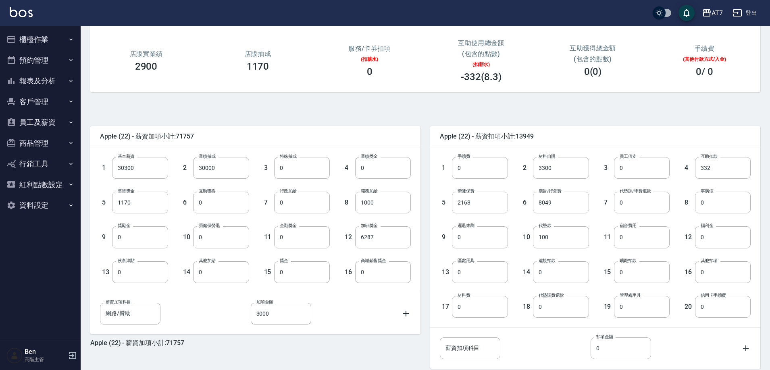
scroll to position [153, 0]
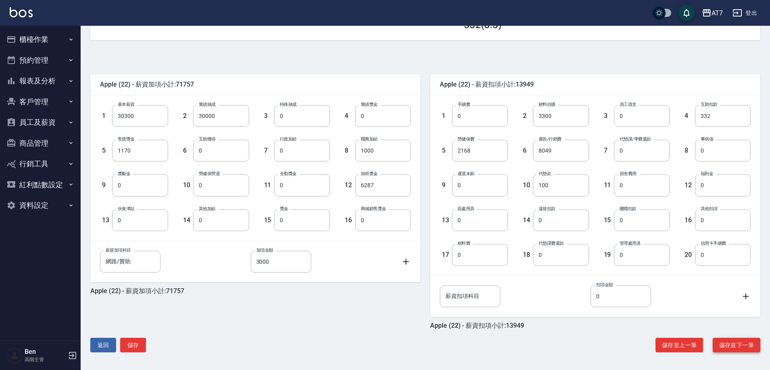
click at [745, 340] on button "儲存並下一筆" at bounding box center [736, 345] width 48 height 15
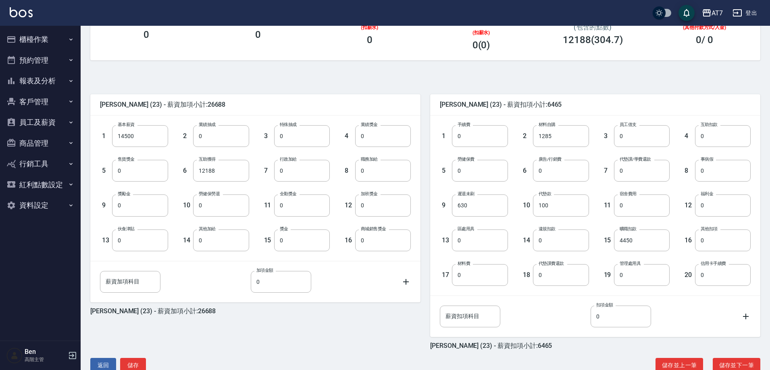
scroll to position [153, 0]
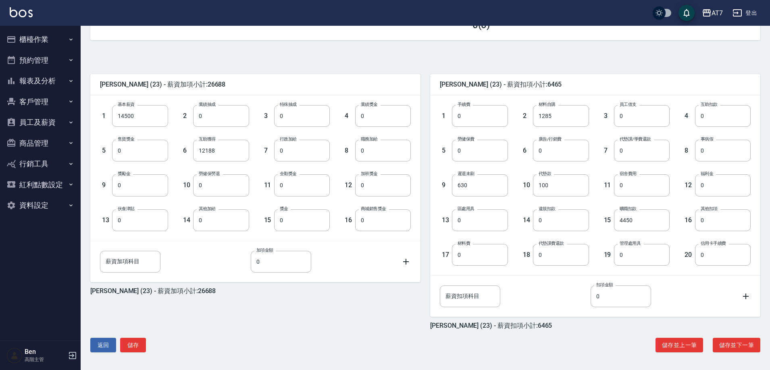
click at [745, 340] on button "儲存並下一筆" at bounding box center [736, 345] width 48 height 15
click at [684, 340] on button "儲存並上一筆" at bounding box center [679, 345] width 48 height 15
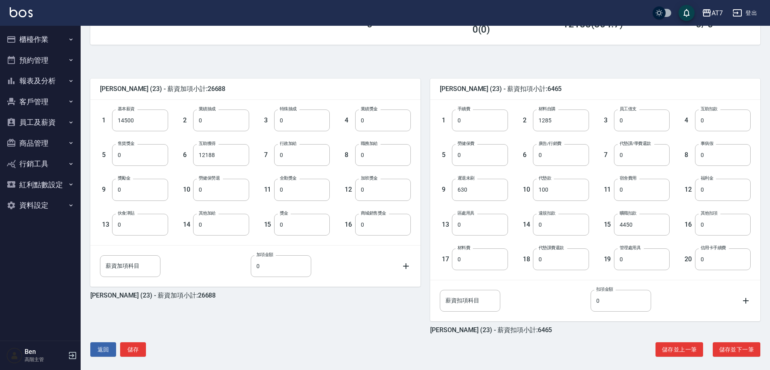
scroll to position [153, 0]
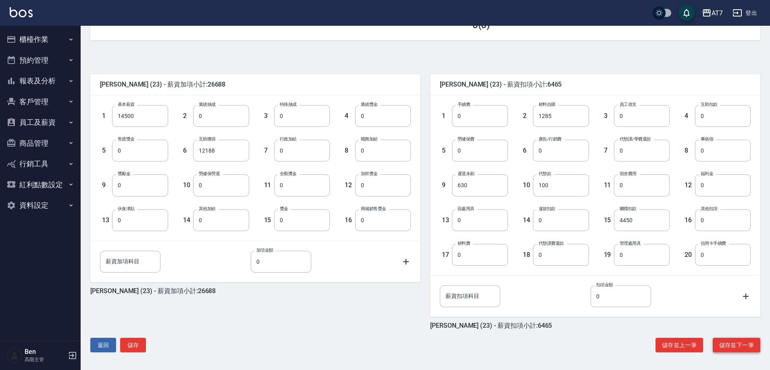
click at [742, 348] on button "儲存並下一筆" at bounding box center [736, 345] width 48 height 15
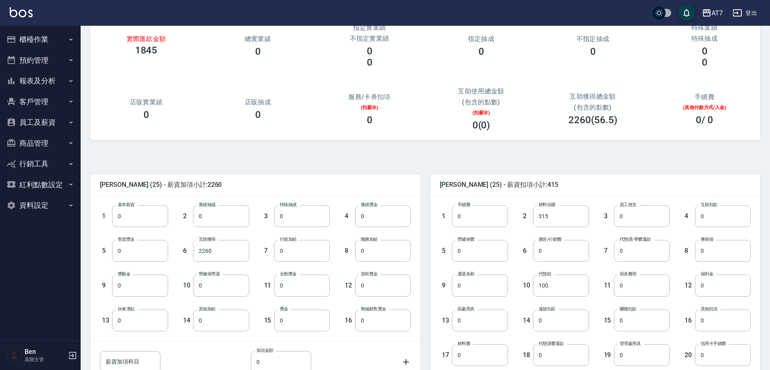
scroll to position [153, 0]
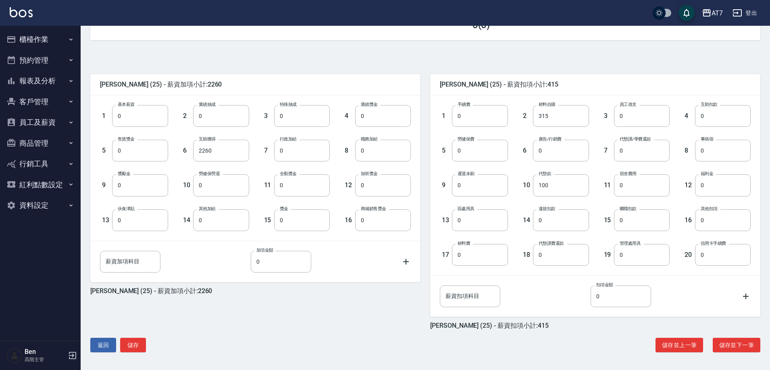
click at [742, 348] on button "儲存並下一筆" at bounding box center [736, 345] width 48 height 15
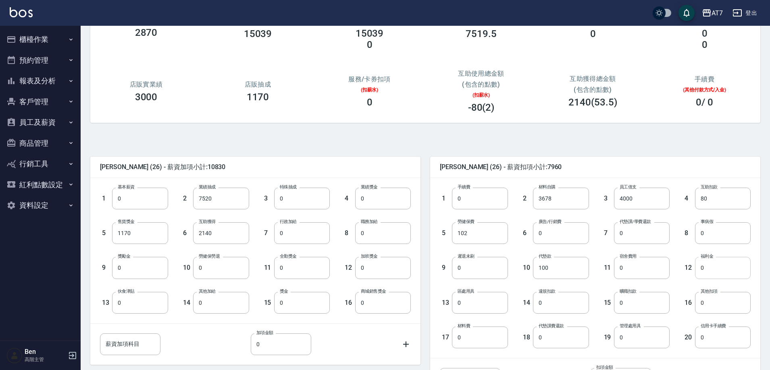
scroll to position [153, 0]
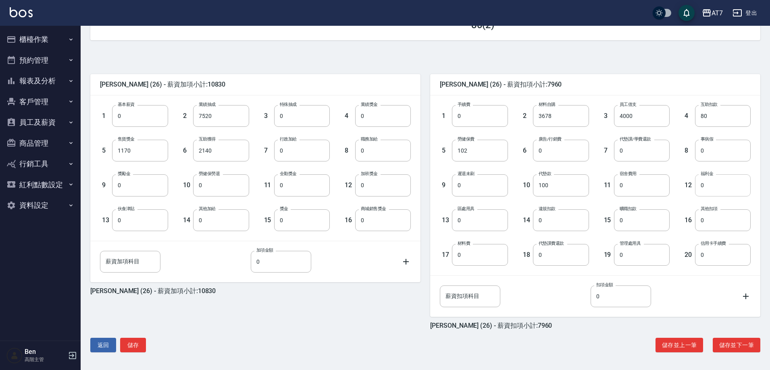
click at [742, 348] on button "儲存並下一筆" at bounding box center [736, 345] width 48 height 15
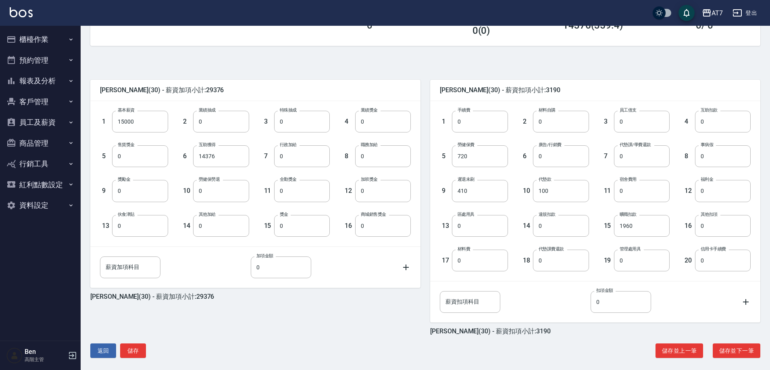
scroll to position [153, 0]
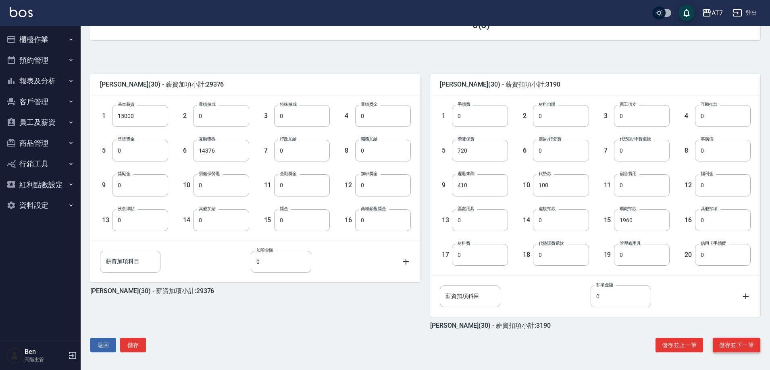
click at [743, 348] on button "儲存並下一筆" at bounding box center [736, 345] width 48 height 15
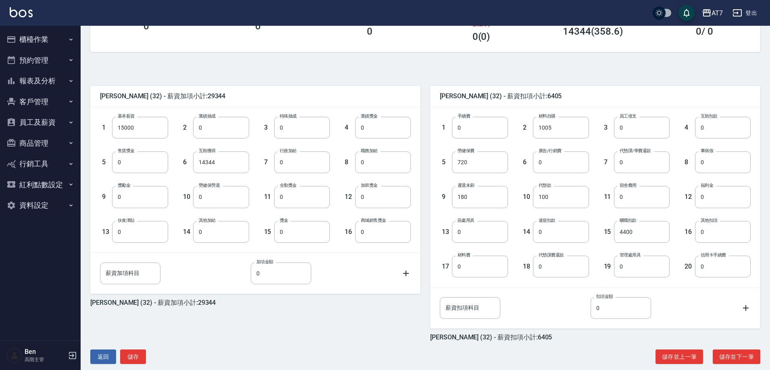
scroll to position [153, 0]
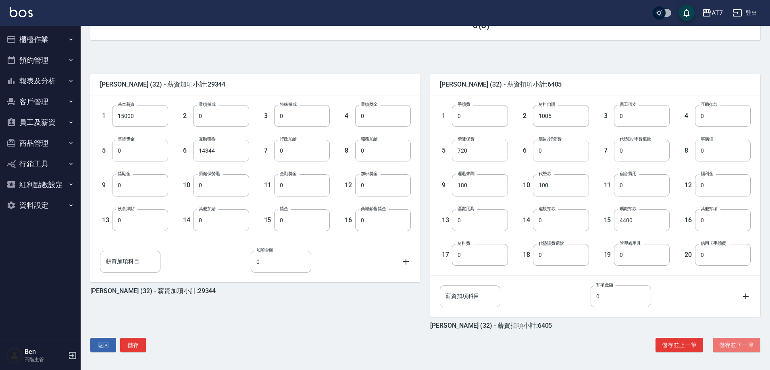
click at [747, 348] on button "儲存並下一筆" at bounding box center [736, 345] width 48 height 15
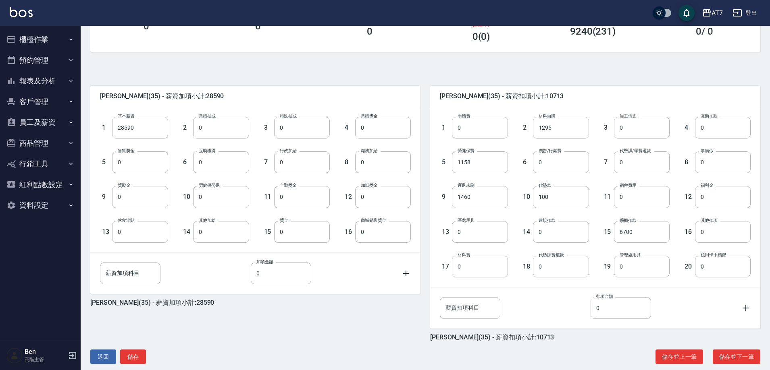
scroll to position [153, 0]
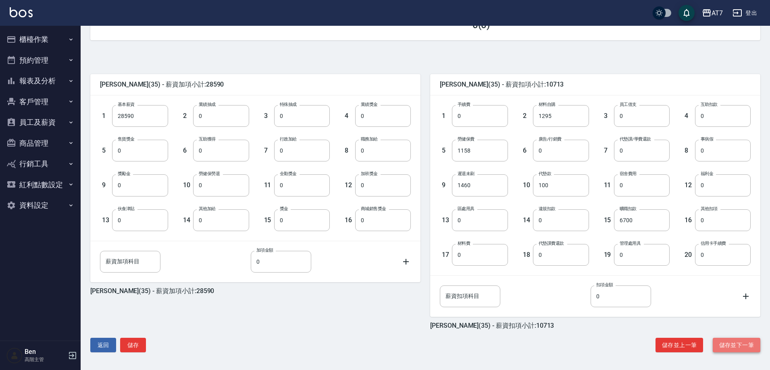
click at [747, 349] on button "儲存並下一筆" at bounding box center [736, 345] width 48 height 15
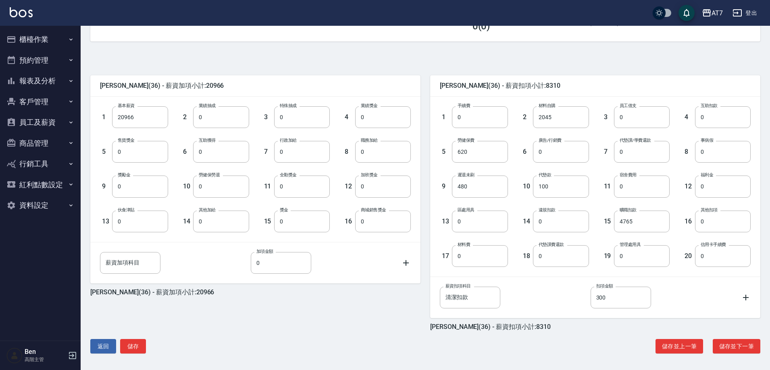
scroll to position [153, 0]
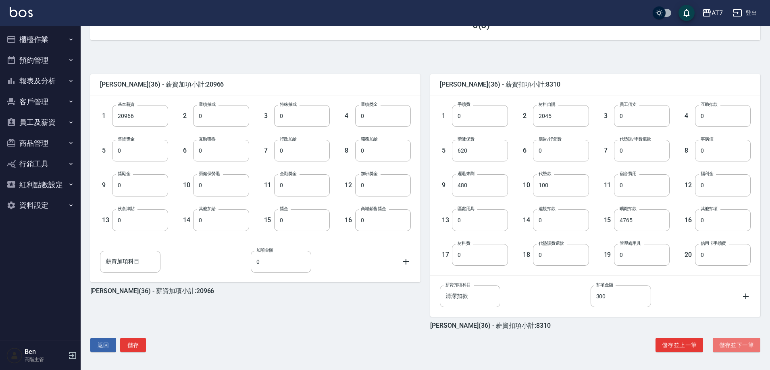
click at [747, 349] on button "儲存並下一筆" at bounding box center [736, 345] width 48 height 15
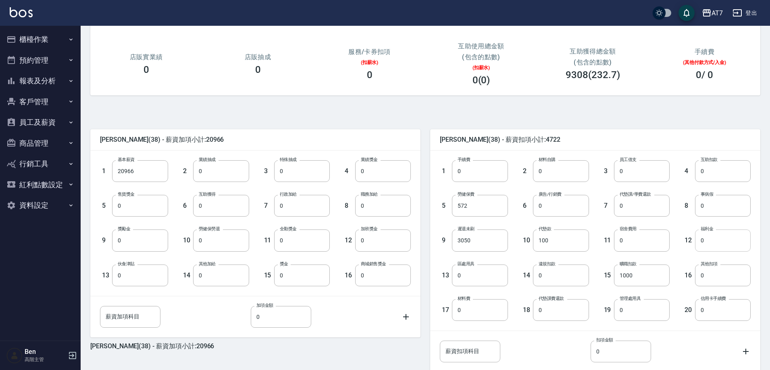
scroll to position [153, 0]
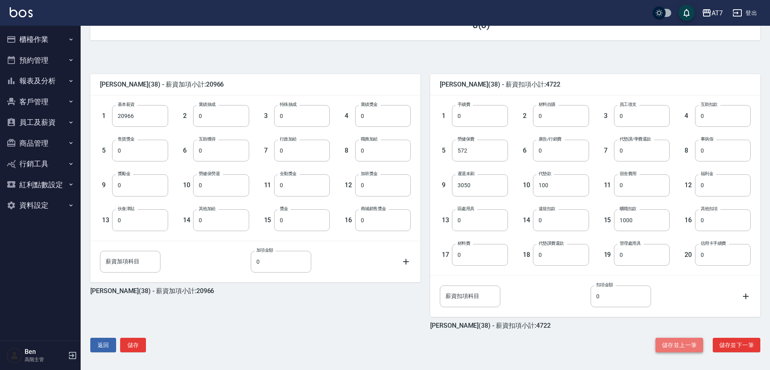
click at [676, 346] on button "儲存並上一筆" at bounding box center [679, 345] width 48 height 15
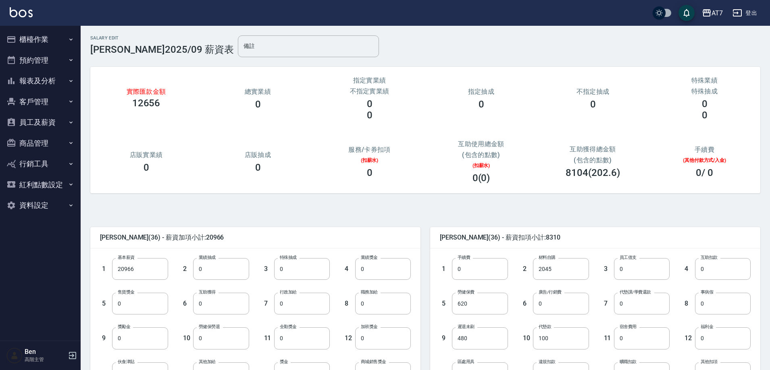
scroll to position [153, 0]
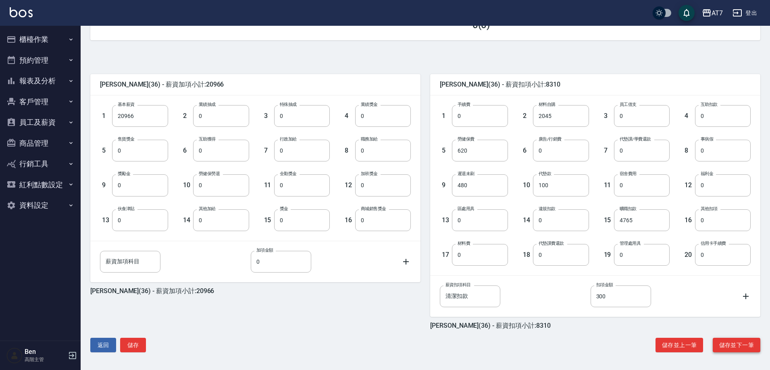
click at [732, 347] on button "儲存並下一筆" at bounding box center [736, 345] width 48 height 15
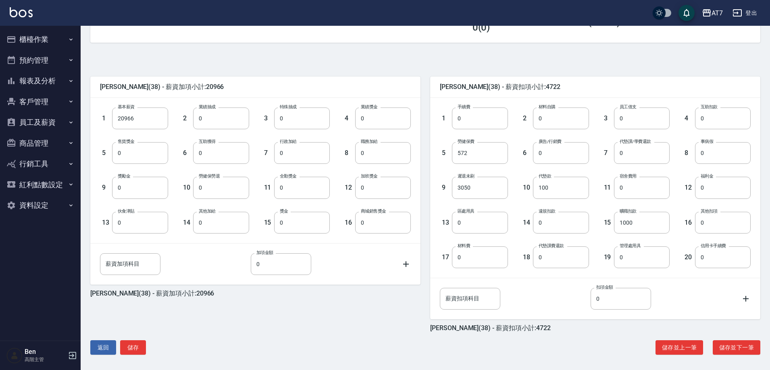
scroll to position [153, 0]
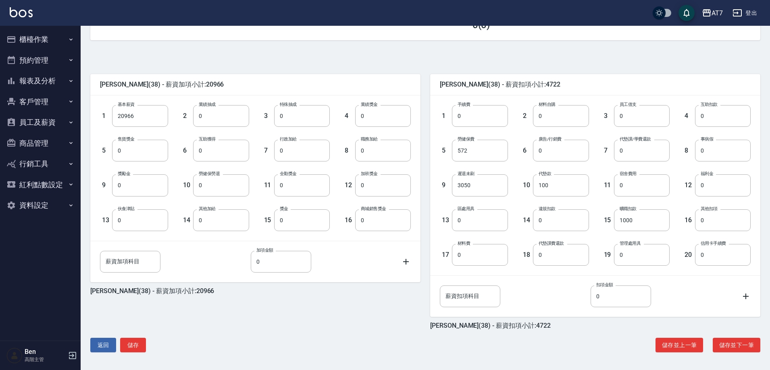
click at [732, 347] on button "儲存並下一筆" at bounding box center [736, 345] width 48 height 15
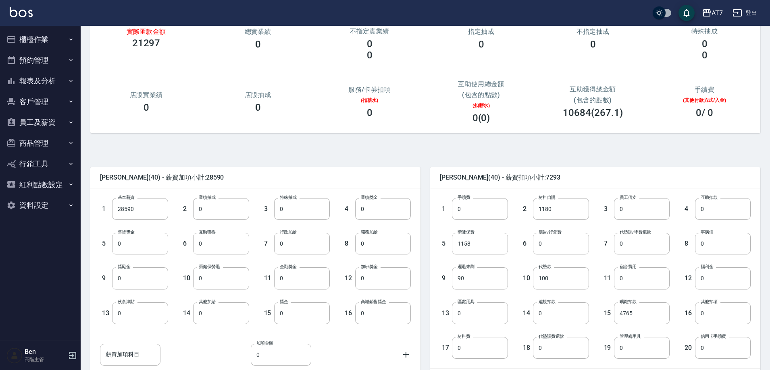
scroll to position [153, 0]
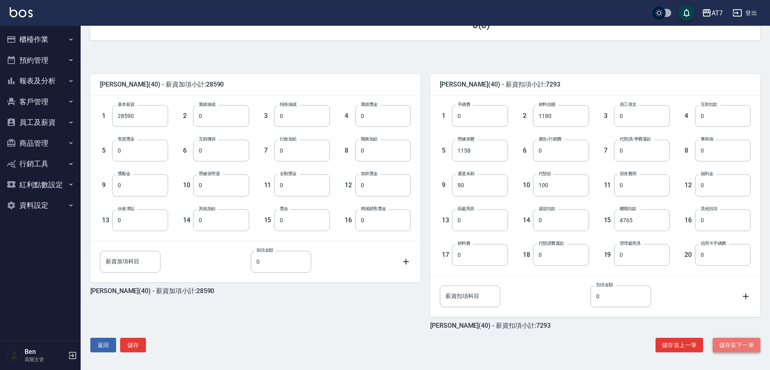
click at [732, 351] on button "儲存並下一筆" at bounding box center [736, 345] width 48 height 15
click at [751, 345] on button "儲存並下一筆" at bounding box center [736, 345] width 48 height 15
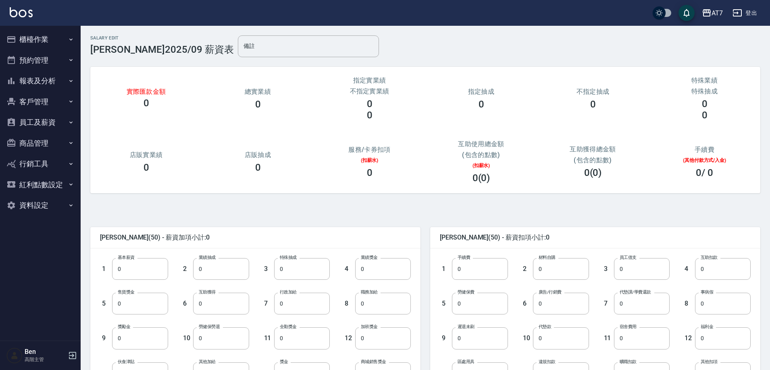
scroll to position [153, 0]
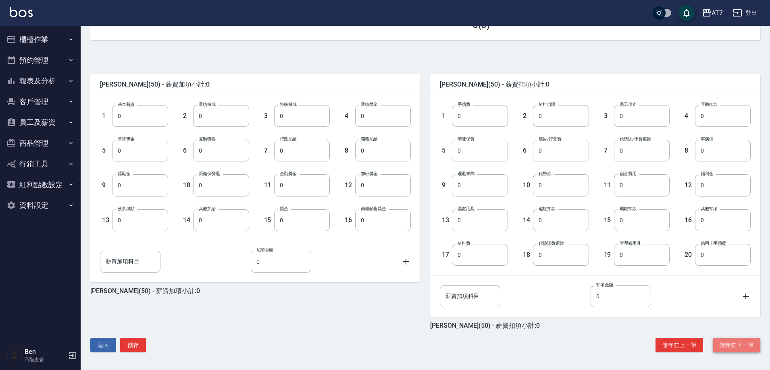
click at [728, 338] on button "儲存並下一筆" at bounding box center [736, 345] width 48 height 15
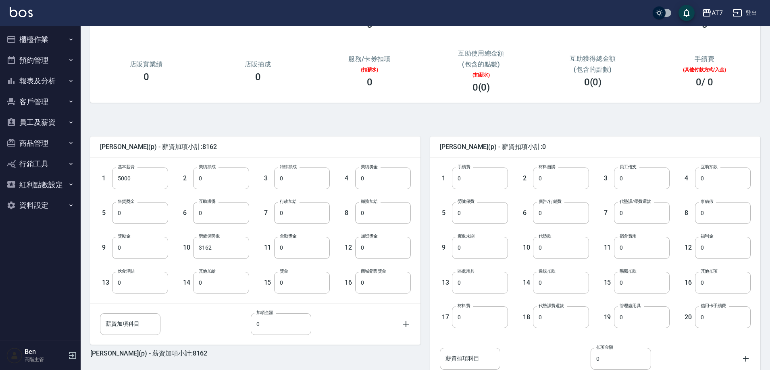
scroll to position [153, 0]
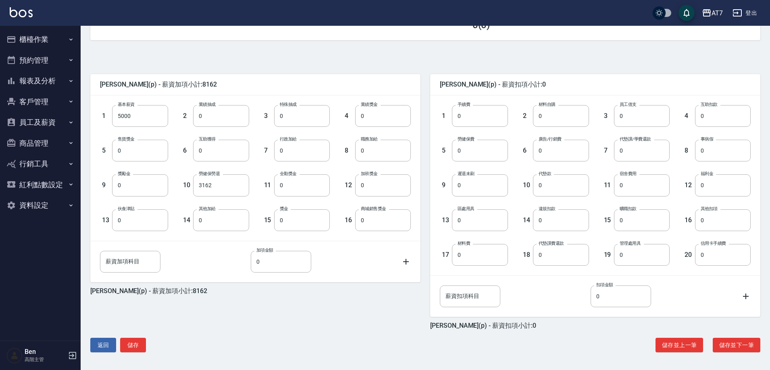
click at [135, 331] on div "賴明進 (p) - 薪資加項小計:8162 1 基本薪資 5000 基本薪資 2 業績抽成 0 業績抽成 3 特殊抽成 0 特殊抽成 4 業績獎金 0 業績獎…" at bounding box center [422, 205] width 676 height 311
click at [135, 342] on button "儲存" at bounding box center [133, 345] width 26 height 15
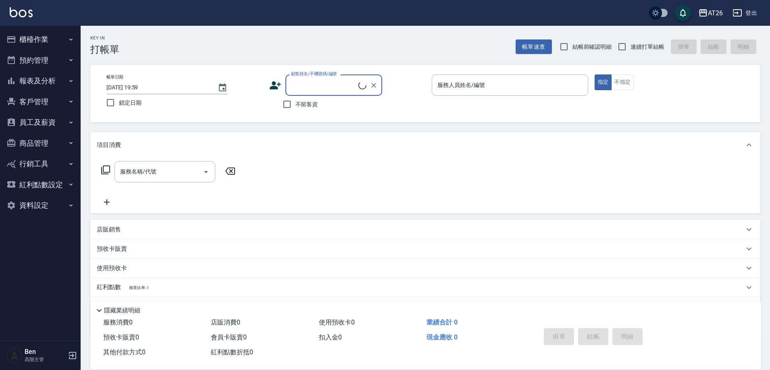
click at [50, 42] on button "櫃檯作業" at bounding box center [40, 39] width 74 height 21
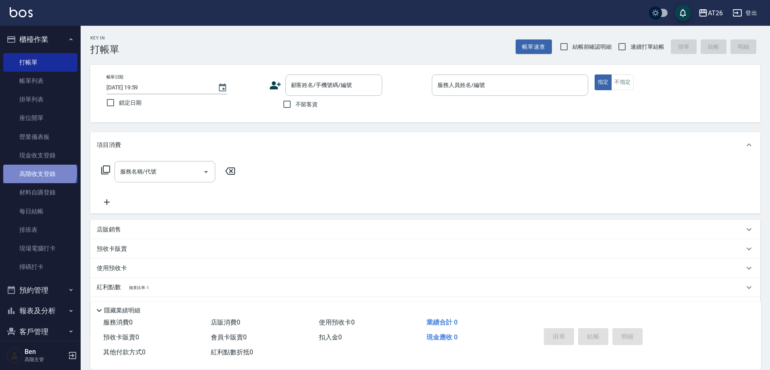
click at [39, 172] on link "高階收支登錄" at bounding box center [40, 174] width 74 height 19
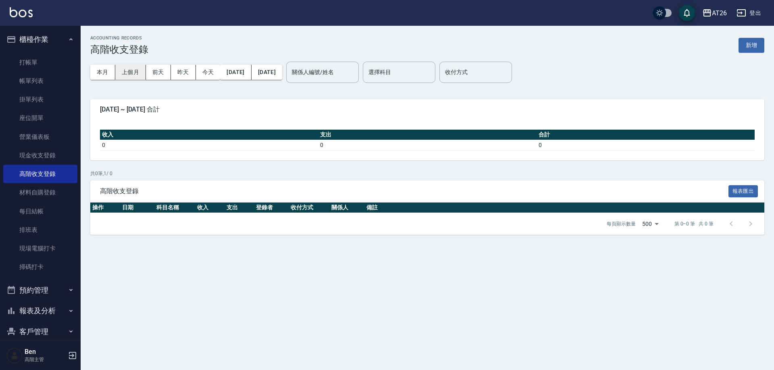
click at [137, 71] on button "上個月" at bounding box center [130, 72] width 31 height 15
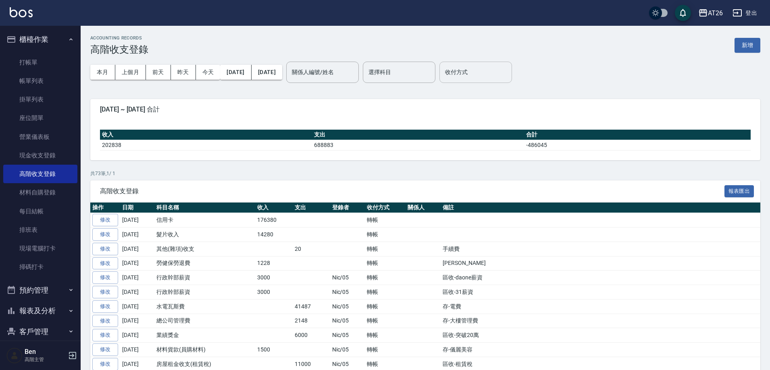
click at [508, 74] on input "收付方式" at bounding box center [475, 72] width 65 height 14
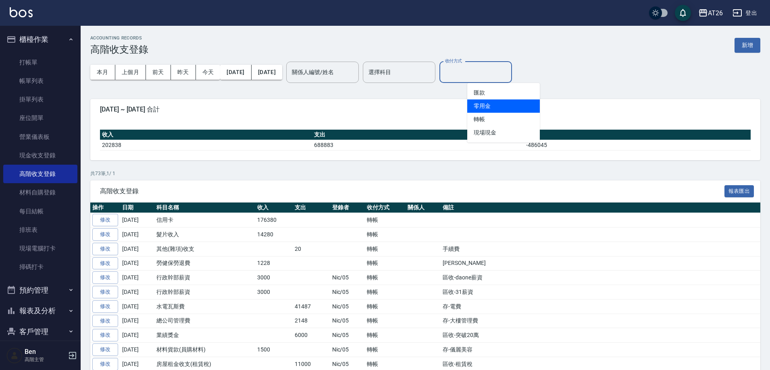
click at [498, 108] on li "零用金" at bounding box center [503, 106] width 73 height 13
type input "零用金"
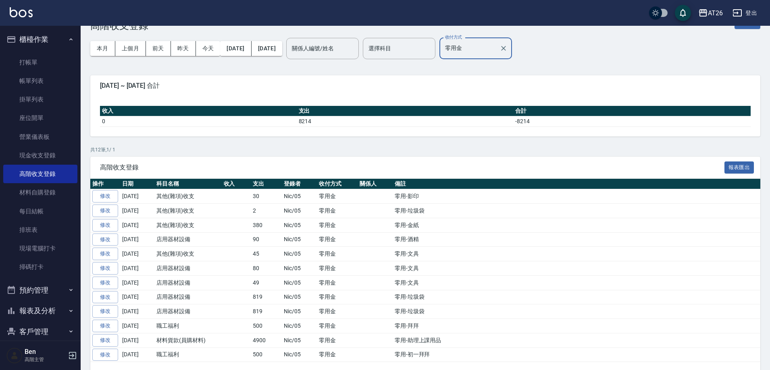
scroll to position [47, 0]
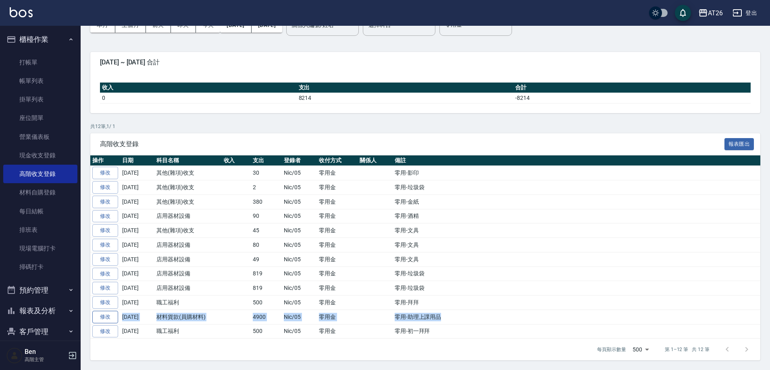
drag, startPoint x: 456, startPoint y: 312, endPoint x: 116, endPoint y: 315, distance: 340.9
click at [116, 315] on tr "修改 2025-09-30 材料貨款(員購材料) 4900 Nic/05 零用金 零用-助理上課用品" at bounding box center [425, 317] width 670 height 15
click at [108, 313] on link "修改" at bounding box center [105, 317] width 26 height 12
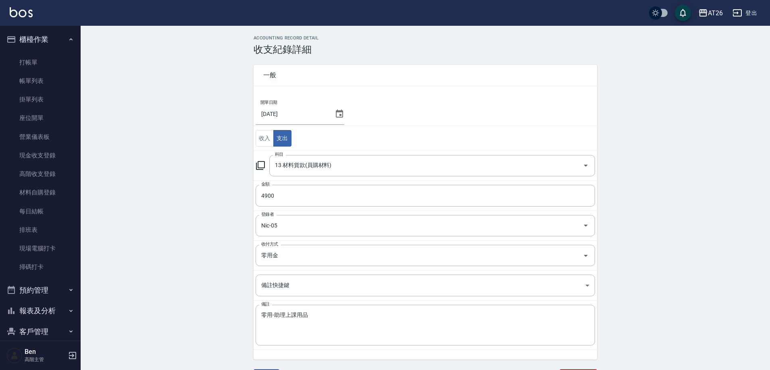
click at [261, 161] on icon at bounding box center [260, 166] width 10 height 10
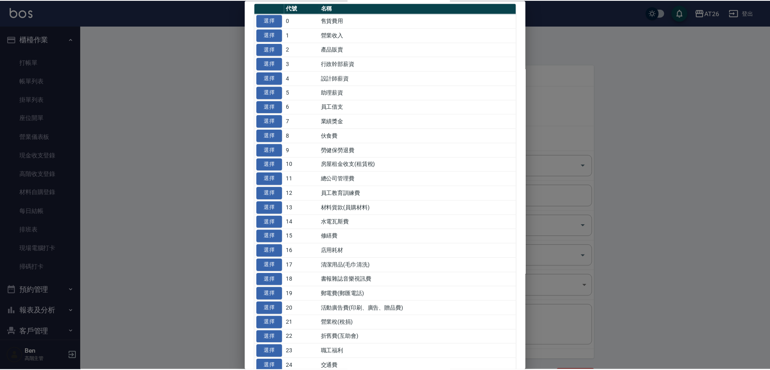
scroll to position [81, 0]
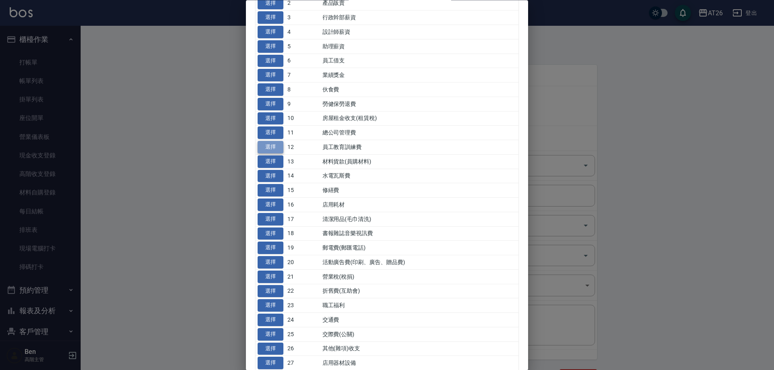
click at [272, 147] on button "選擇" at bounding box center [270, 147] width 26 height 12
type input "12 員工教育訓練費"
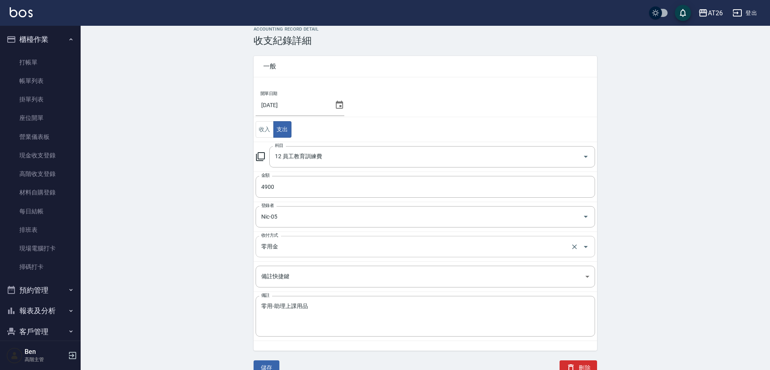
scroll to position [24, 0]
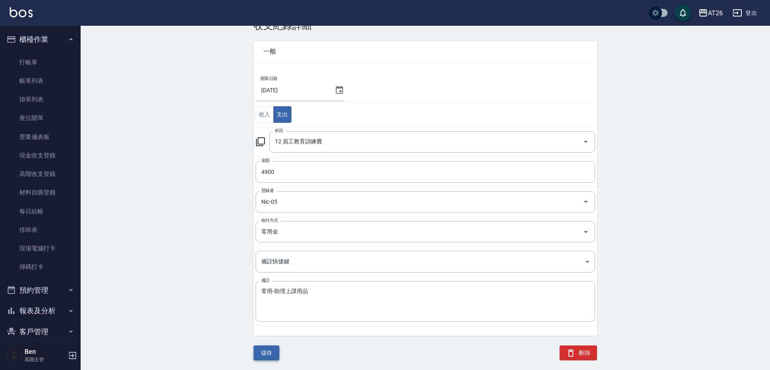
click at [267, 357] on button "儲存" at bounding box center [266, 353] width 26 height 15
click at [262, 355] on button "儲存" at bounding box center [266, 353] width 26 height 15
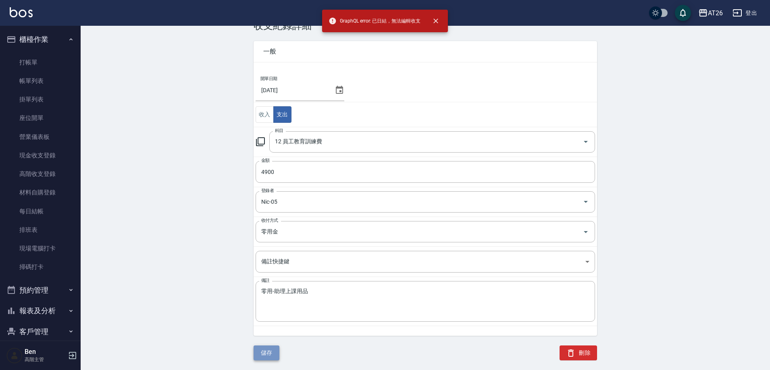
click at [267, 354] on button "儲存" at bounding box center [266, 353] width 26 height 15
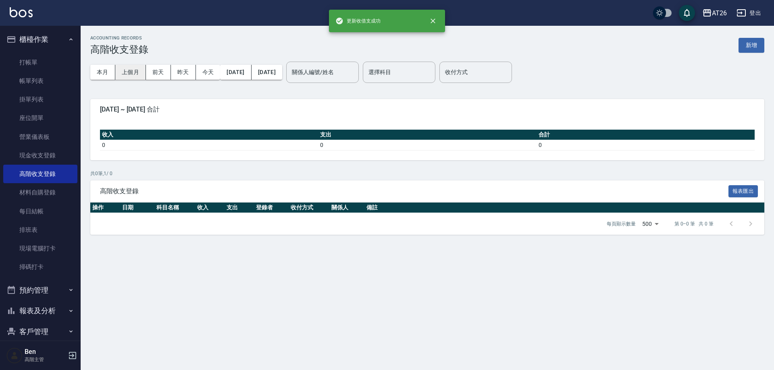
click at [131, 66] on button "上個月" at bounding box center [130, 72] width 31 height 15
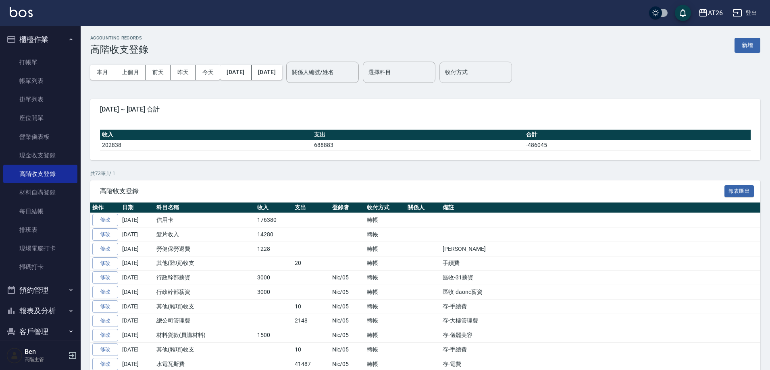
click at [499, 62] on div "收付方式" at bounding box center [475, 72] width 73 height 21
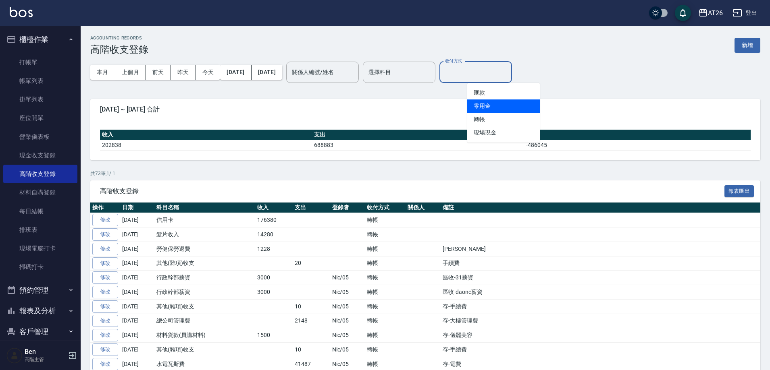
click at [492, 103] on li "零用金" at bounding box center [503, 106] width 73 height 13
type input "零用金"
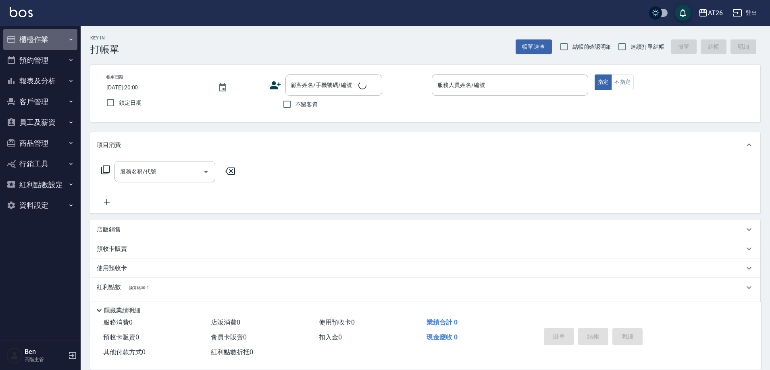
click at [31, 40] on button "櫃檯作業" at bounding box center [40, 39] width 74 height 21
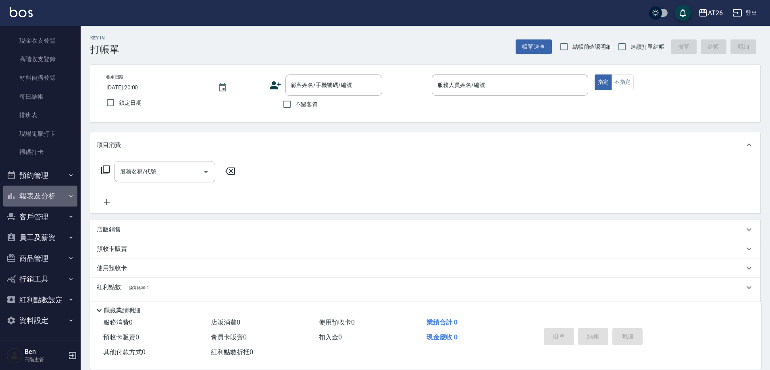
click at [47, 198] on button "報表及分析" at bounding box center [40, 196] width 74 height 21
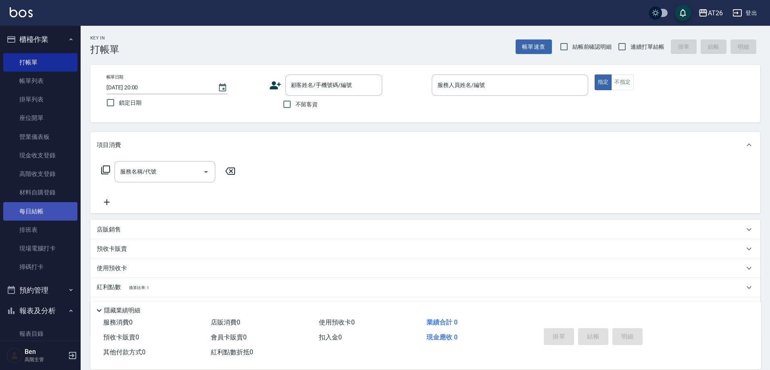
click at [32, 210] on link "每日結帳" at bounding box center [40, 211] width 74 height 19
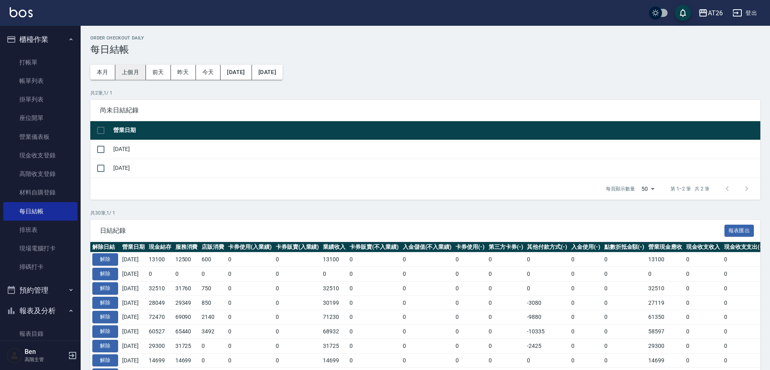
click at [134, 73] on button "上個月" at bounding box center [130, 72] width 31 height 15
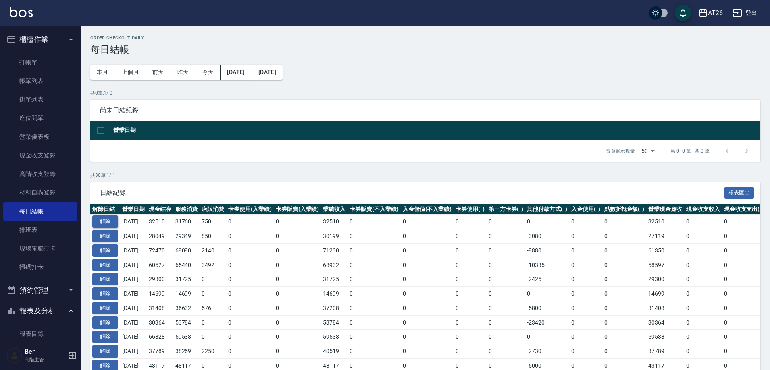
click at [105, 221] on button "解除" at bounding box center [105, 222] width 26 height 12
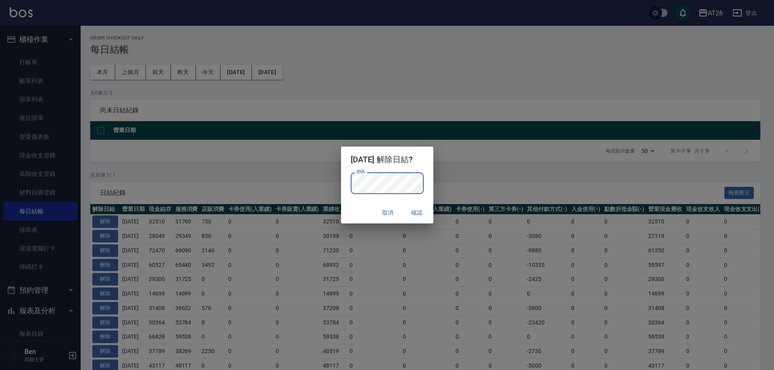
click at [428, 215] on button "確認" at bounding box center [417, 212] width 26 height 15
